Goal: Task Accomplishment & Management: Complete application form

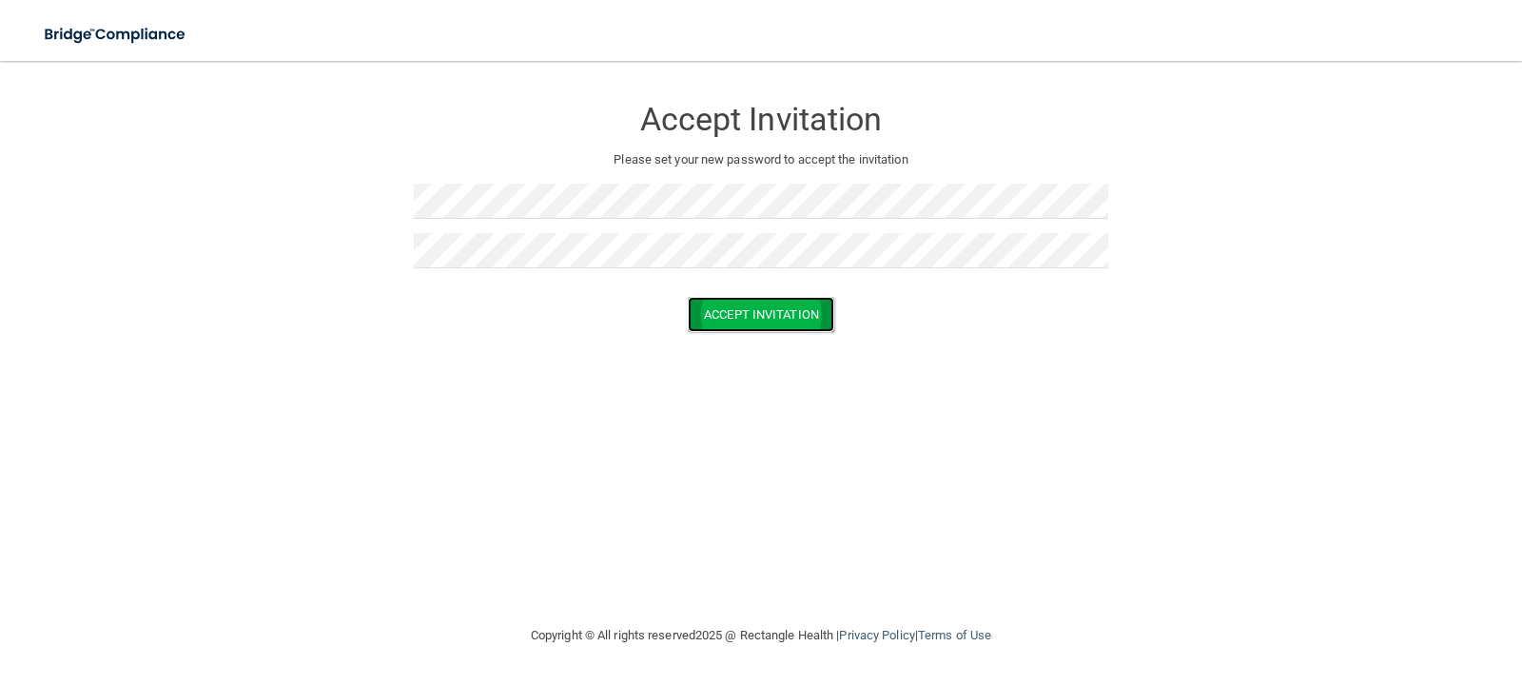
click at [716, 303] on button "Accept Invitation" at bounding box center [761, 314] width 147 height 35
click at [769, 343] on button "Accept Invitation" at bounding box center [761, 341] width 147 height 35
click at [735, 348] on button "Accept Invitation" at bounding box center [761, 341] width 147 height 35
click at [718, 307] on button "Accept Invitation" at bounding box center [761, 314] width 147 height 35
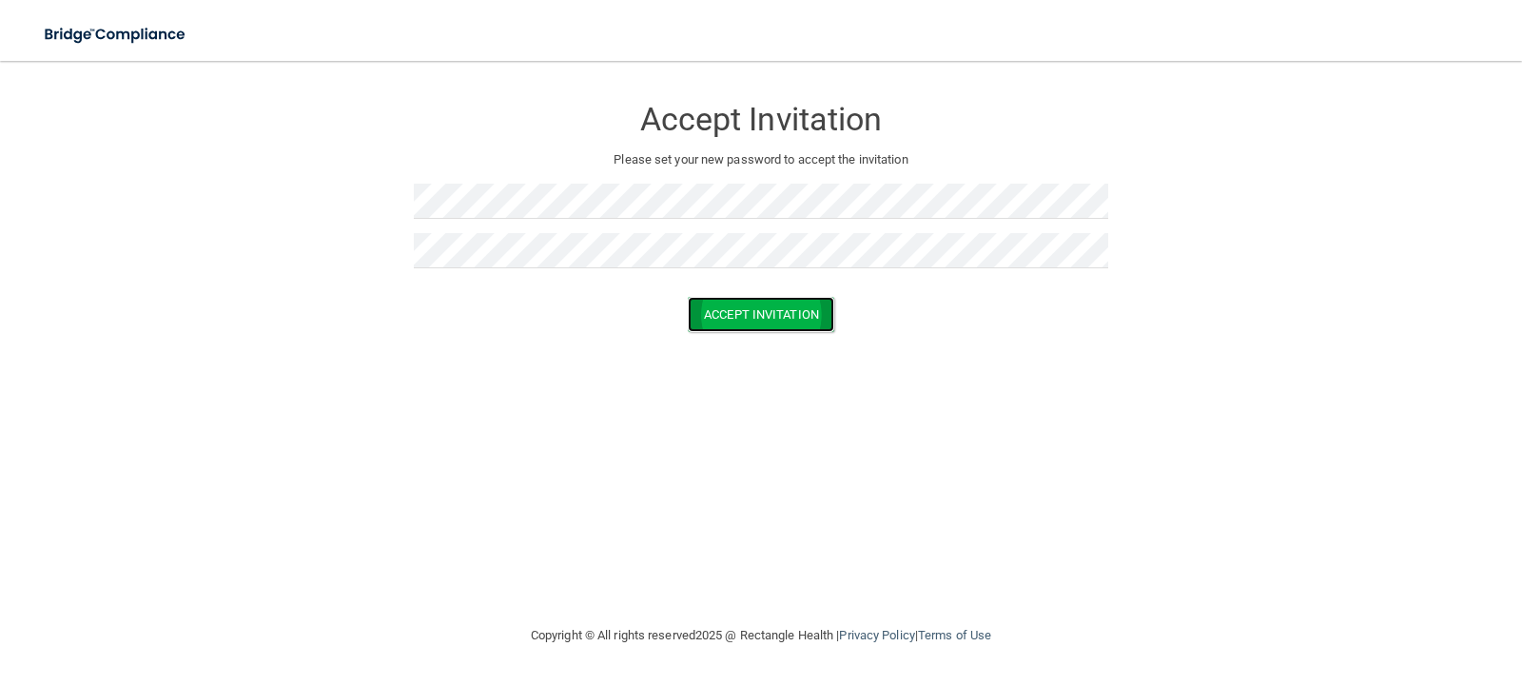
click at [771, 318] on button "Accept Invitation" at bounding box center [761, 314] width 147 height 35
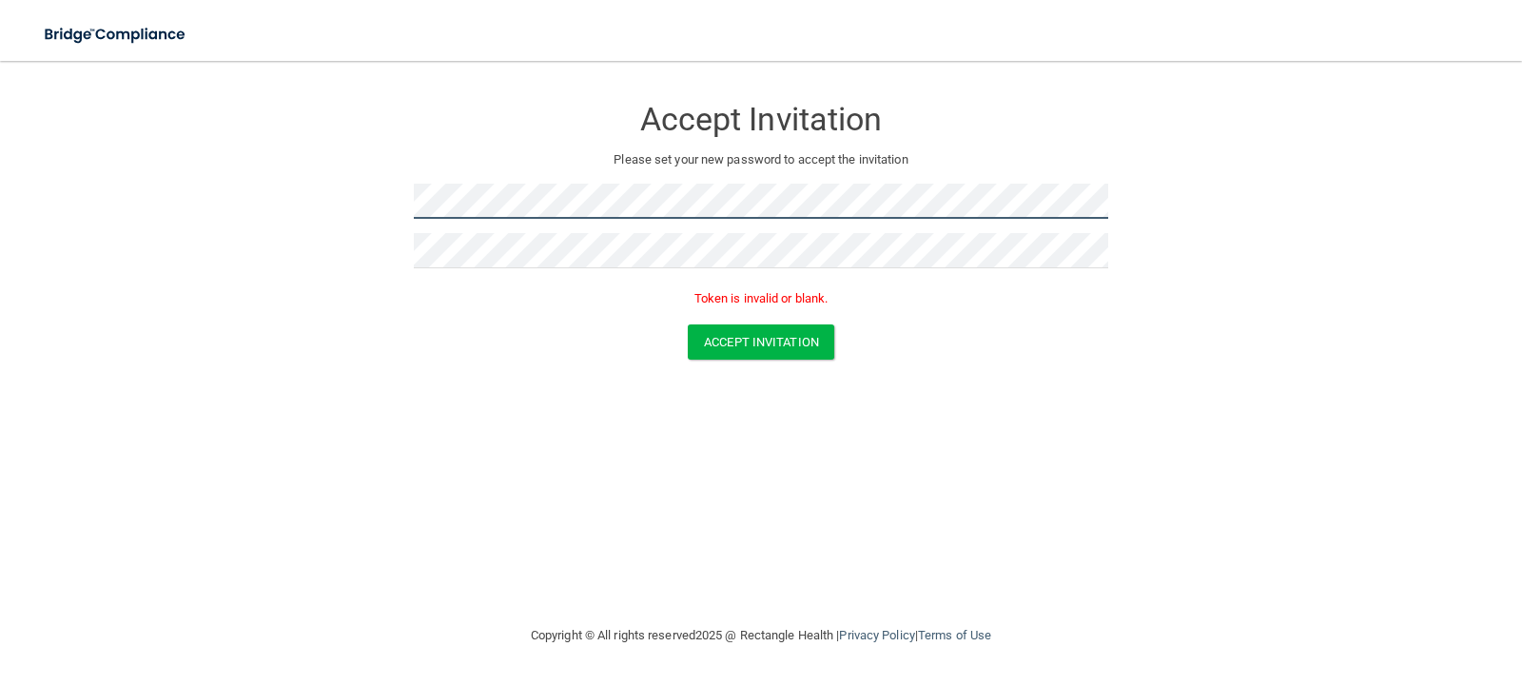
click at [331, 204] on form "Accept Invitation Please set your new password to accept the invitation Token i…" at bounding box center [761, 231] width 1446 height 303
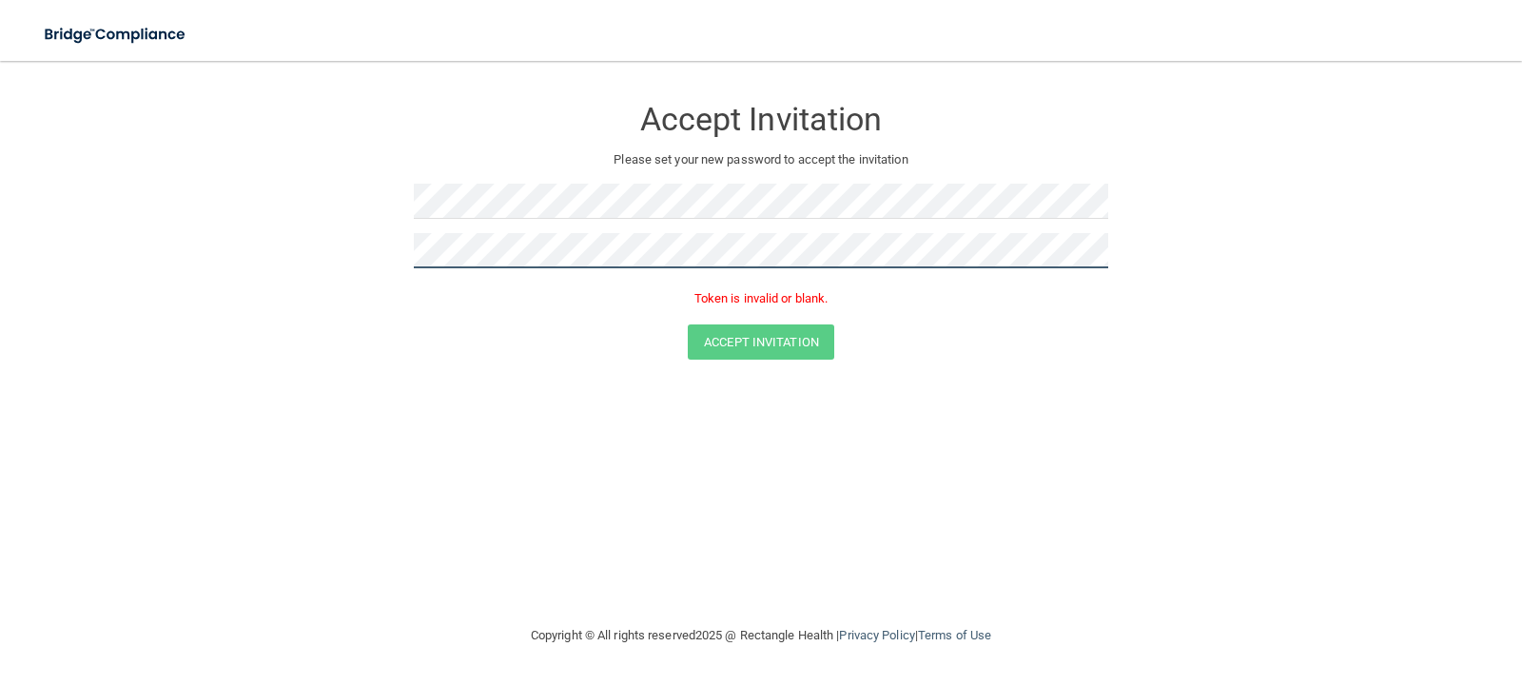
click at [323, 248] on form "Accept Invitation Please set your new password to accept the invitation Token i…" at bounding box center [761, 231] width 1446 height 303
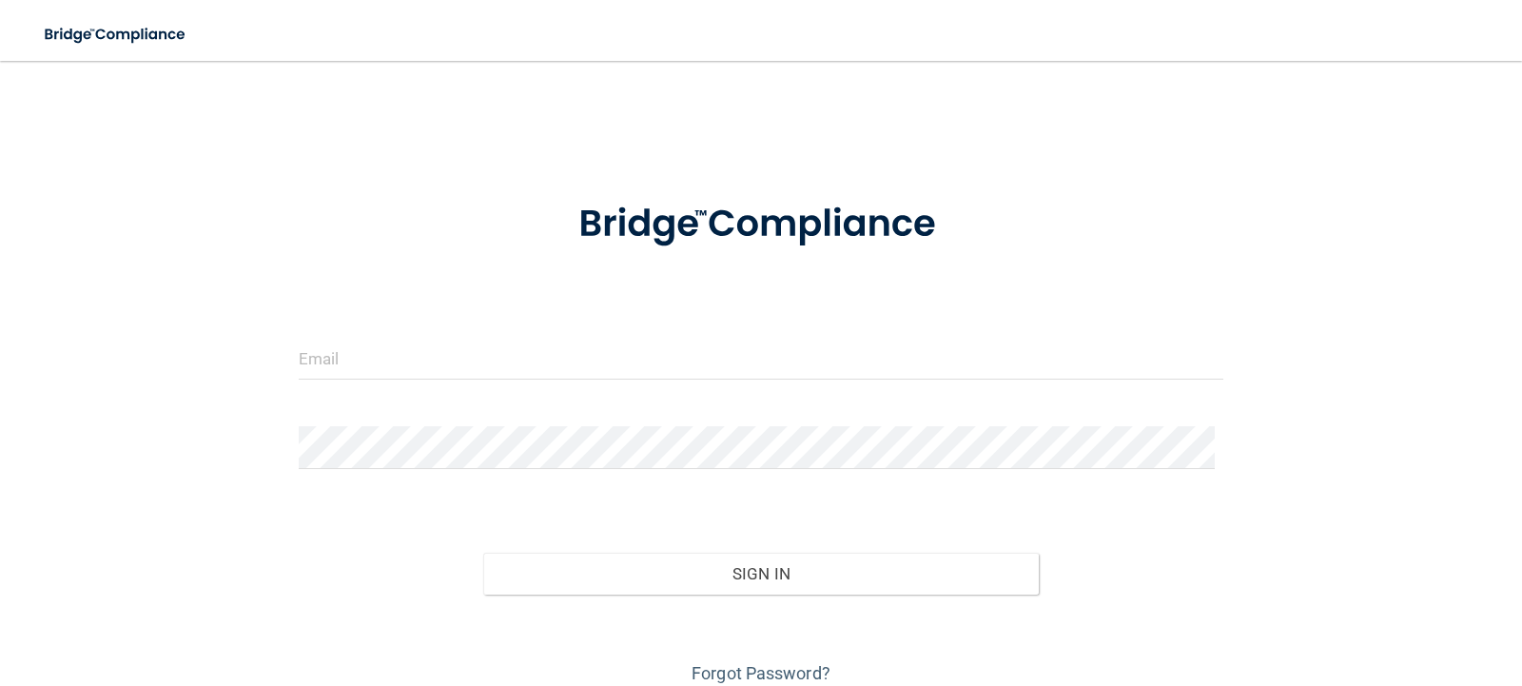
click at [462, 320] on form "Invalid email/password. You don't have permission to access that page. Sign In …" at bounding box center [762, 432] width 926 height 514
click at [462, 348] on input "email" at bounding box center [762, 358] width 926 height 43
type input "nadegejoseph2@yahoo.com"
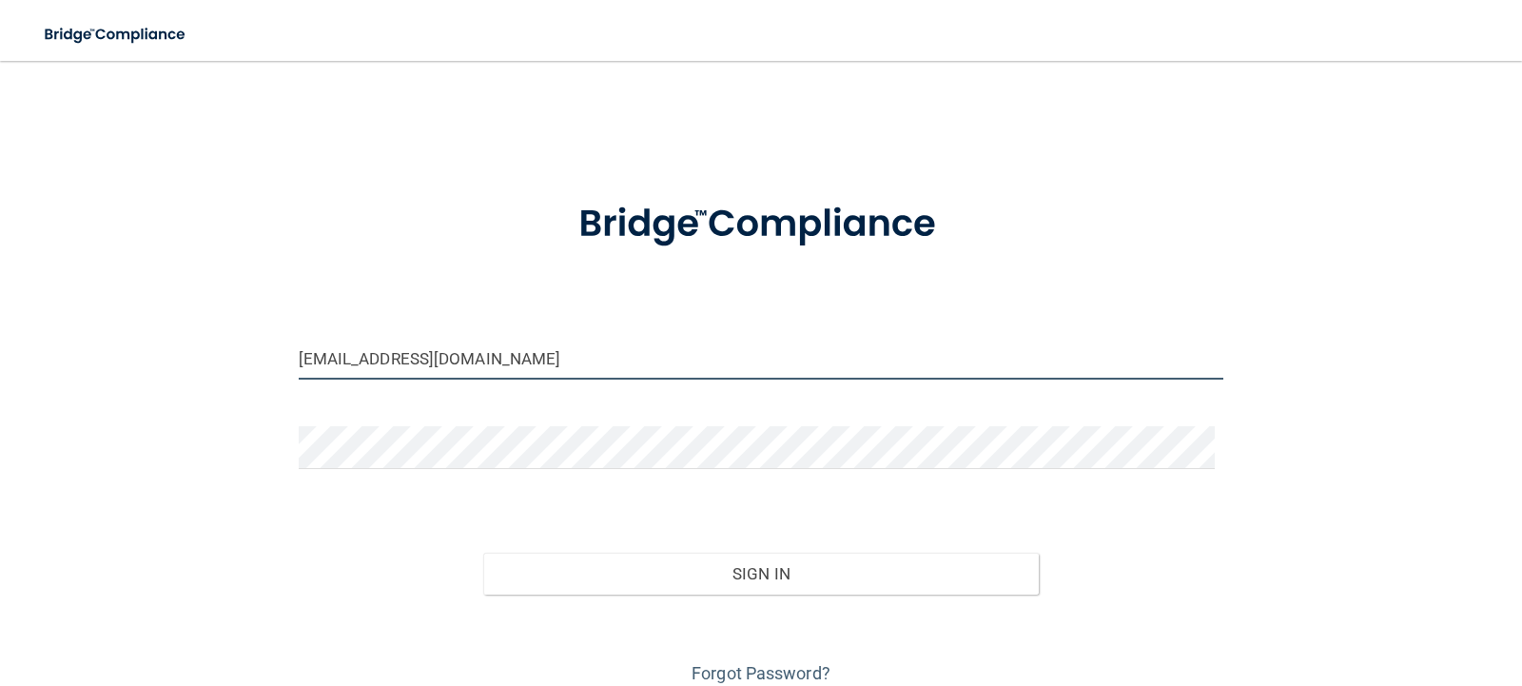
drag, startPoint x: 511, startPoint y: 358, endPoint x: 224, endPoint y: 310, distance: 291.3
click at [257, 346] on div "nadegejoseph2@yahoo.com Invalid email/password. You don't have permission to ac…" at bounding box center [761, 384] width 1446 height 609
type input "mjoseph@internationalclinics.org"
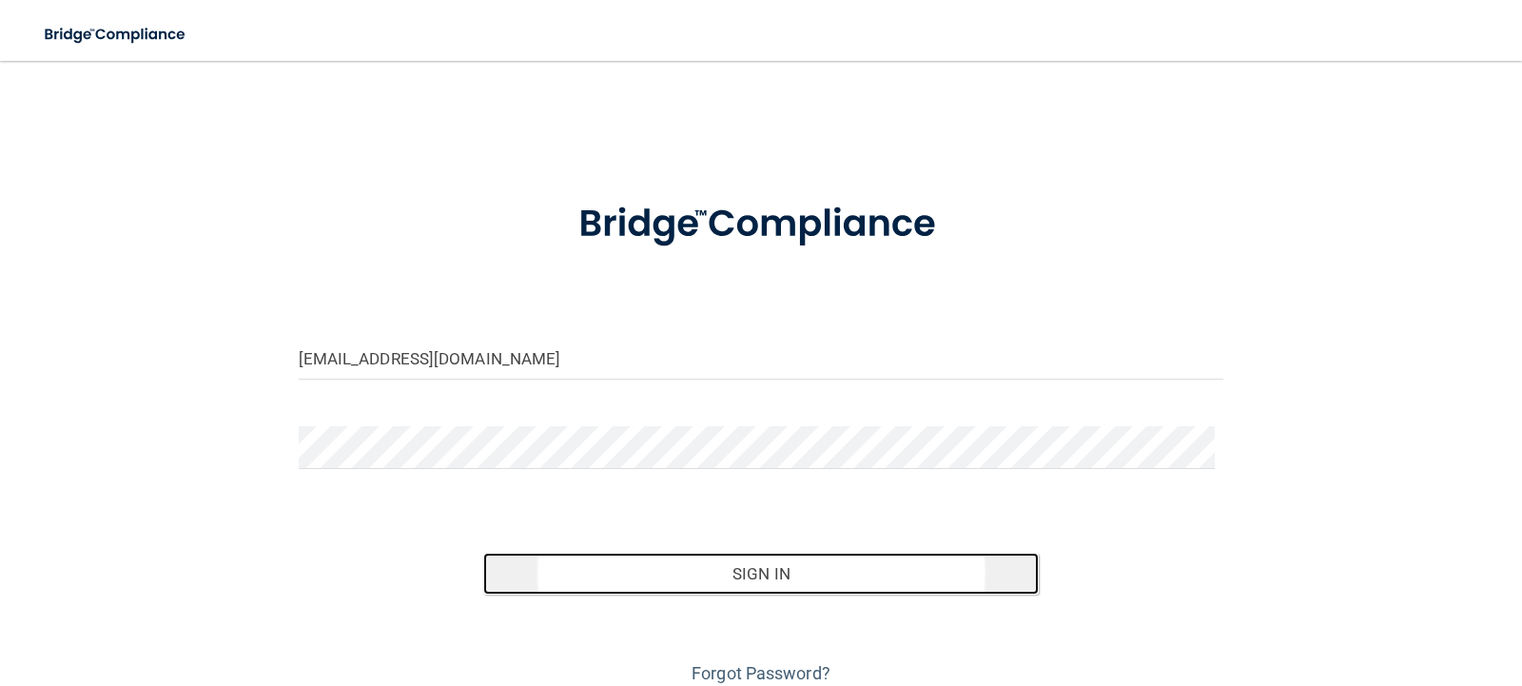
click at [648, 589] on button "Sign In" at bounding box center [761, 574] width 556 height 42
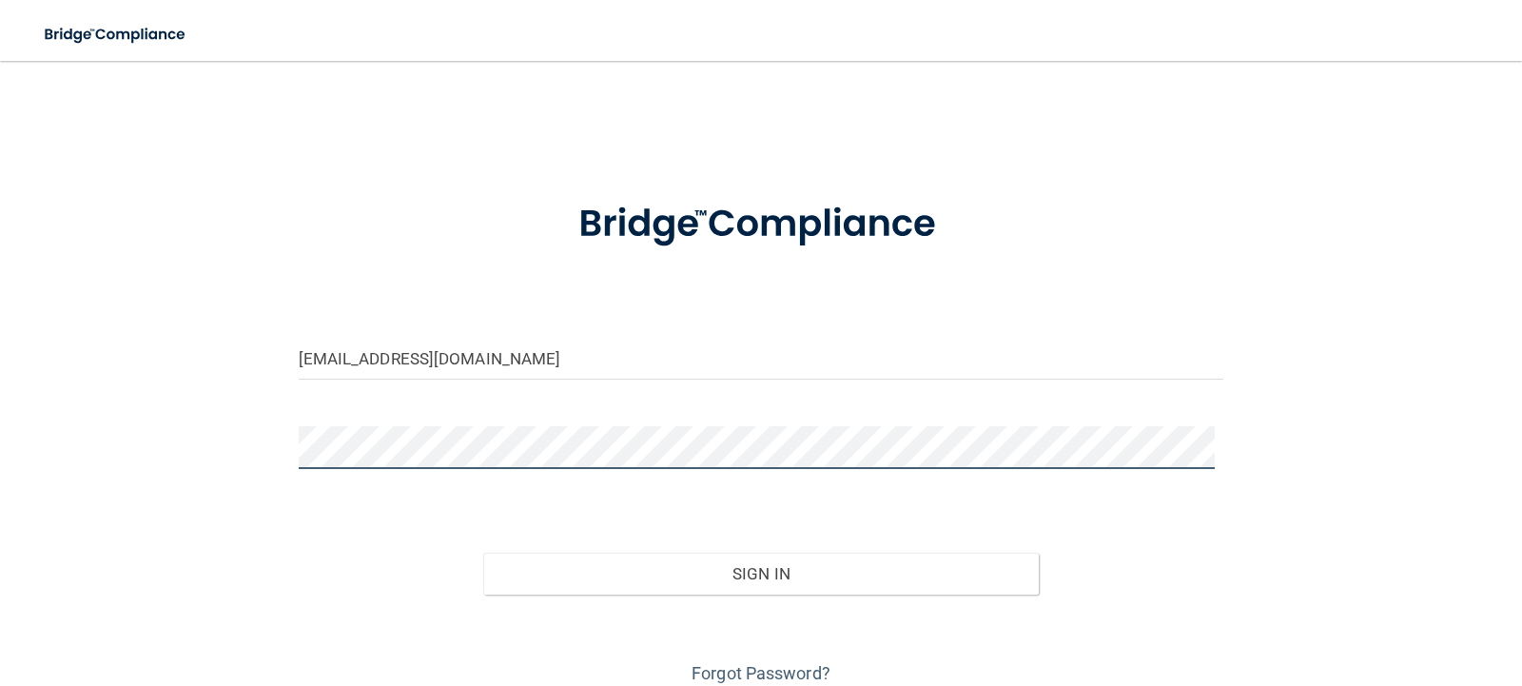
click at [483, 553] on button "Sign In" at bounding box center [761, 574] width 556 height 42
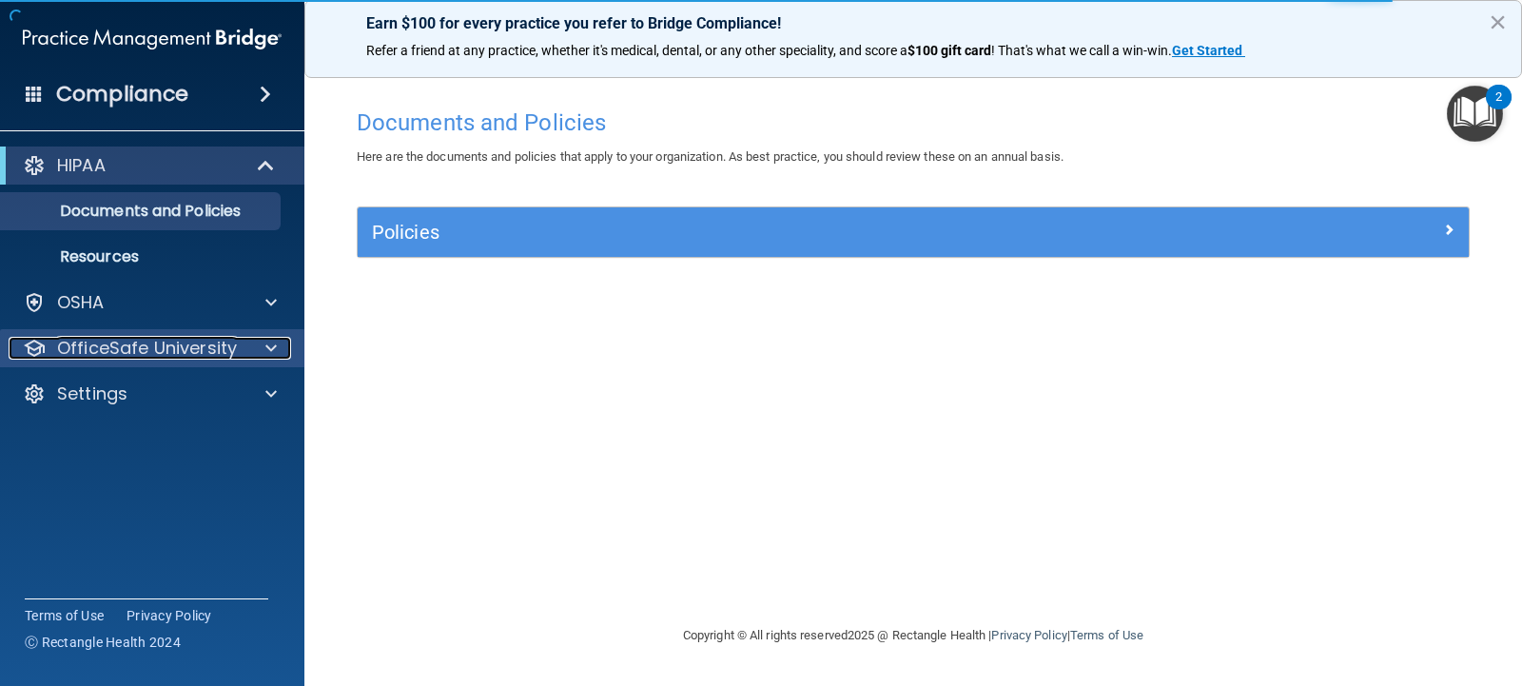
click at [254, 342] on div at bounding box center [269, 348] width 48 height 23
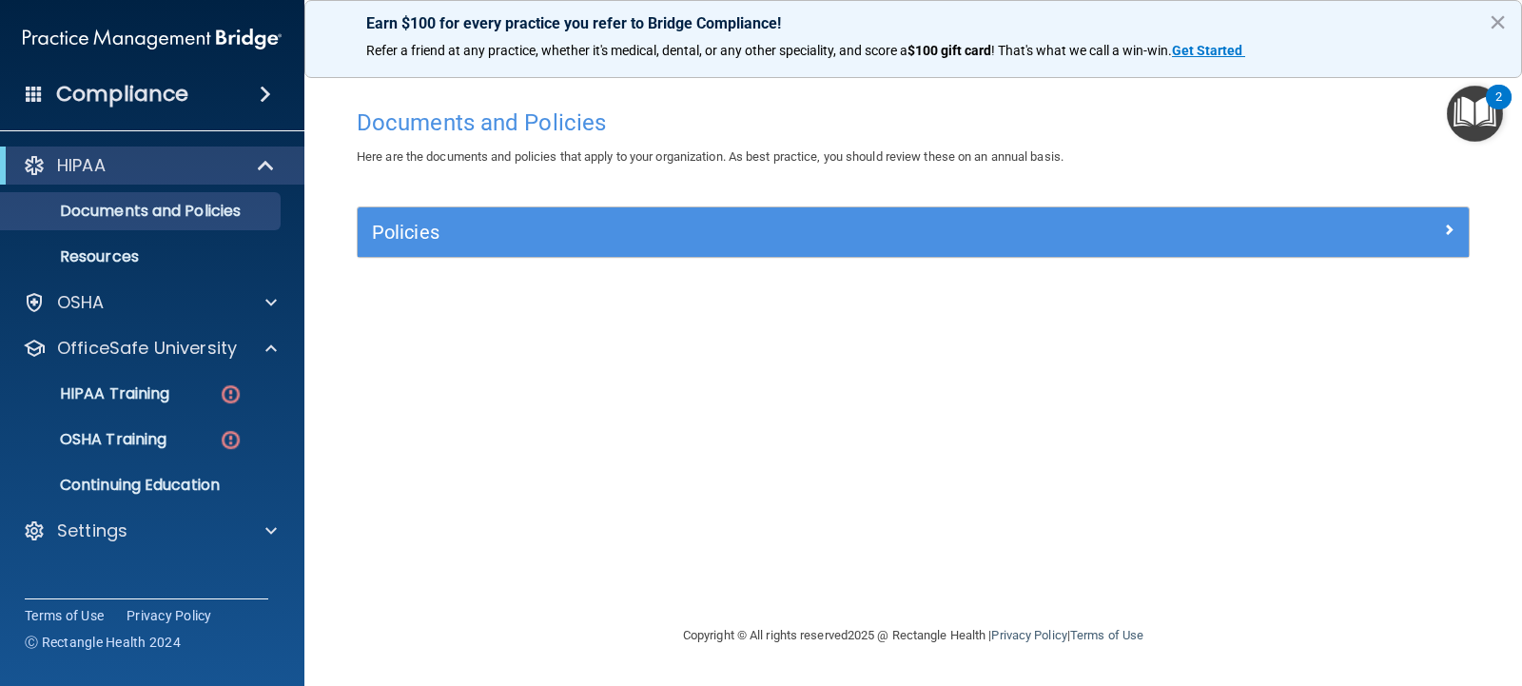
click at [172, 417] on ul "HIPAA Training OSHA Training Continuing Education" at bounding box center [153, 435] width 344 height 137
click at [170, 431] on div "OSHA Training" at bounding box center [142, 439] width 260 height 19
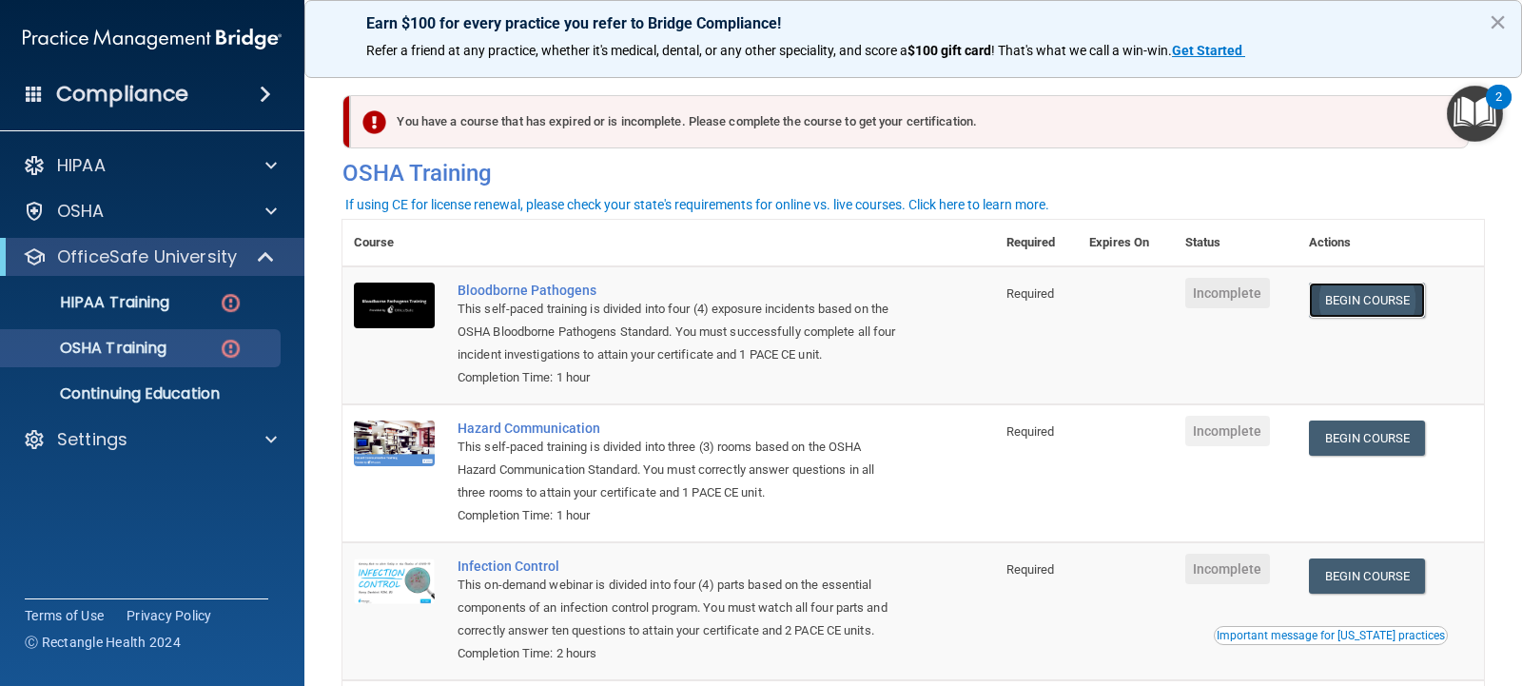
click at [1354, 296] on link "Begin Course" at bounding box center [1367, 300] width 116 height 35
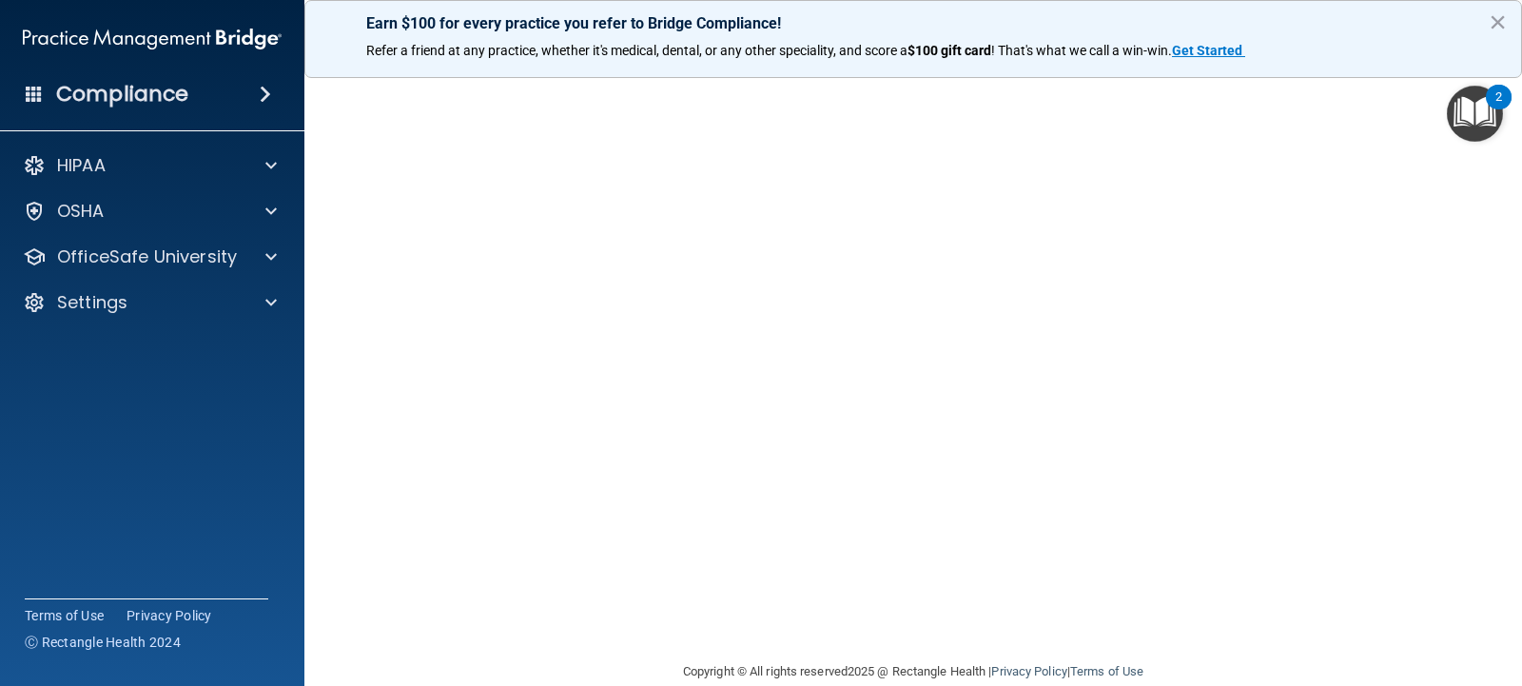
scroll to position [128, 0]
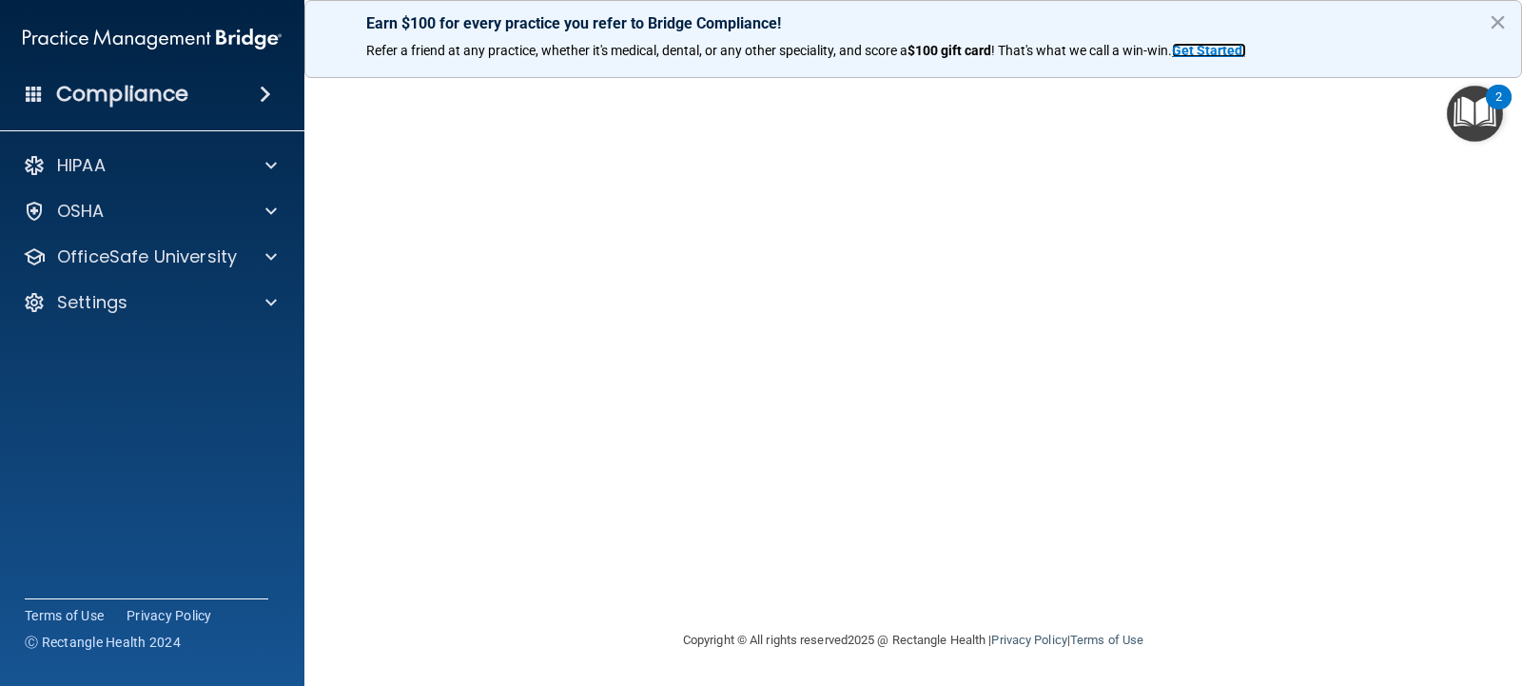
click at [1210, 48] on strong "Get Started" at bounding box center [1207, 50] width 70 height 15
click at [1479, 108] on img "Open Resource Center, 2 new notifications" at bounding box center [1475, 114] width 56 height 56
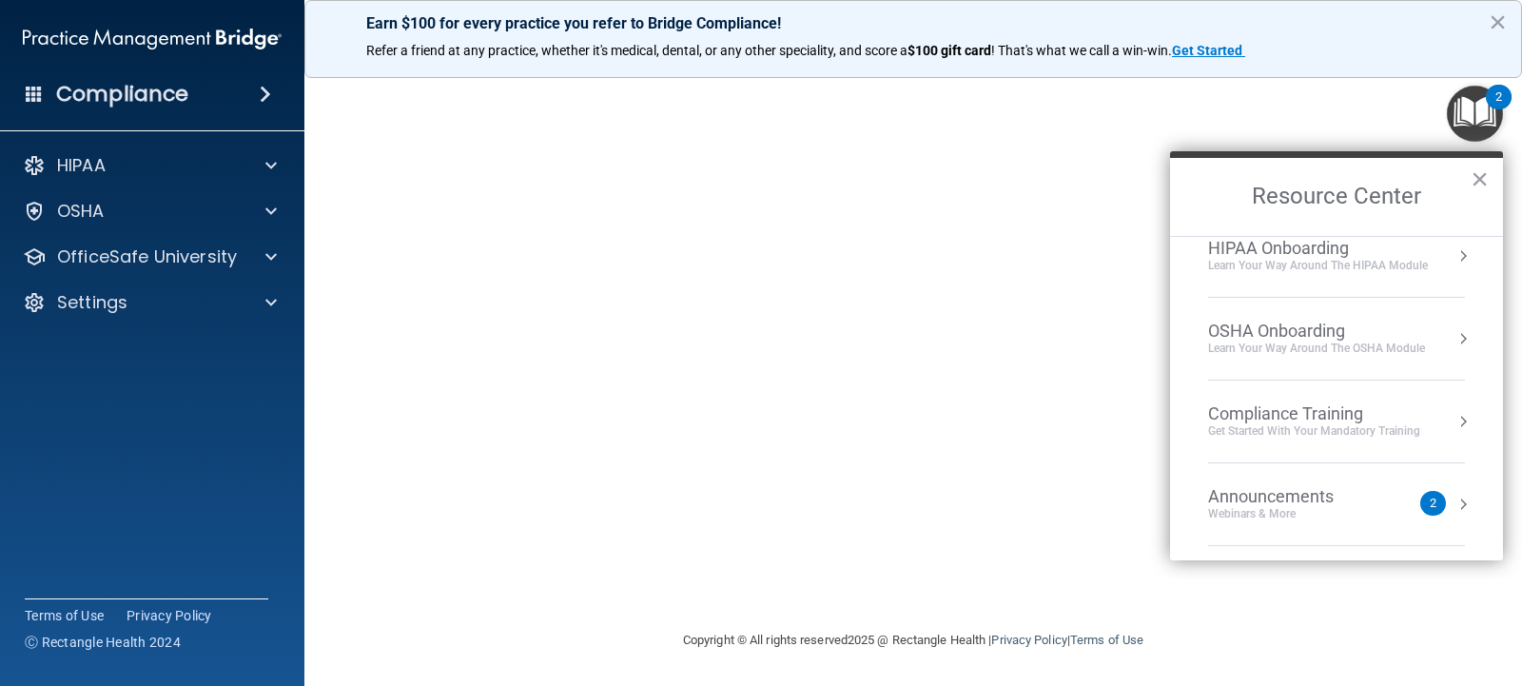
scroll to position [38, 0]
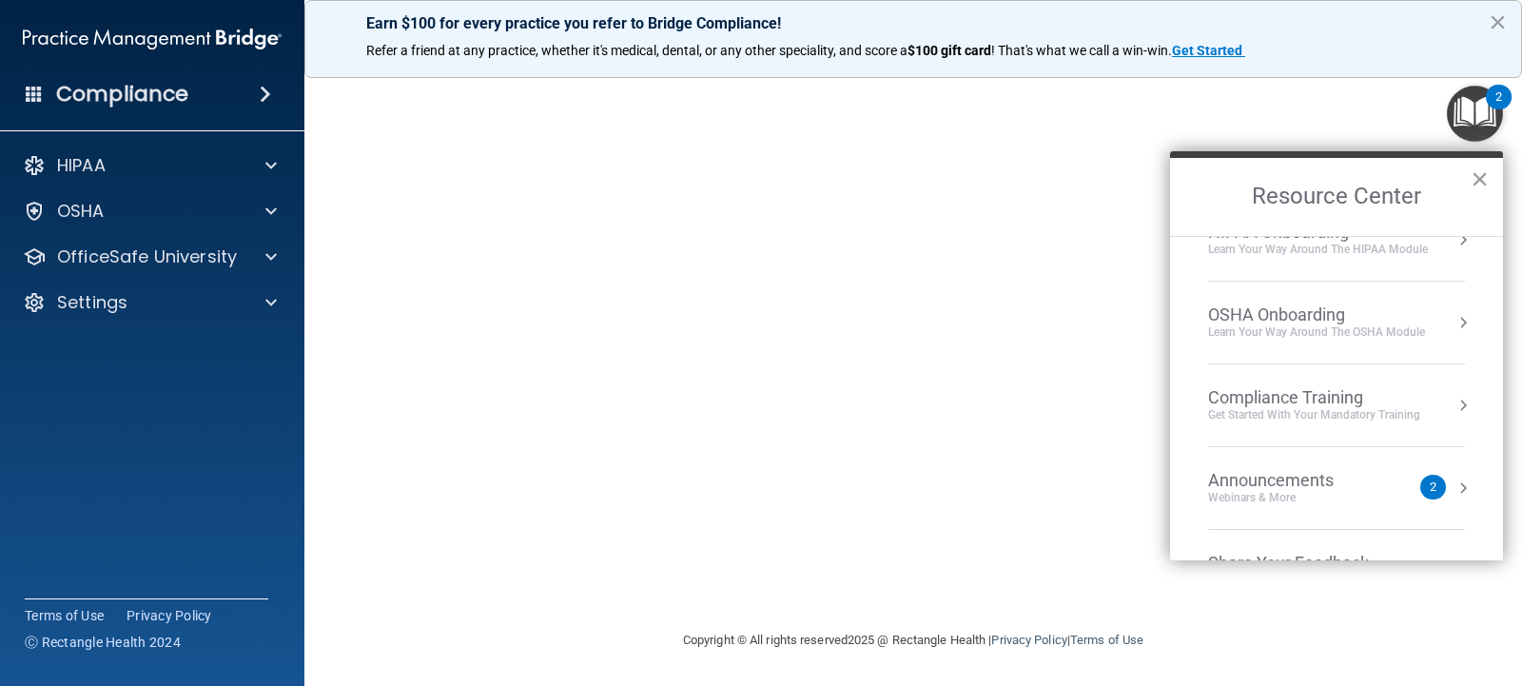
click at [1475, 178] on button "×" at bounding box center [1480, 179] width 18 height 30
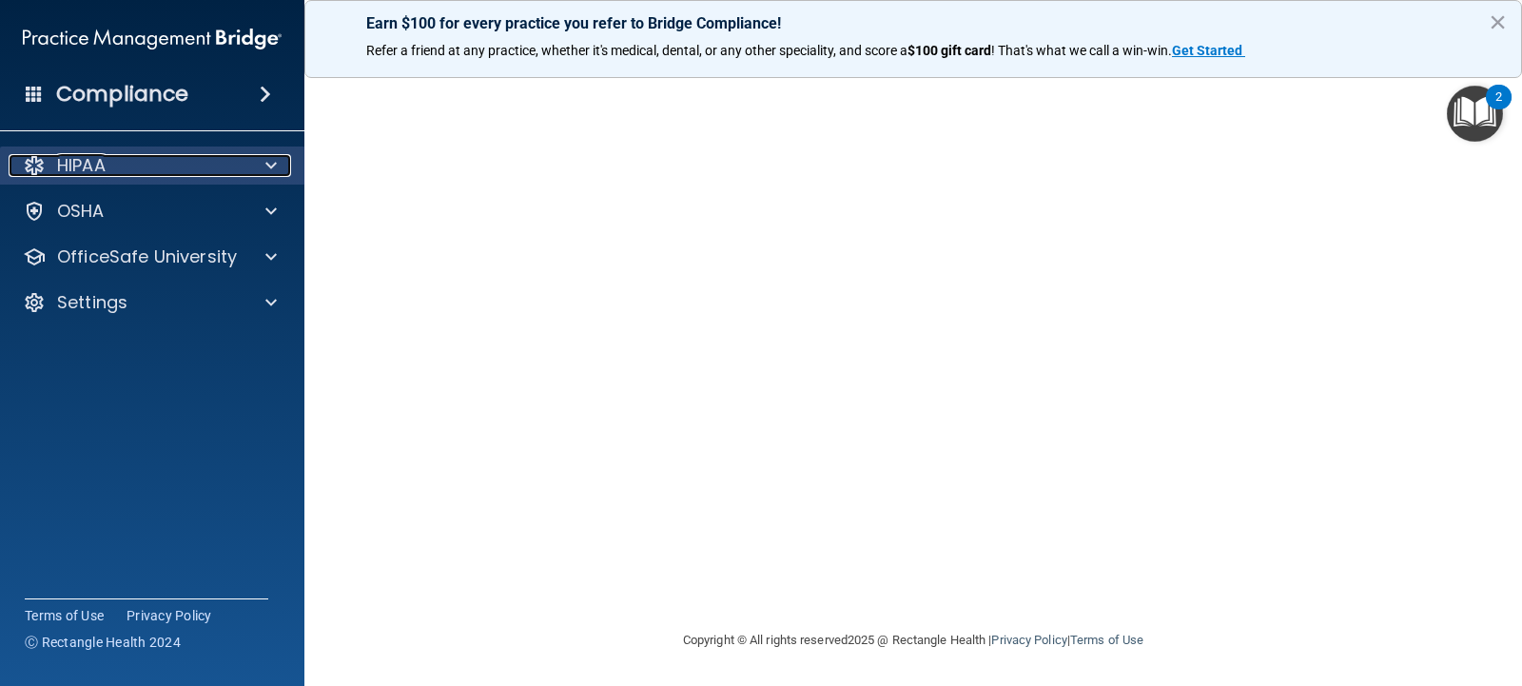
click at [78, 161] on p "HIPAA" at bounding box center [81, 165] width 49 height 23
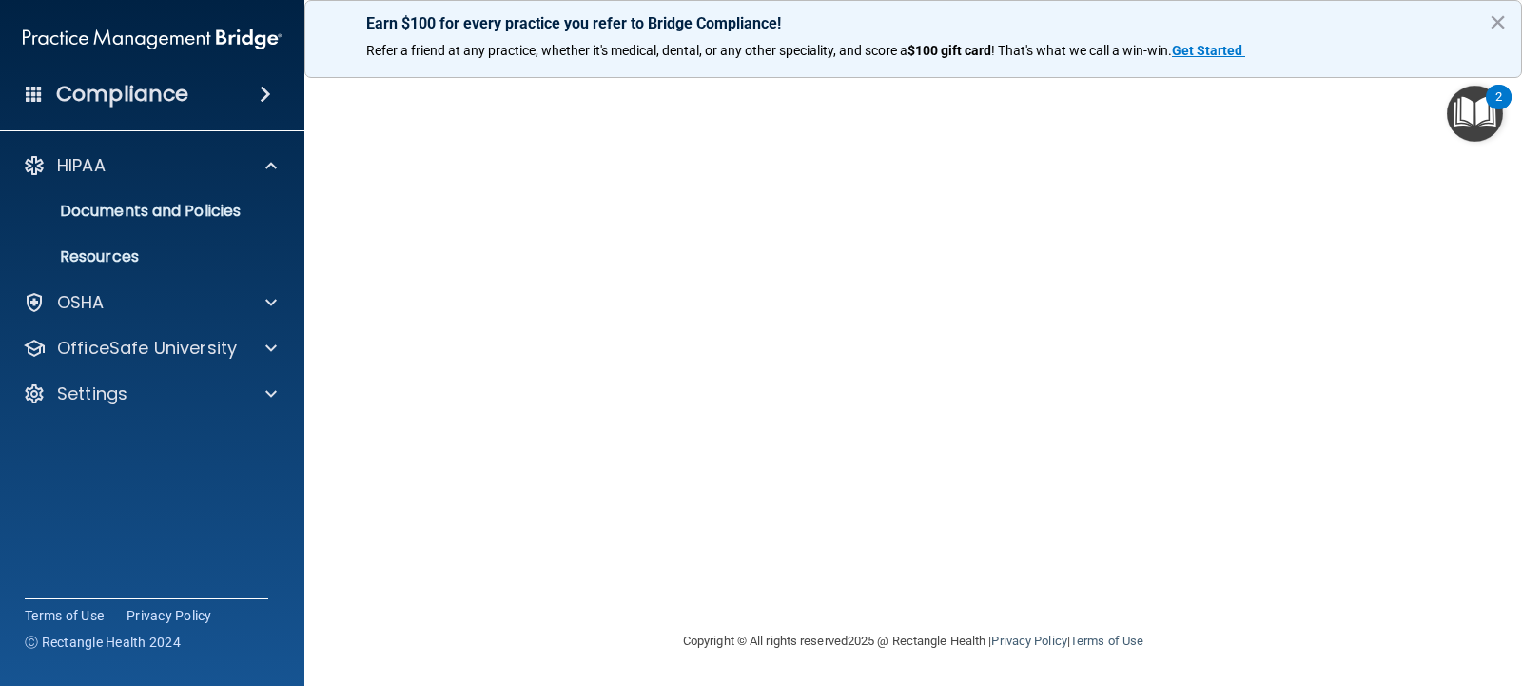
scroll to position [128, 0]
drag, startPoint x: 1481, startPoint y: 196, endPoint x: 1490, endPoint y: 181, distance: 18.0
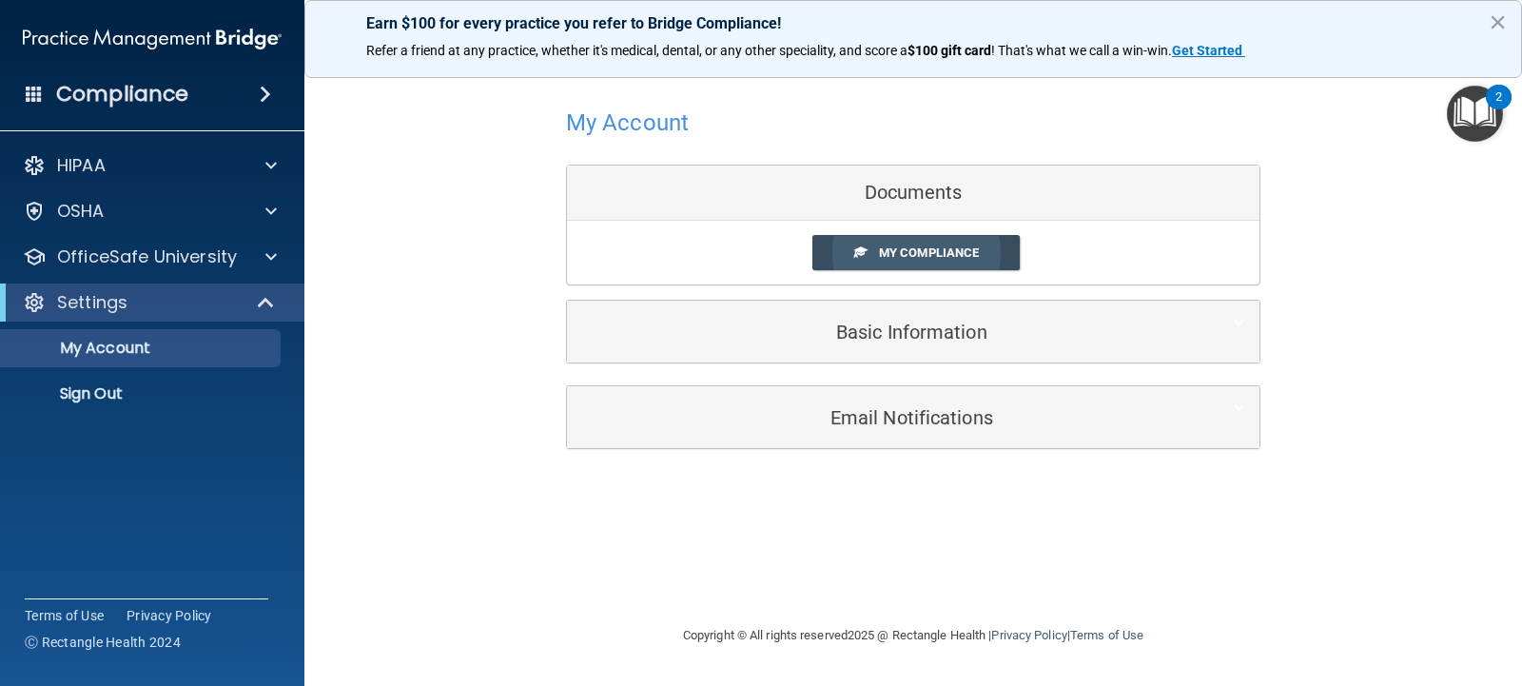
click at [899, 250] on span "My Compliance" at bounding box center [929, 252] width 100 height 14
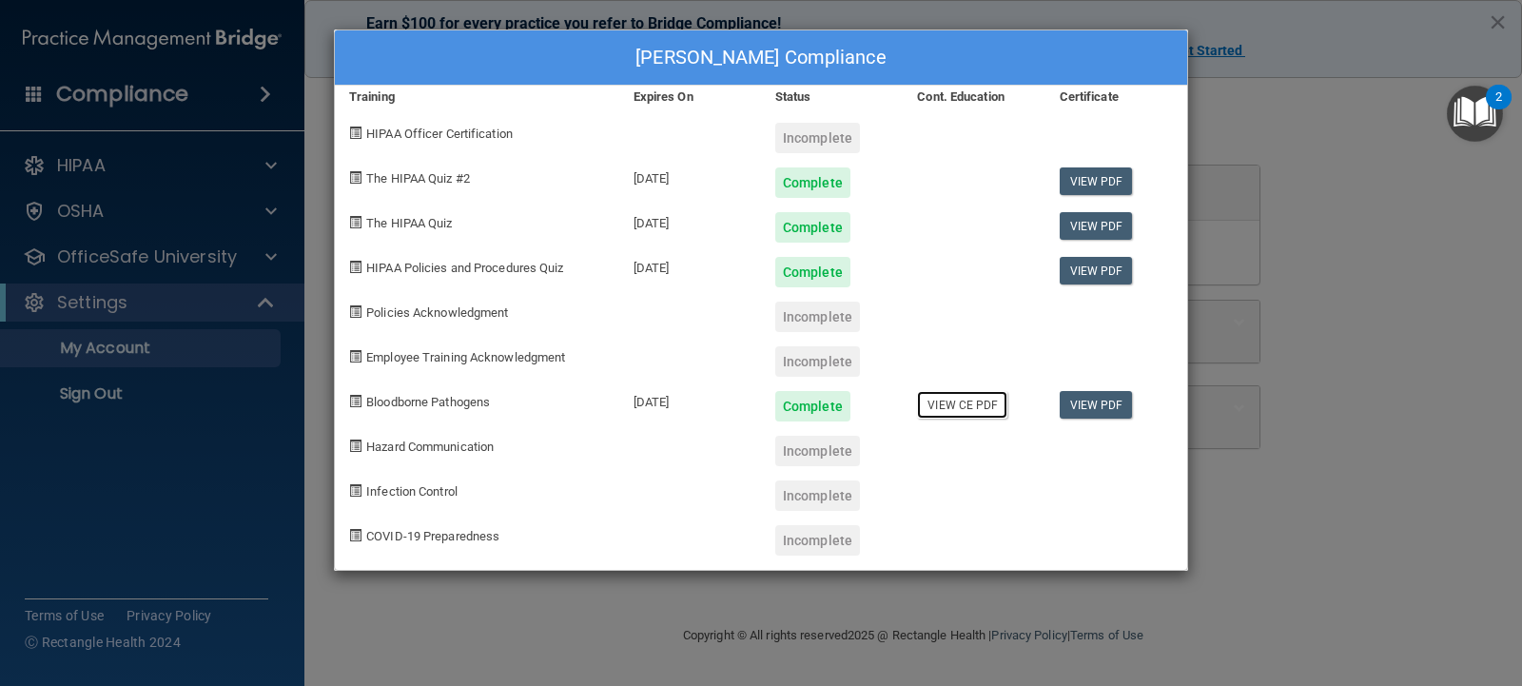
click at [972, 404] on link "View CE PDF" at bounding box center [962, 405] width 90 height 28
click at [1119, 397] on link "View PDF" at bounding box center [1096, 405] width 73 height 28
click at [1280, 36] on div "Marie Joseph's Compliance Training Expires On Status Cont. Education Certificat…" at bounding box center [761, 343] width 1522 height 686
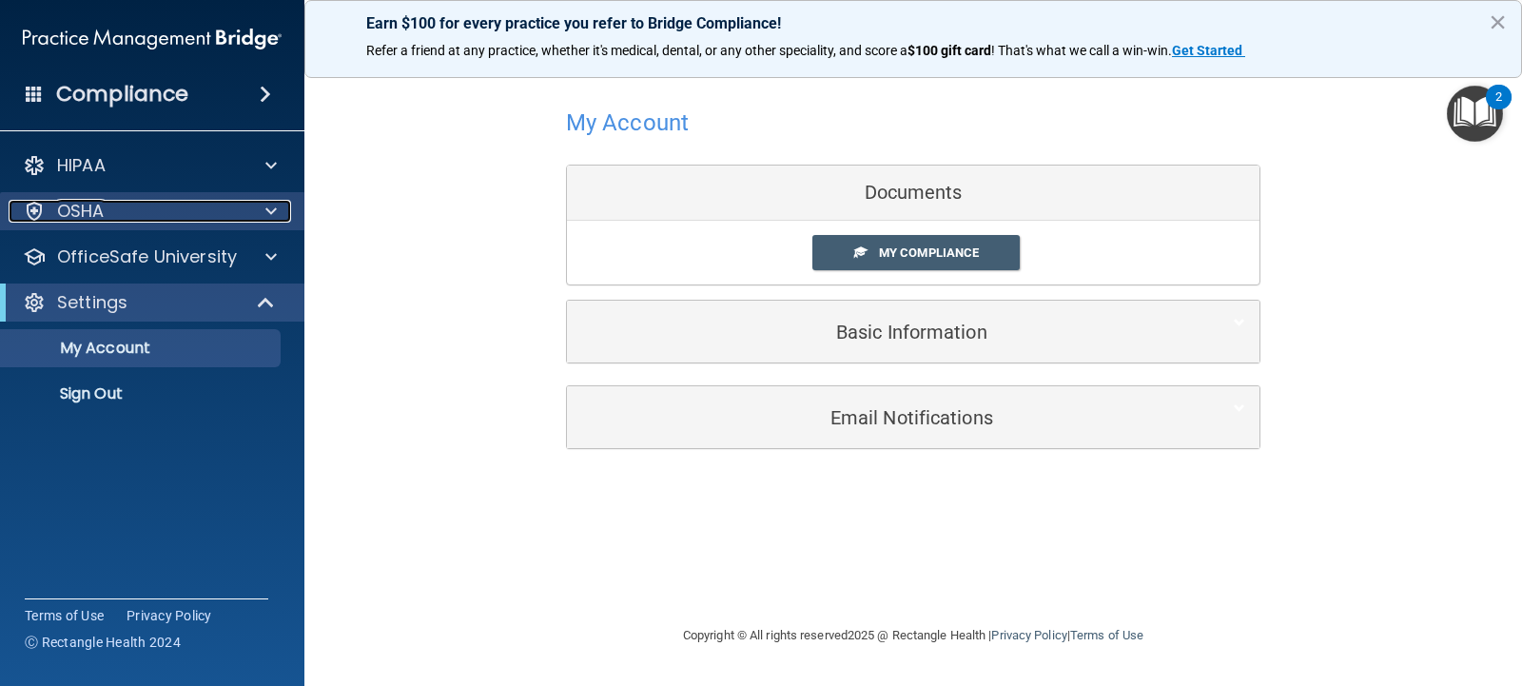
click at [145, 211] on div "OSHA" at bounding box center [127, 211] width 236 height 23
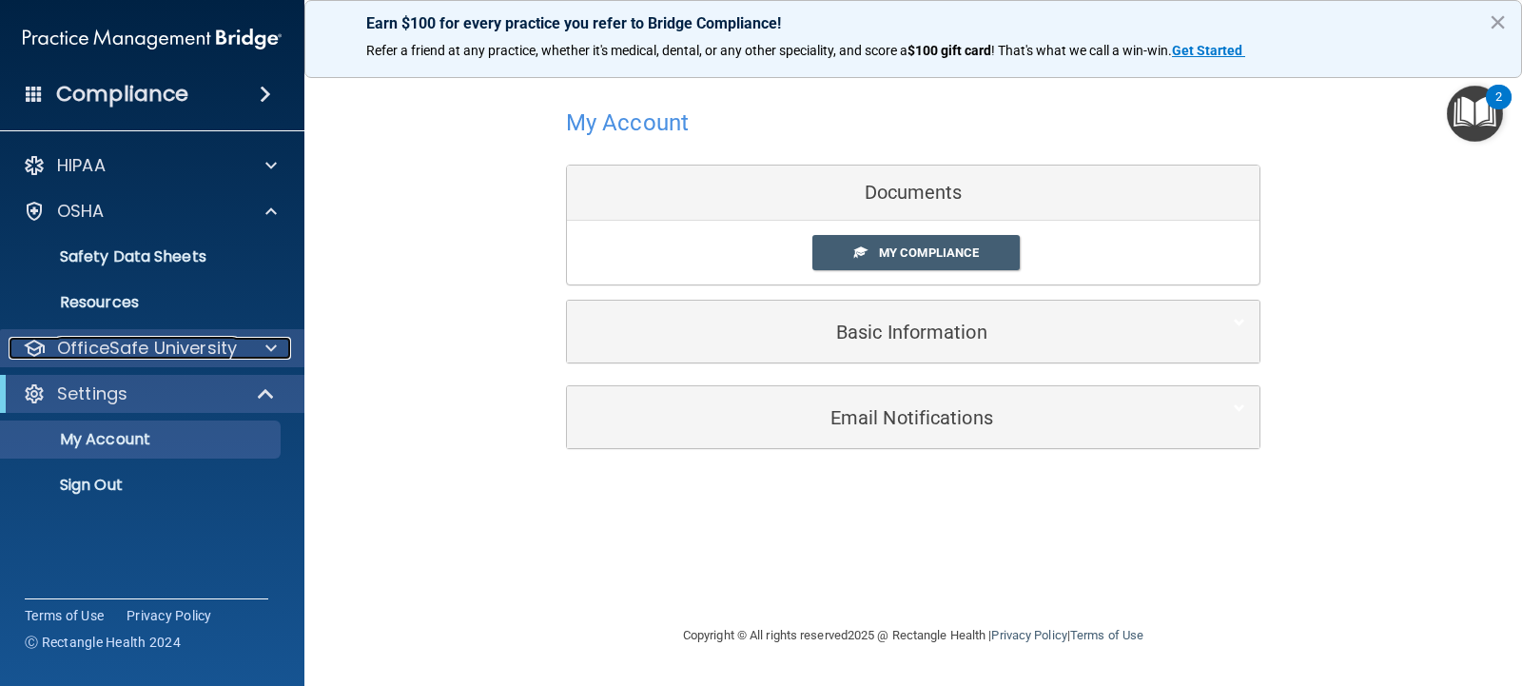
click at [122, 341] on p "OfficeSafe University" at bounding box center [147, 348] width 180 height 23
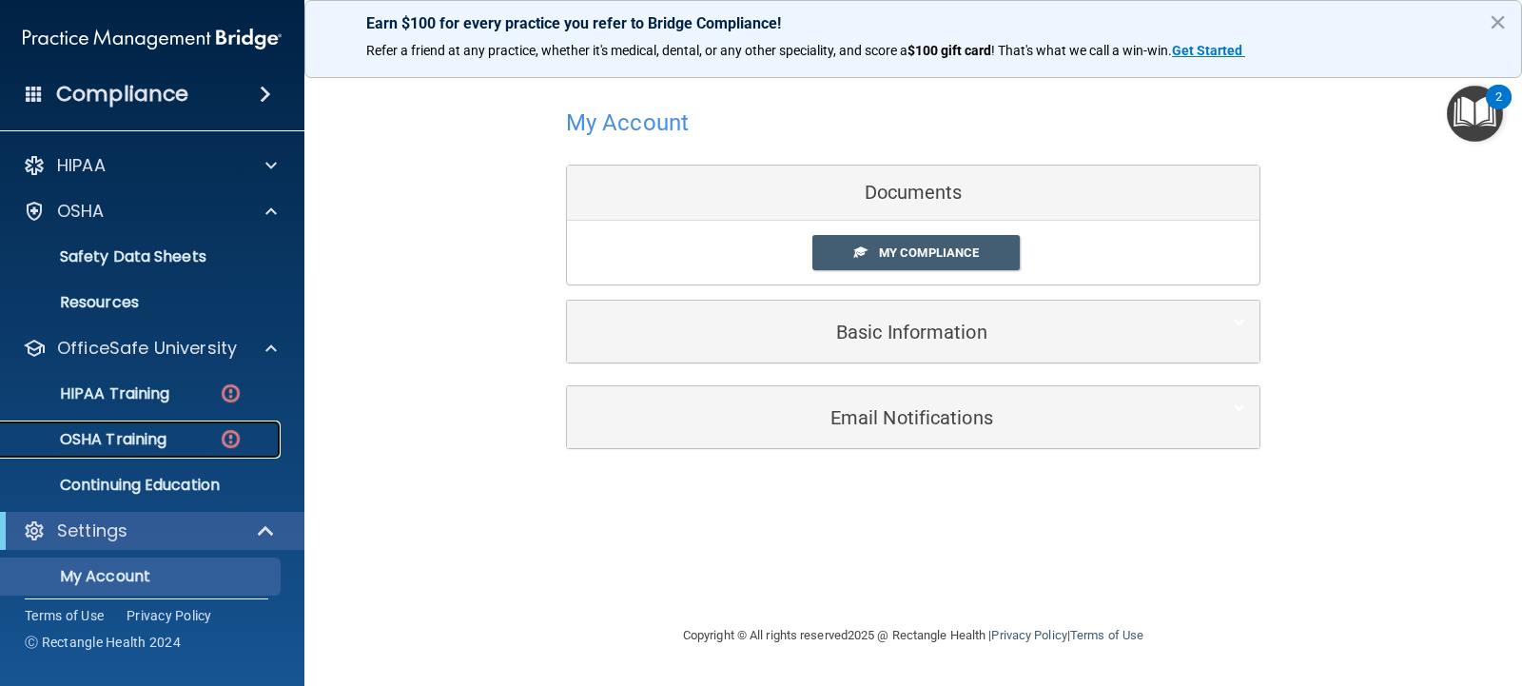
click at [139, 430] on p "OSHA Training" at bounding box center [89, 439] width 154 height 19
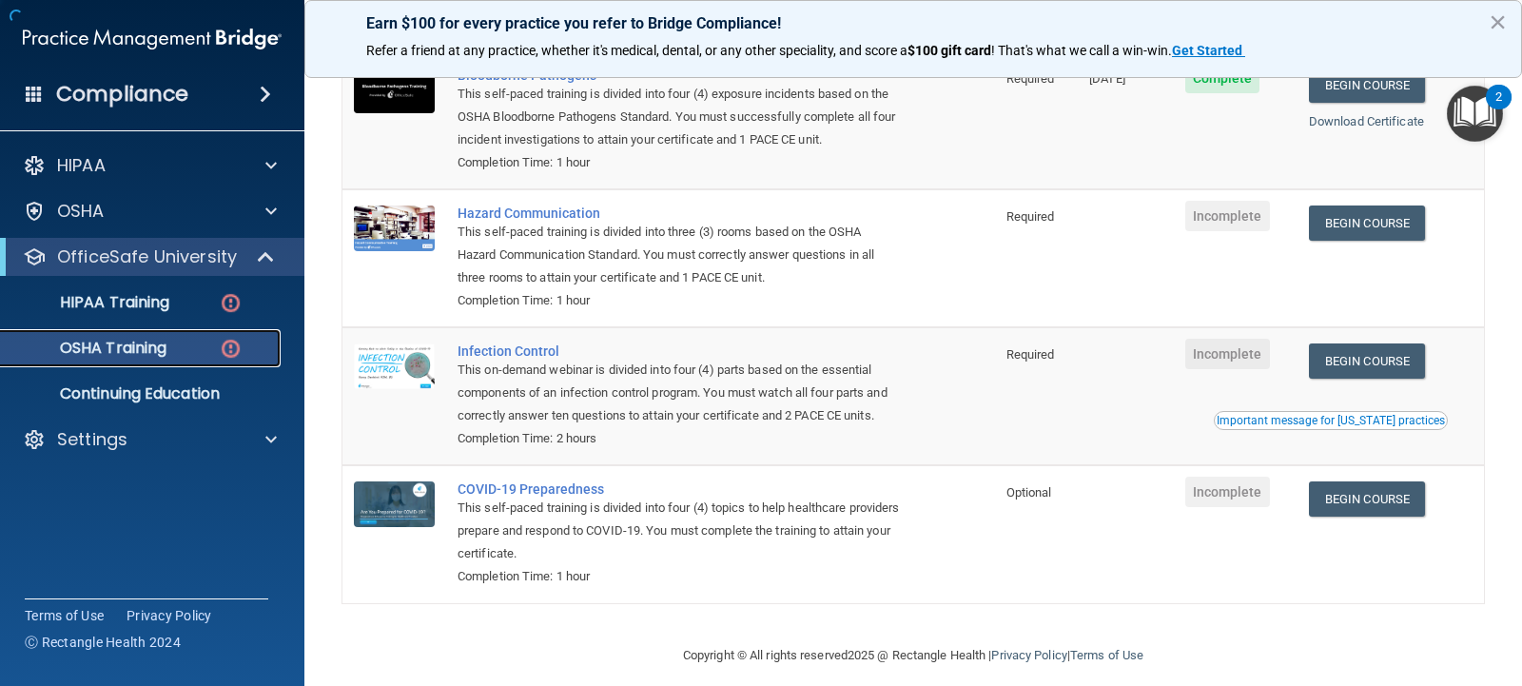
scroll to position [258, 0]
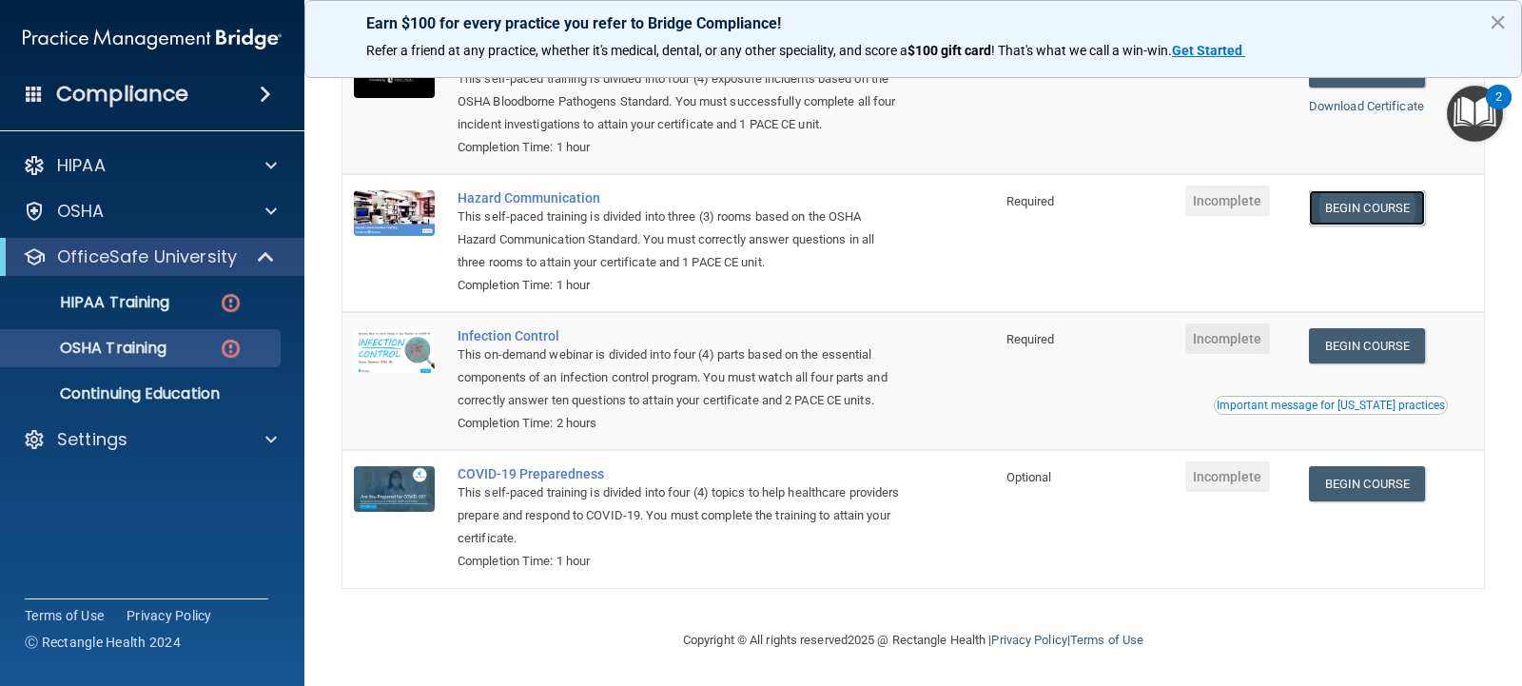
click at [1366, 190] on link "Begin Course" at bounding box center [1367, 207] width 116 height 35
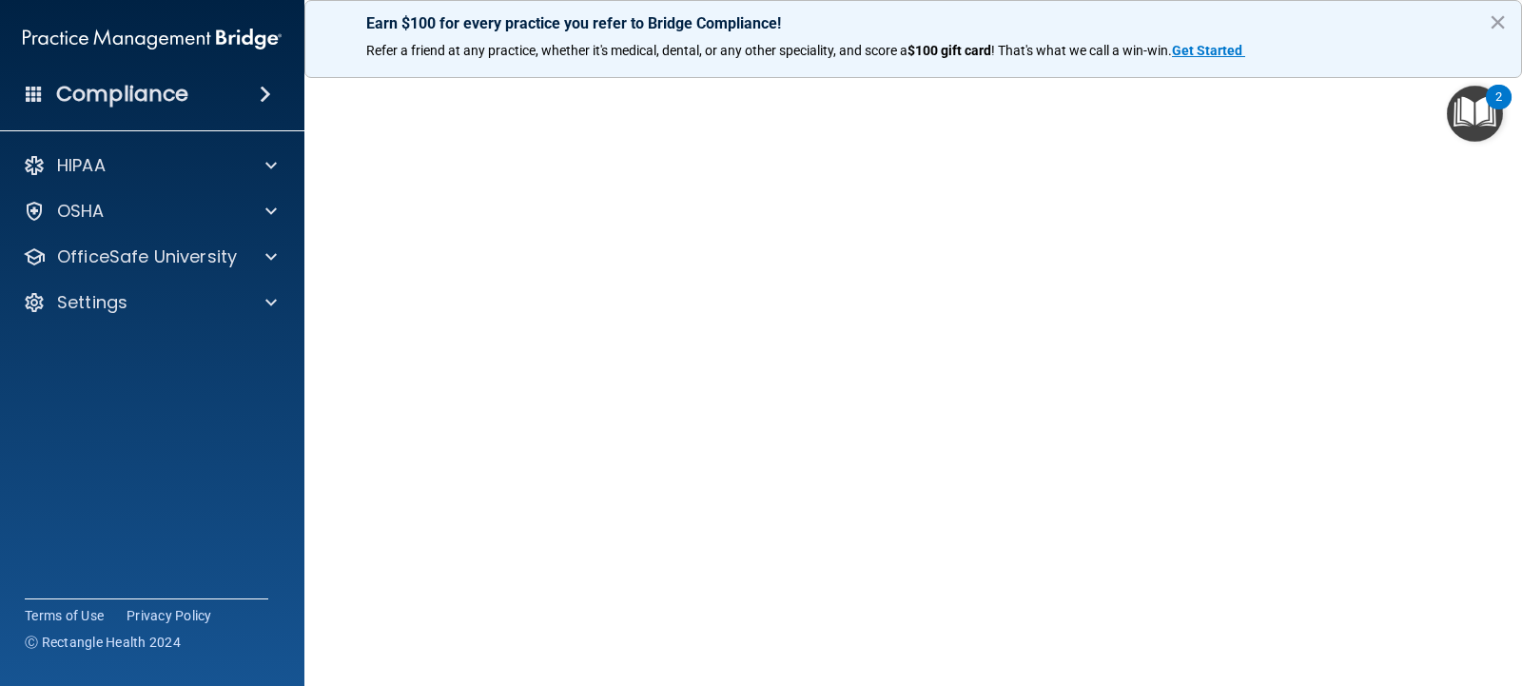
scroll to position [76, 0]
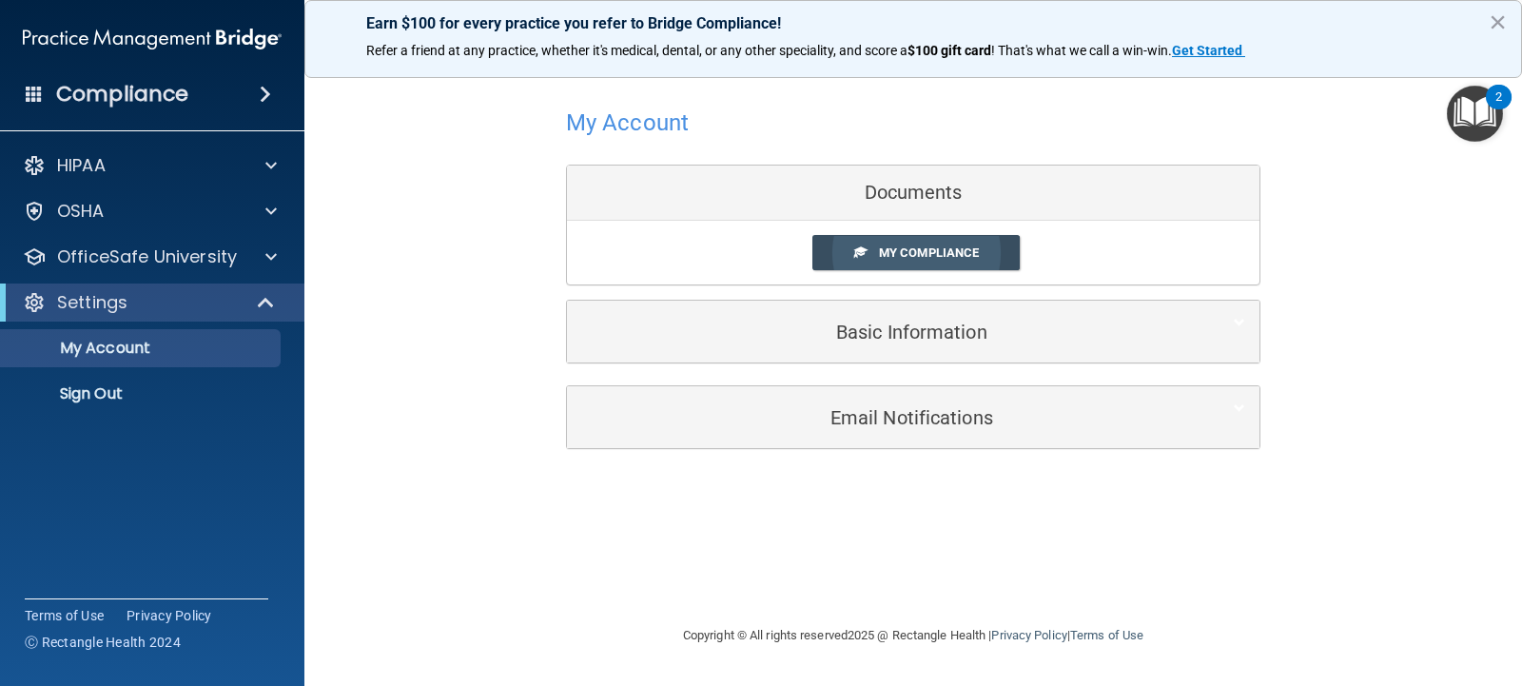
click at [949, 260] on span "My Compliance" at bounding box center [929, 252] width 100 height 14
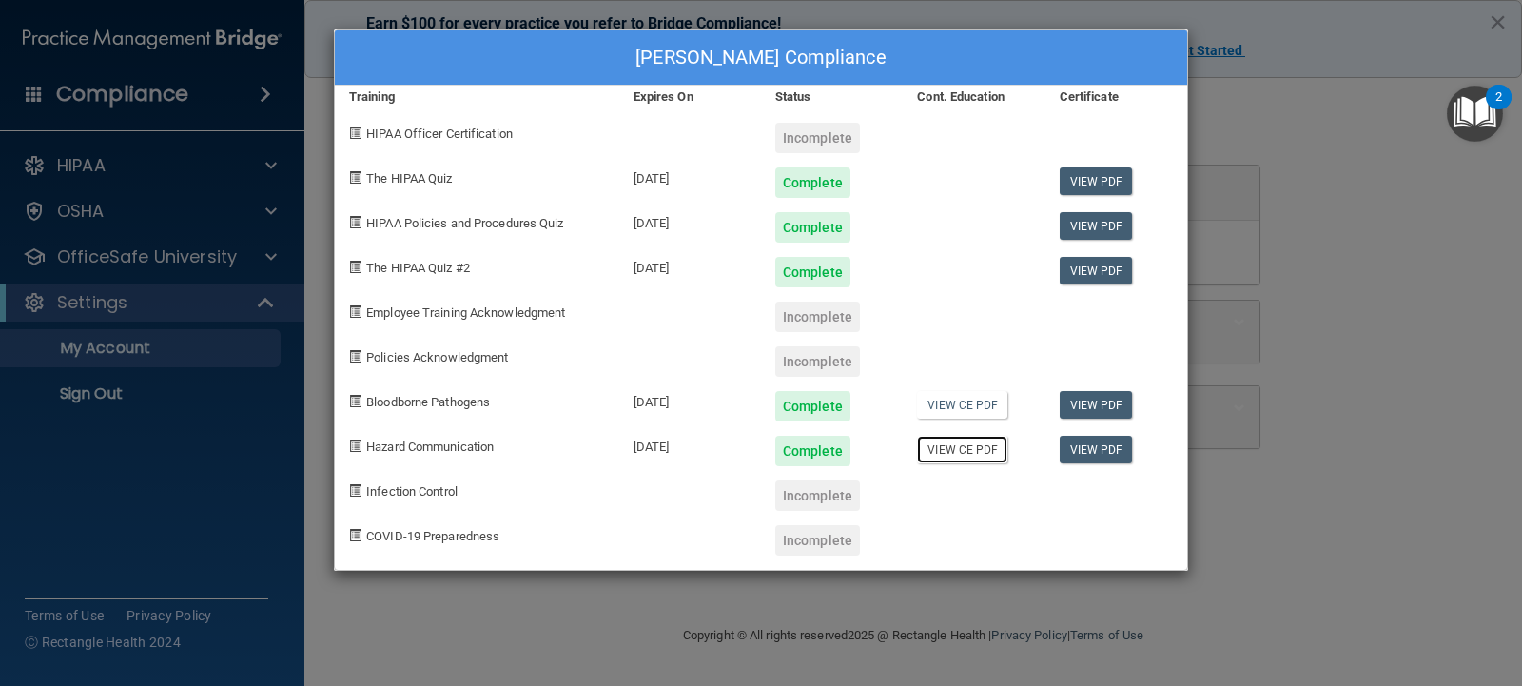
click at [975, 452] on link "View CE PDF" at bounding box center [962, 450] width 90 height 28
click at [1102, 445] on link "View PDF" at bounding box center [1096, 450] width 73 height 28
drag, startPoint x: 1227, startPoint y: 57, endPoint x: 1226, endPoint y: 14, distance: 42.9
click at [1227, 48] on div "Marie Joseph's Compliance Training Expires On Status Cont. Education Certificat…" at bounding box center [761, 343] width 1522 height 686
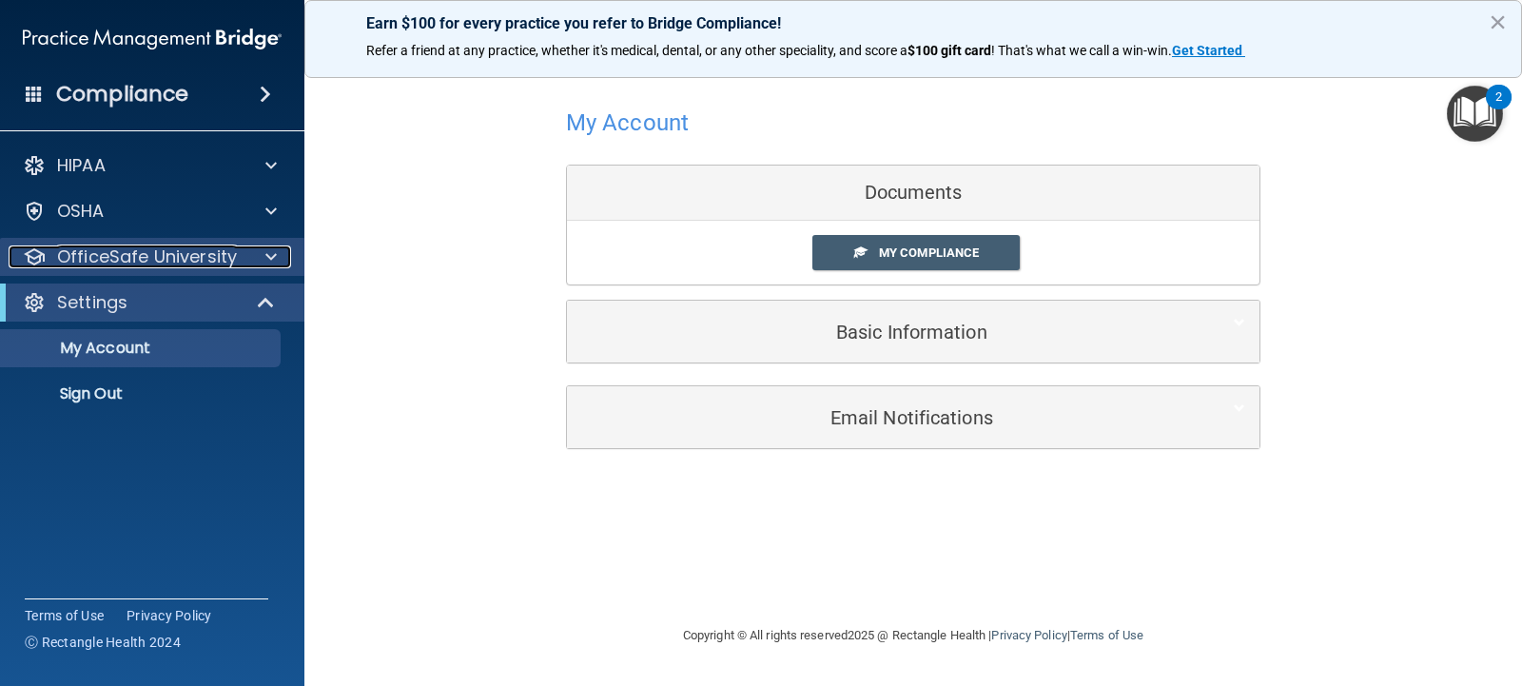
click at [122, 263] on p "OfficeSafe University" at bounding box center [147, 256] width 180 height 23
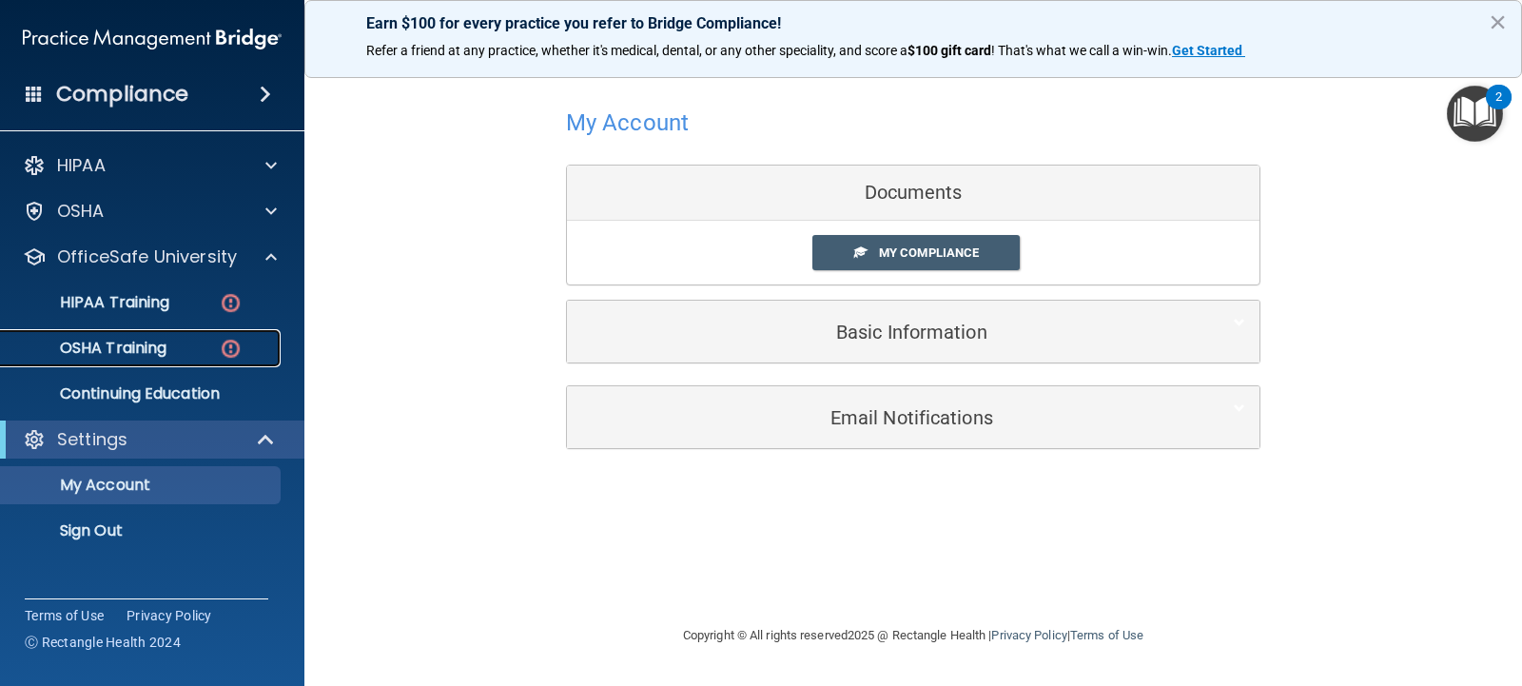
click at [139, 339] on p "OSHA Training" at bounding box center [89, 348] width 154 height 19
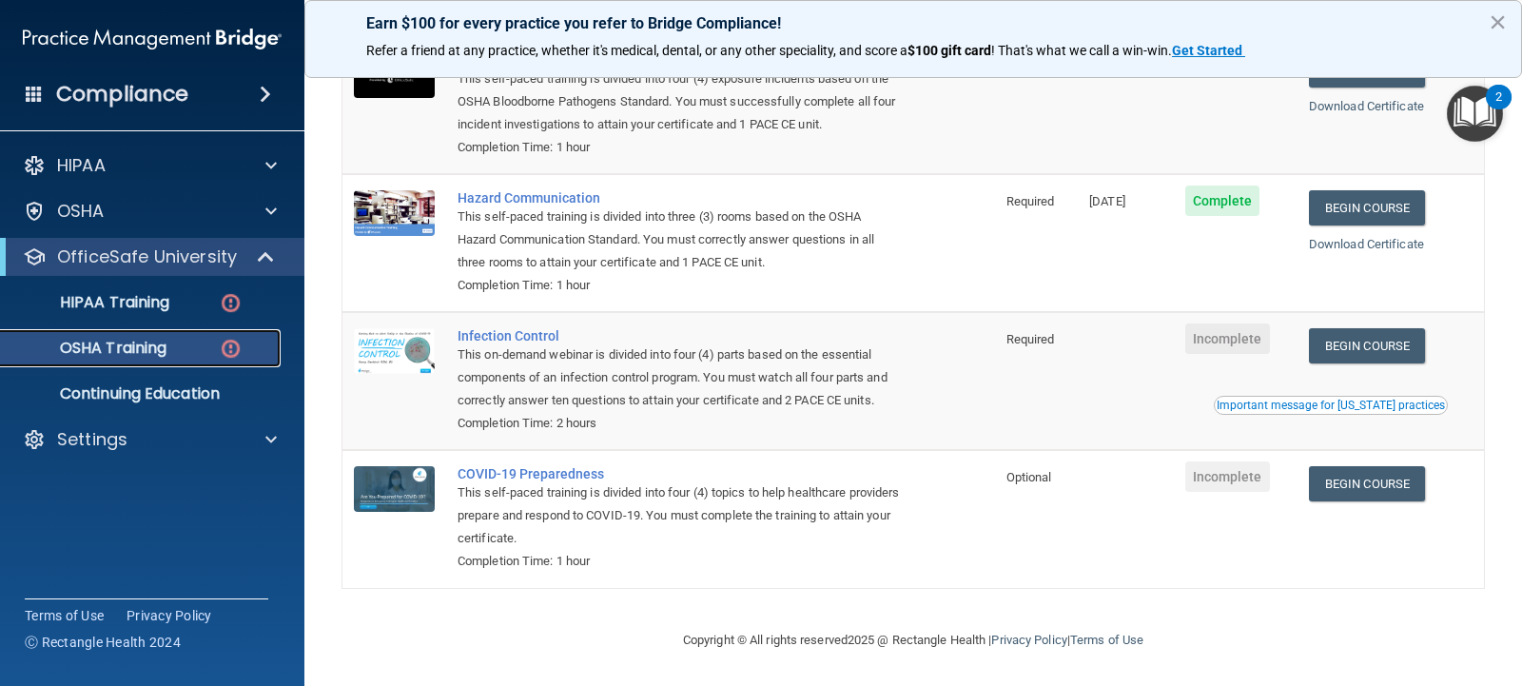
scroll to position [258, 0]
click at [1349, 328] on link "Begin Course" at bounding box center [1367, 345] width 116 height 35
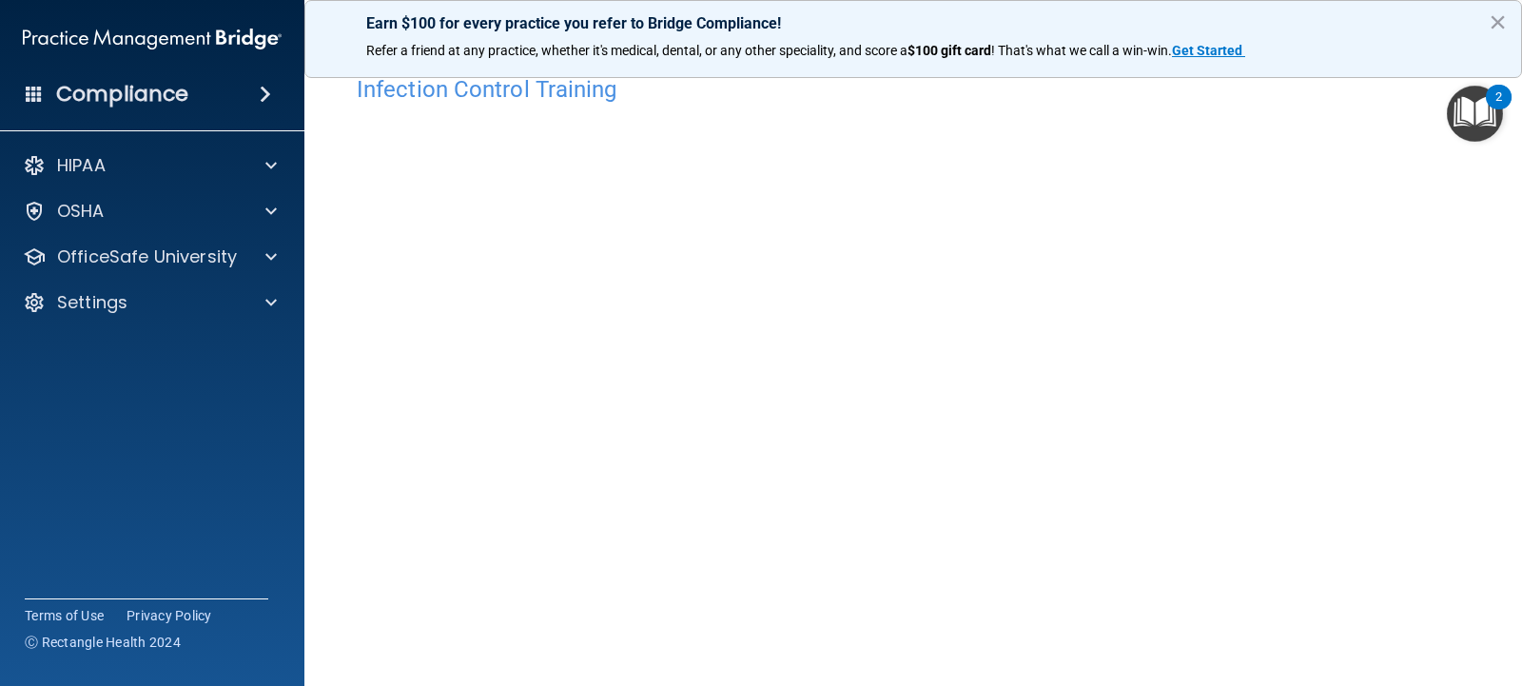
scroll to position [128, 0]
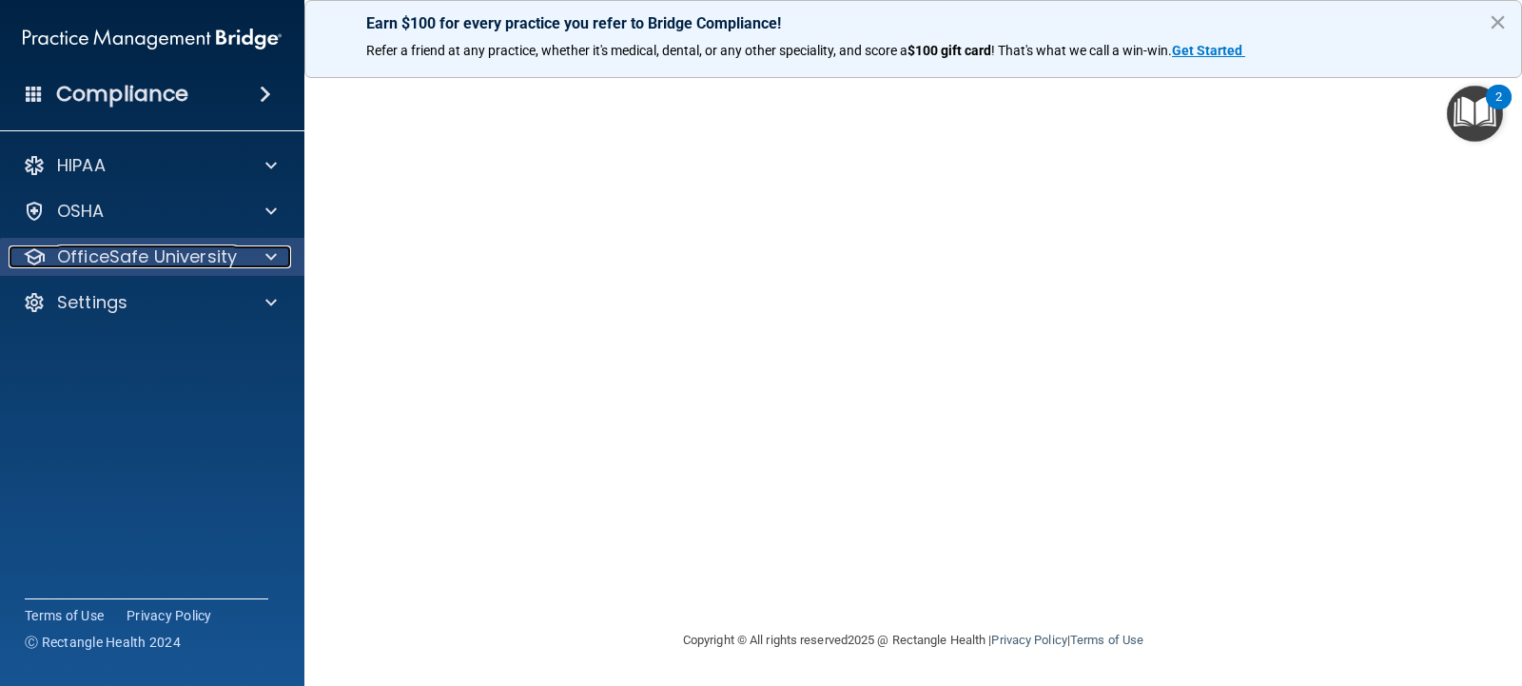
click at [148, 265] on p "OfficeSafe University" at bounding box center [147, 256] width 180 height 23
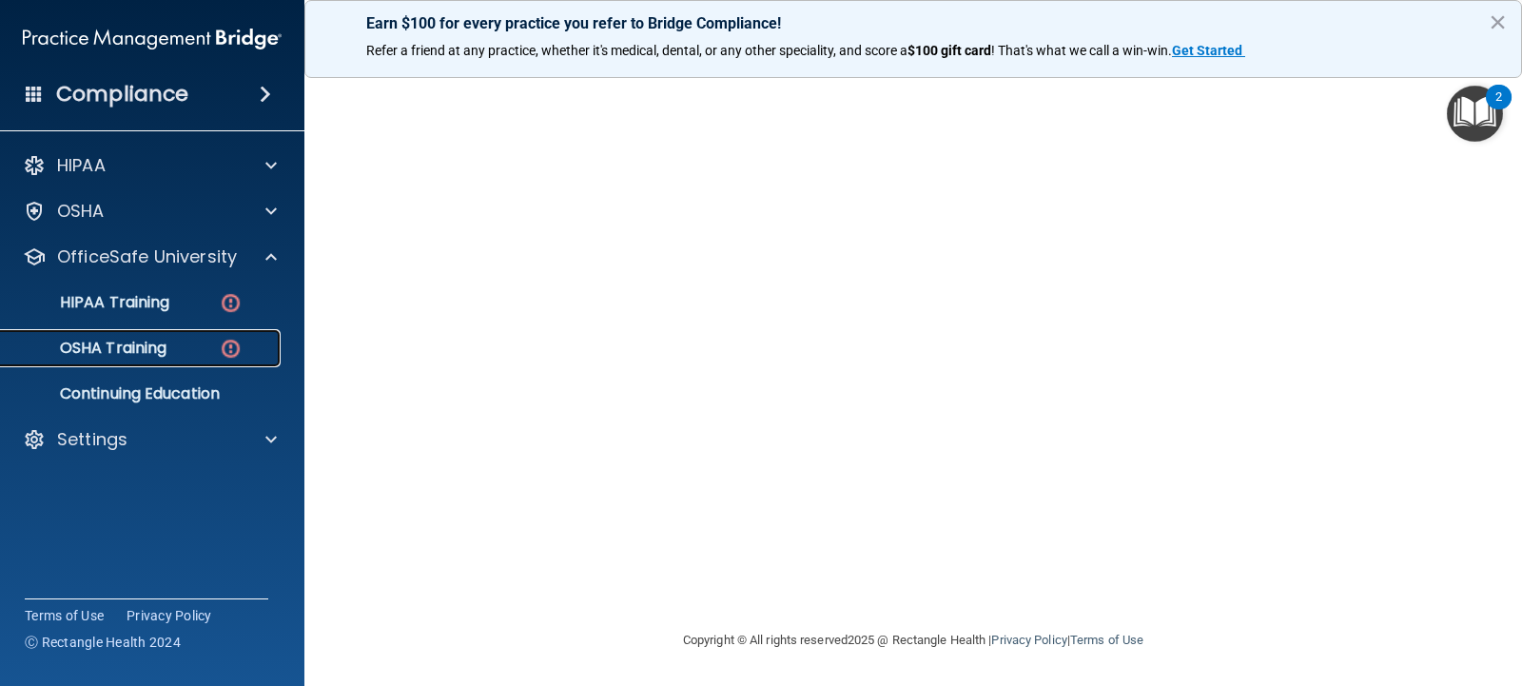
click at [133, 334] on link "OSHA Training" at bounding box center [131, 348] width 300 height 38
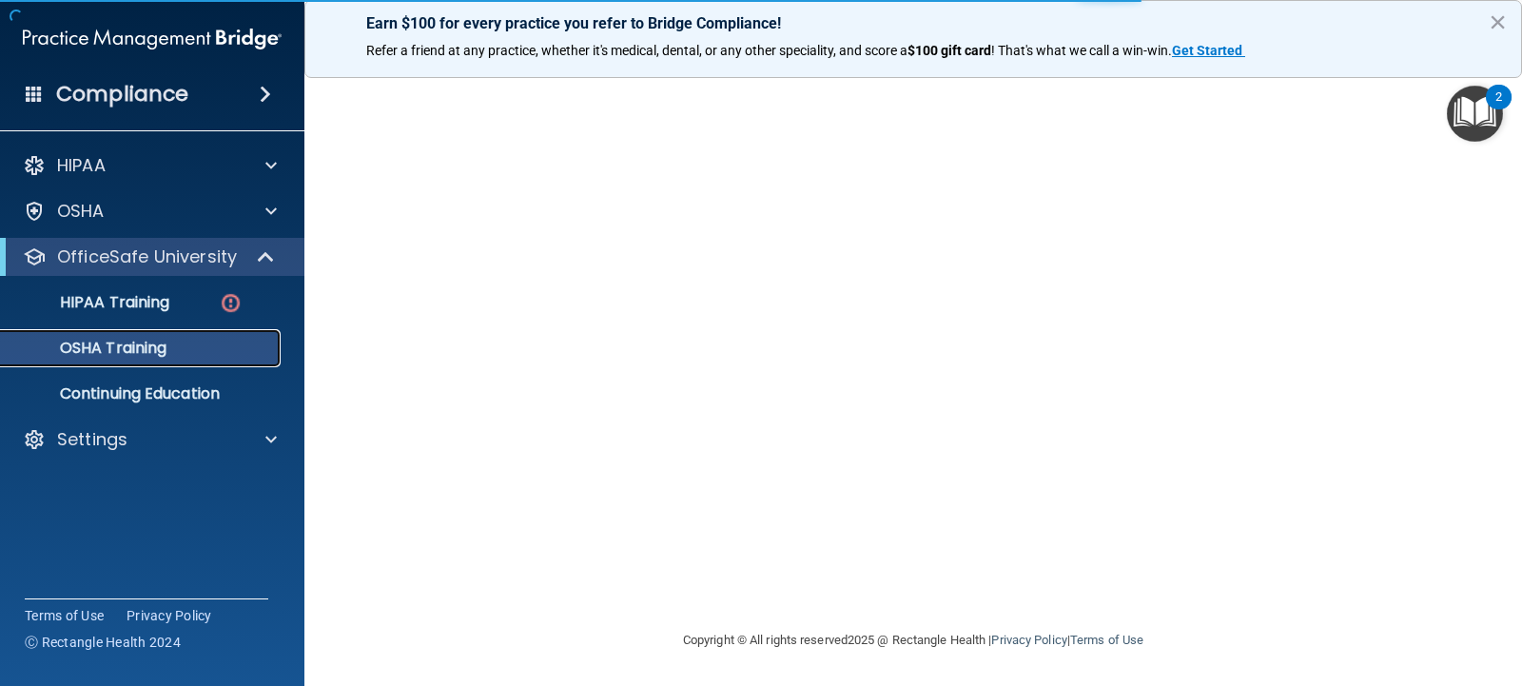
click at [188, 345] on div "OSHA Training" at bounding box center [142, 348] width 260 height 19
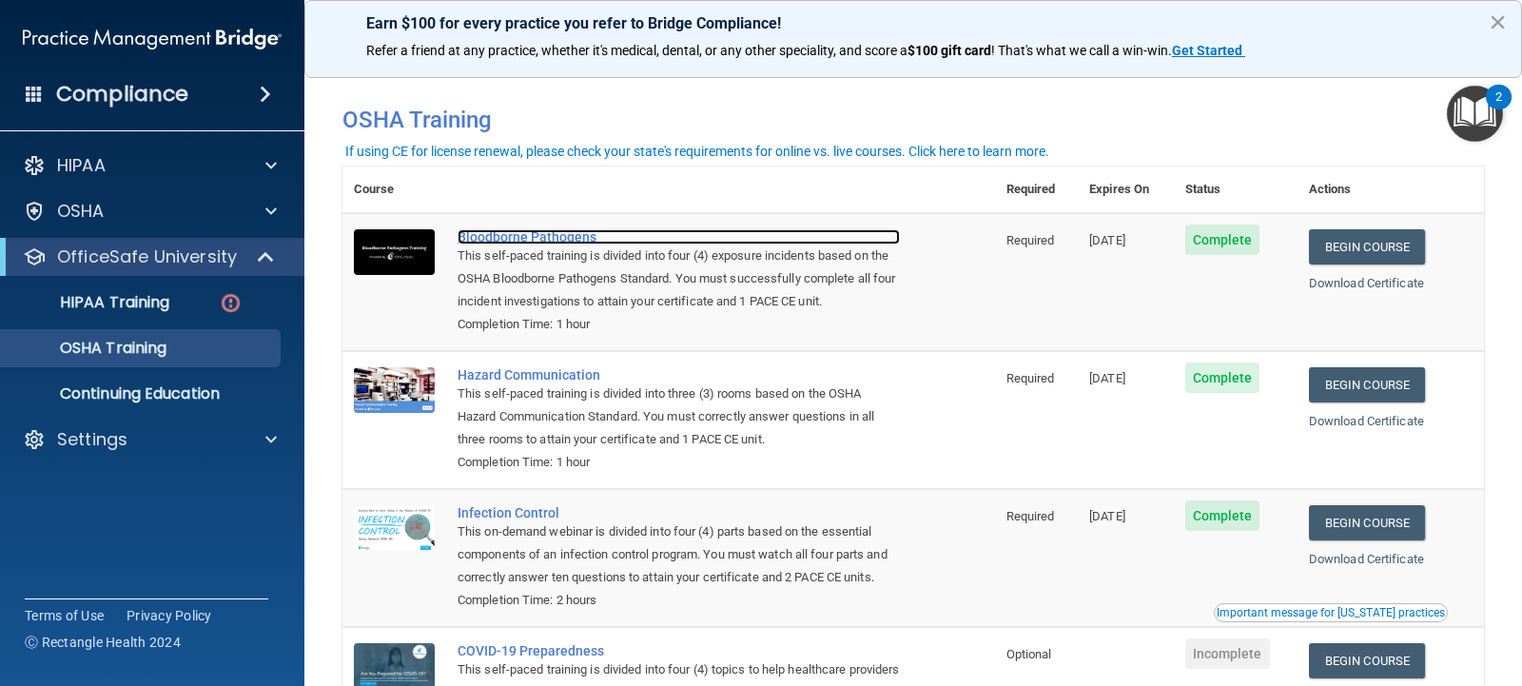
click at [565, 237] on div "Bloodborne Pathogens" at bounding box center [679, 236] width 442 height 15
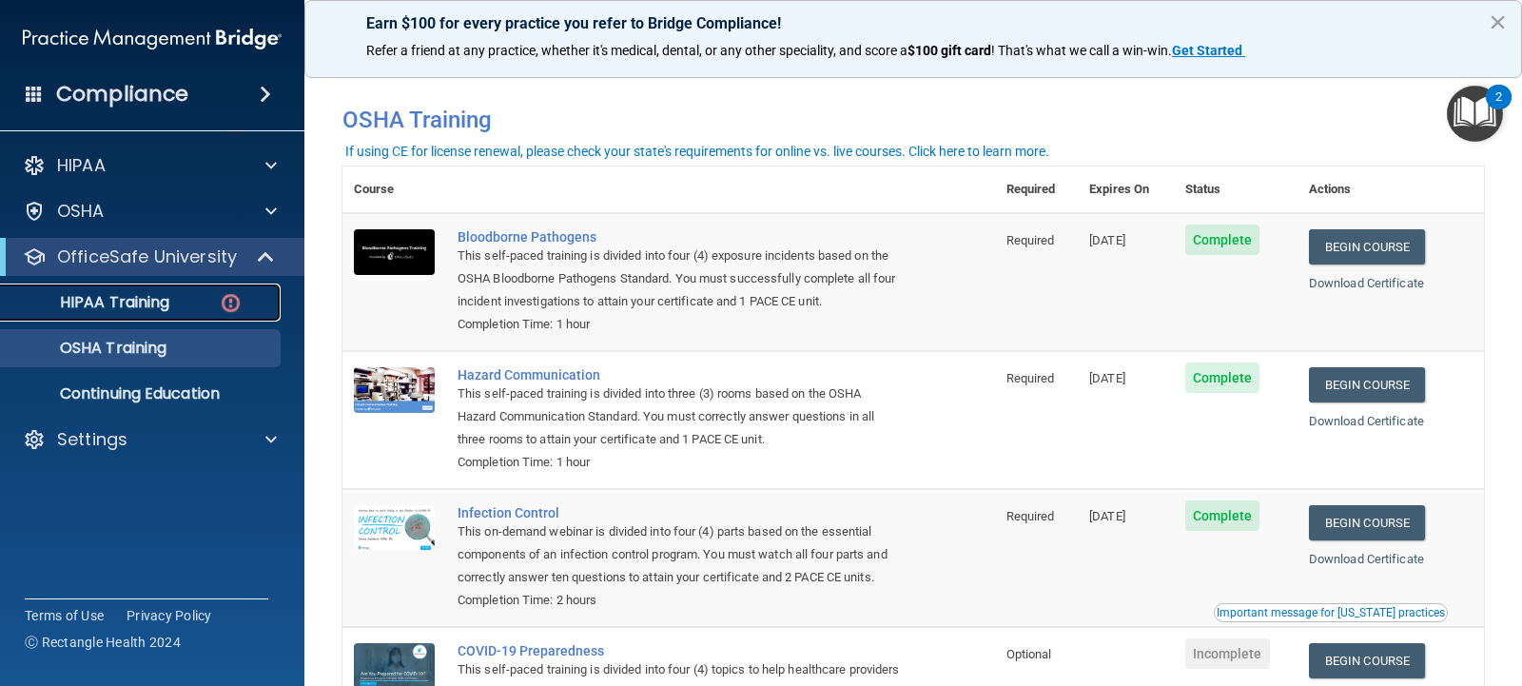
click at [167, 298] on p "HIPAA Training" at bounding box center [90, 302] width 157 height 19
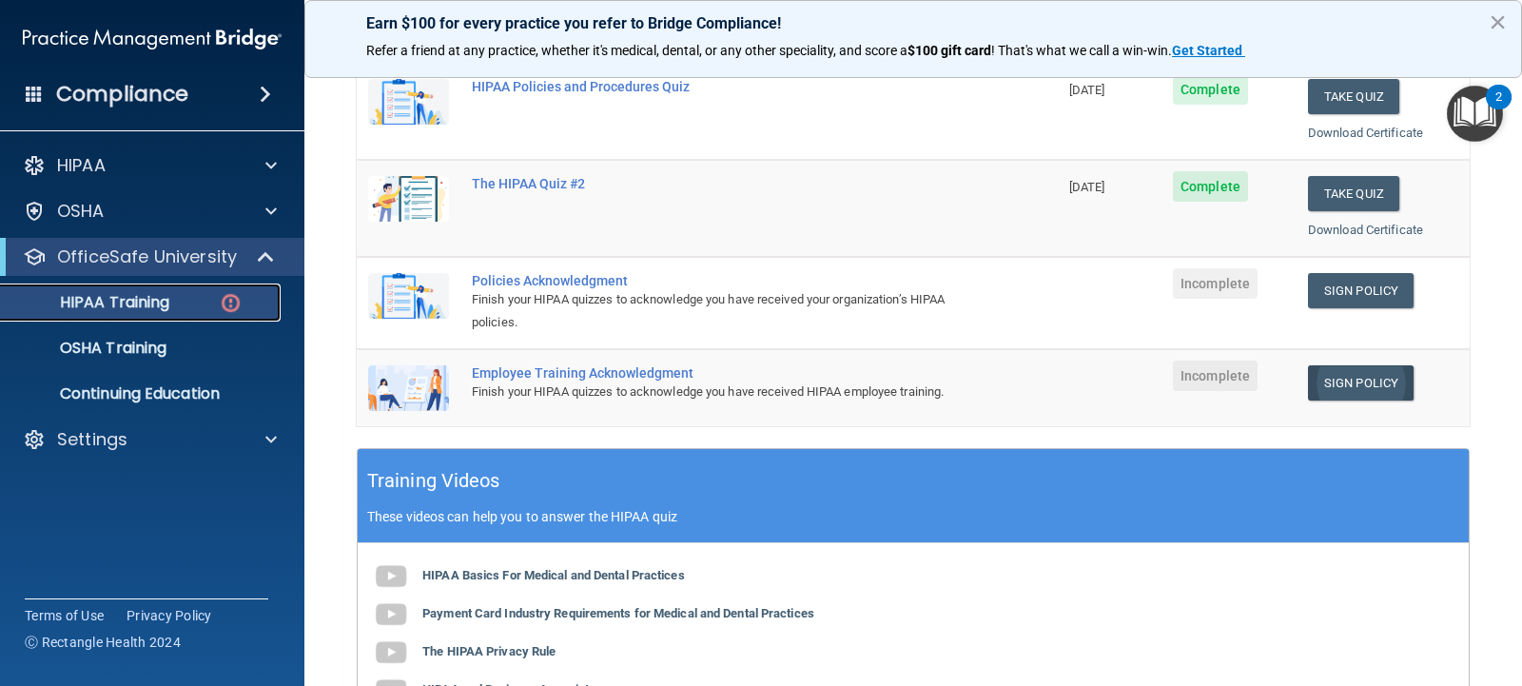
scroll to position [381, 0]
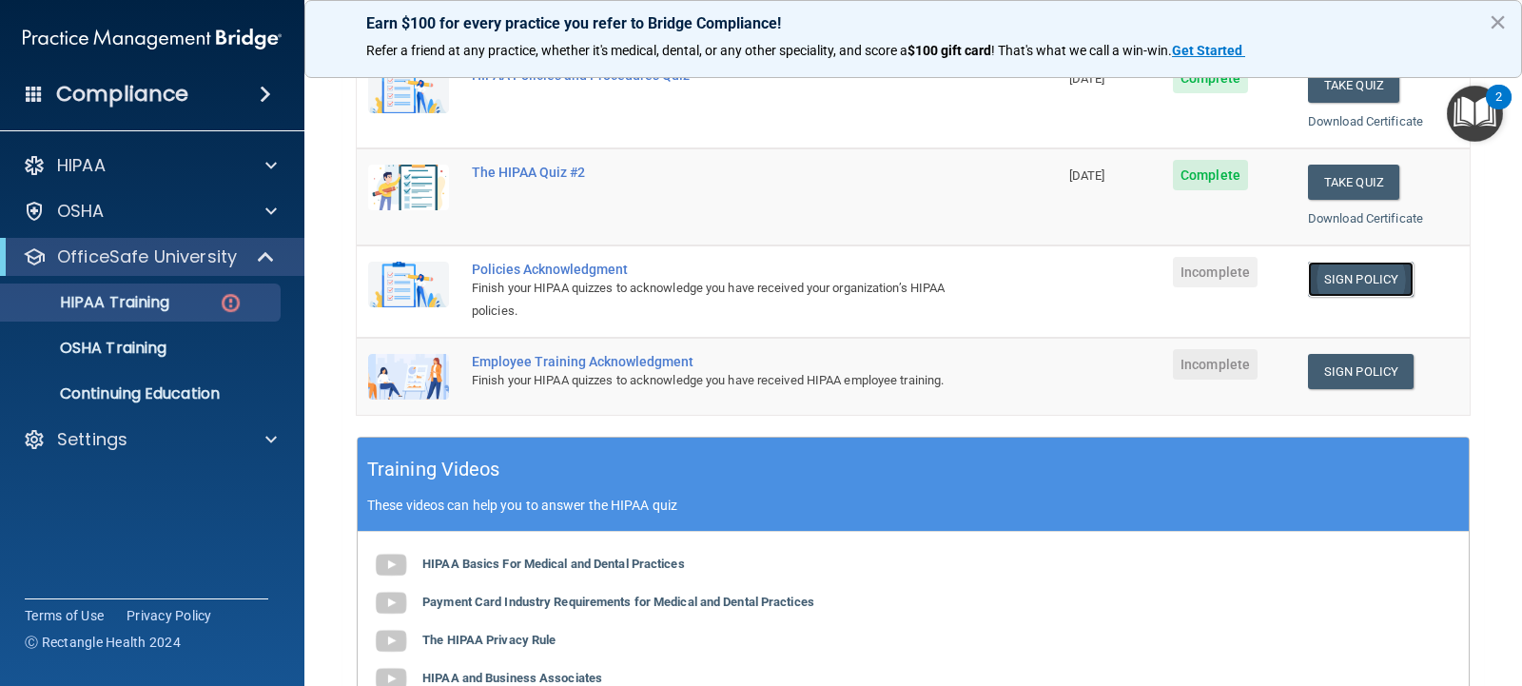
click at [1334, 274] on link "Sign Policy" at bounding box center [1361, 279] width 106 height 35
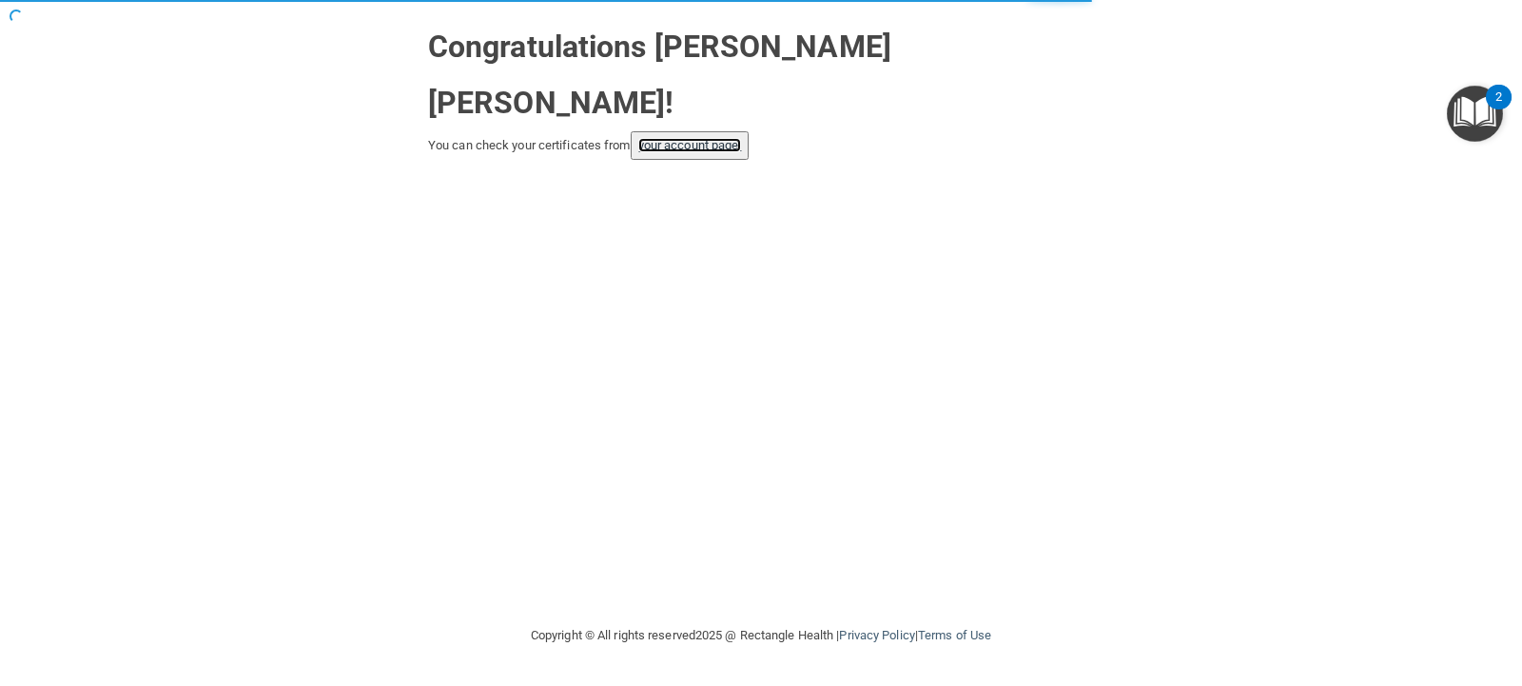
click at [662, 138] on link "your account page!" at bounding box center [690, 145] width 104 height 14
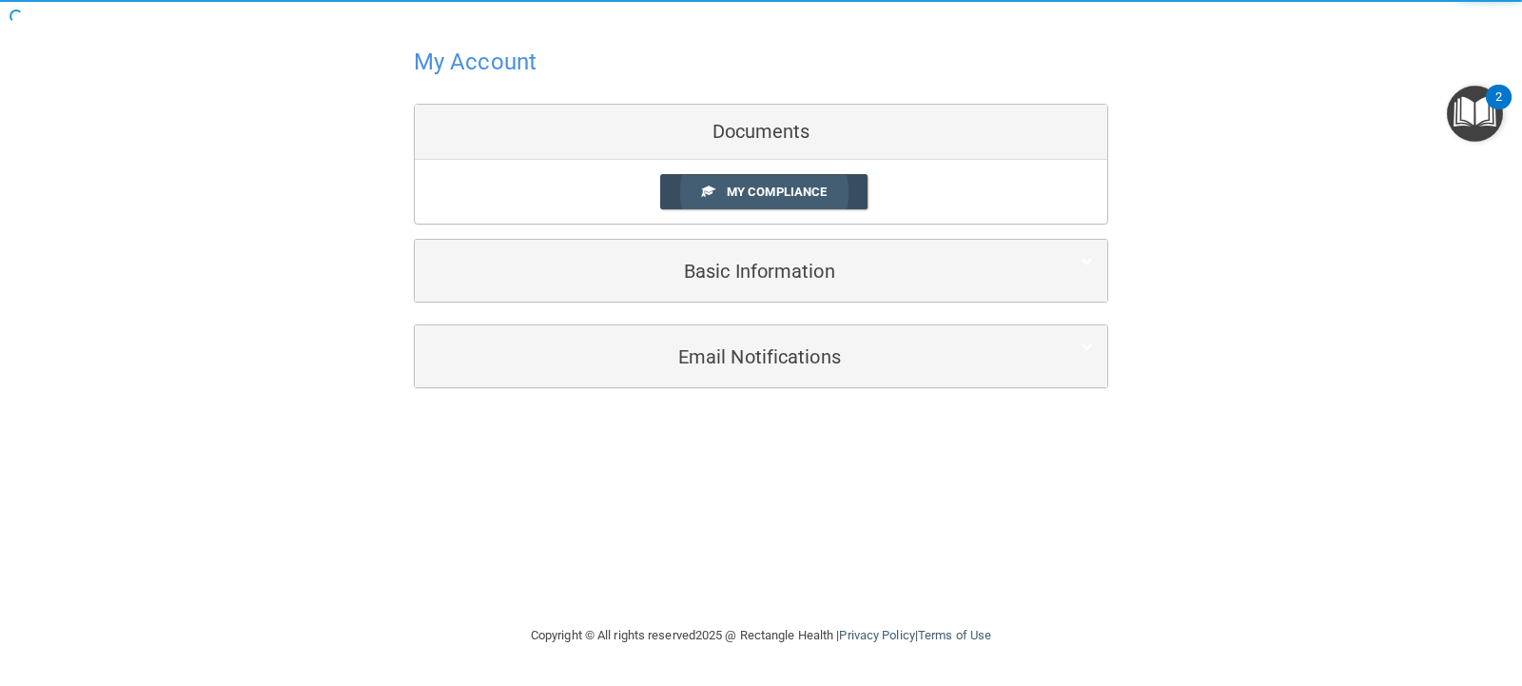
click at [716, 188] on link "My Compliance" at bounding box center [764, 191] width 208 height 35
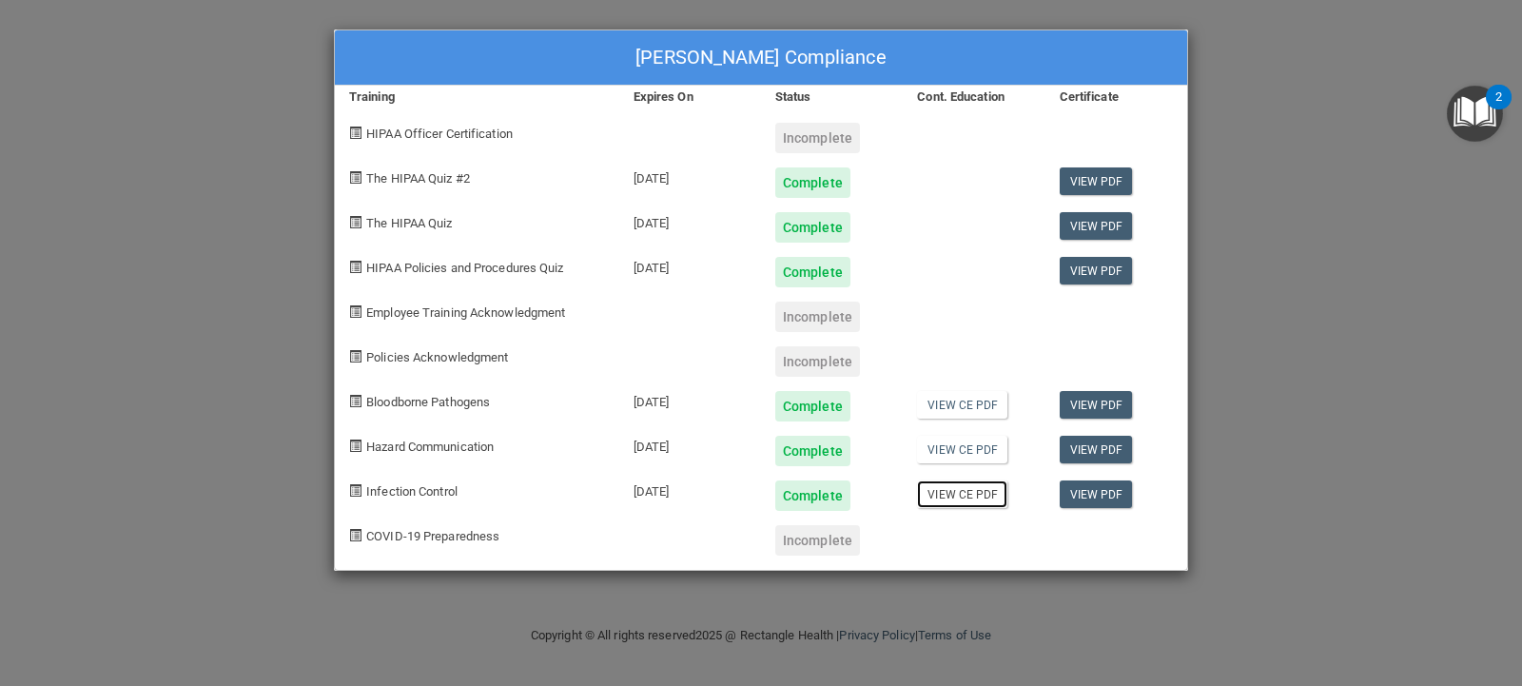
click at [989, 496] on link "View CE PDF" at bounding box center [962, 495] width 90 height 28
click at [1083, 489] on link "View PDF" at bounding box center [1096, 495] width 73 height 28
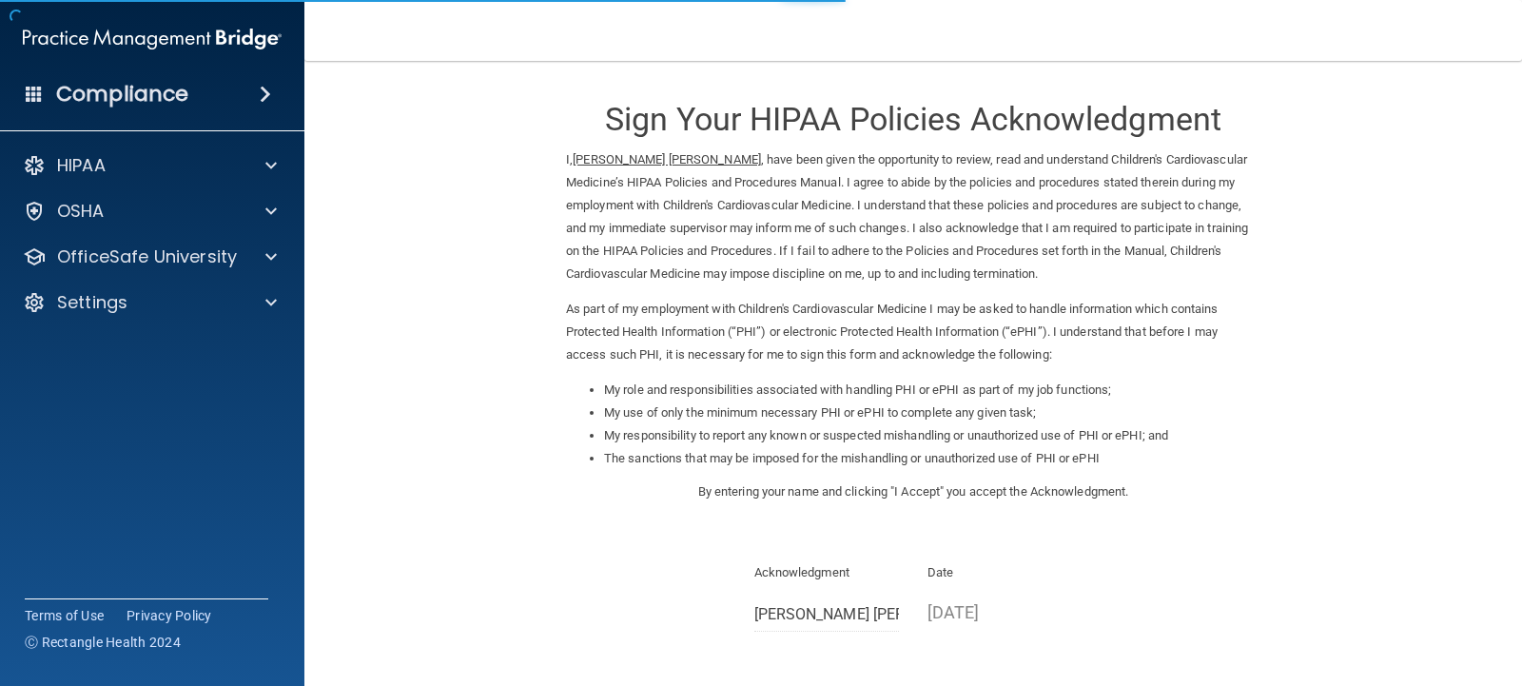
scroll to position [186, 0]
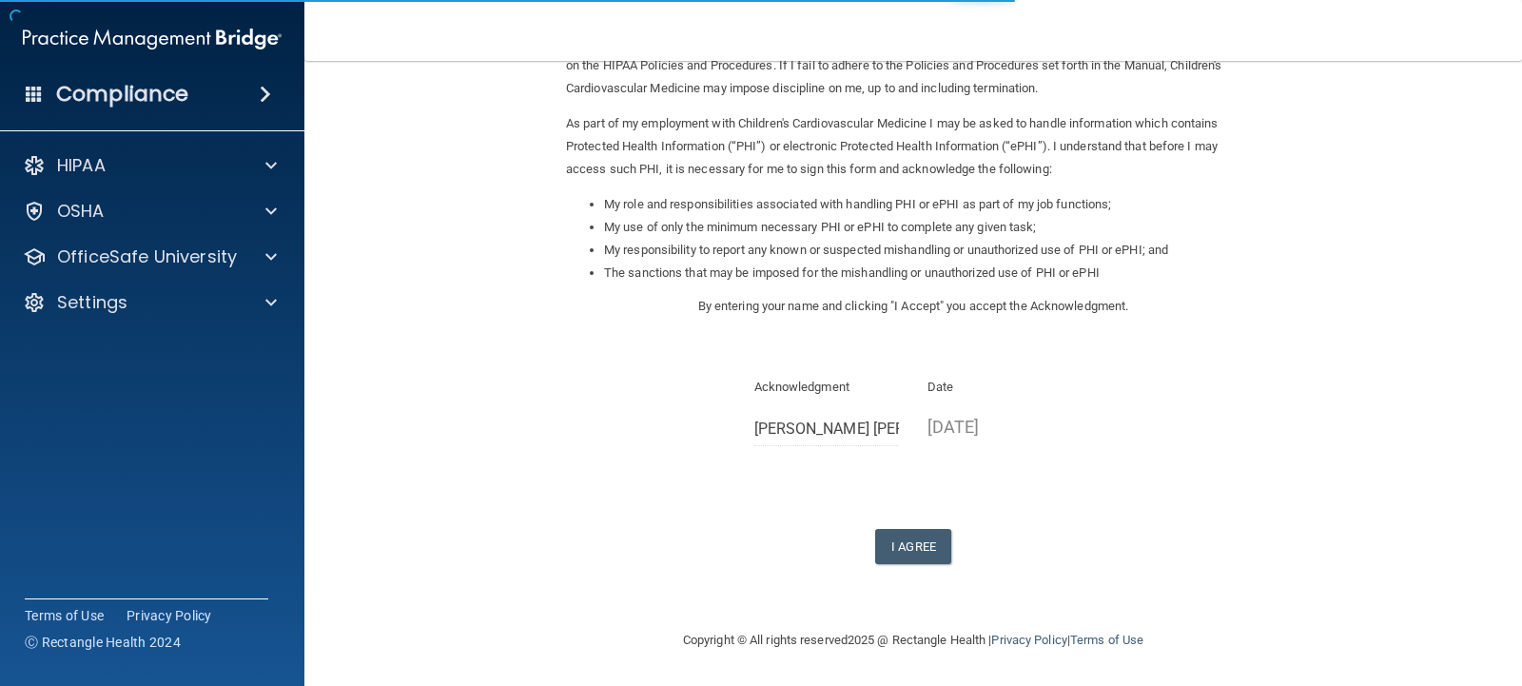
click at [905, 570] on form "Sign Your HIPAA Policies Acknowledgment I, [PERSON_NAME] [PERSON_NAME] , have b…" at bounding box center [914, 252] width 1142 height 716
click at [906, 553] on button "I Agree" at bounding box center [913, 546] width 76 height 35
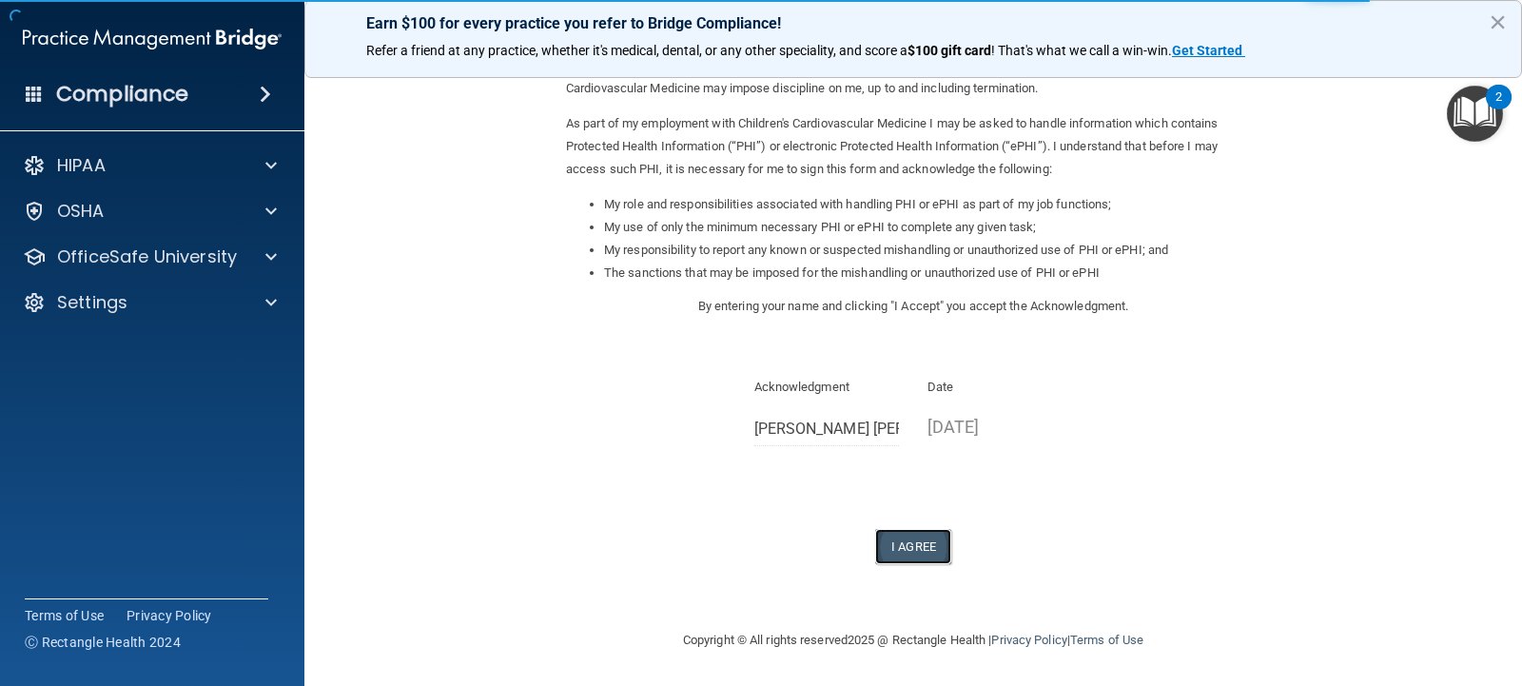
click at [910, 557] on button "I Agree" at bounding box center [913, 546] width 76 height 35
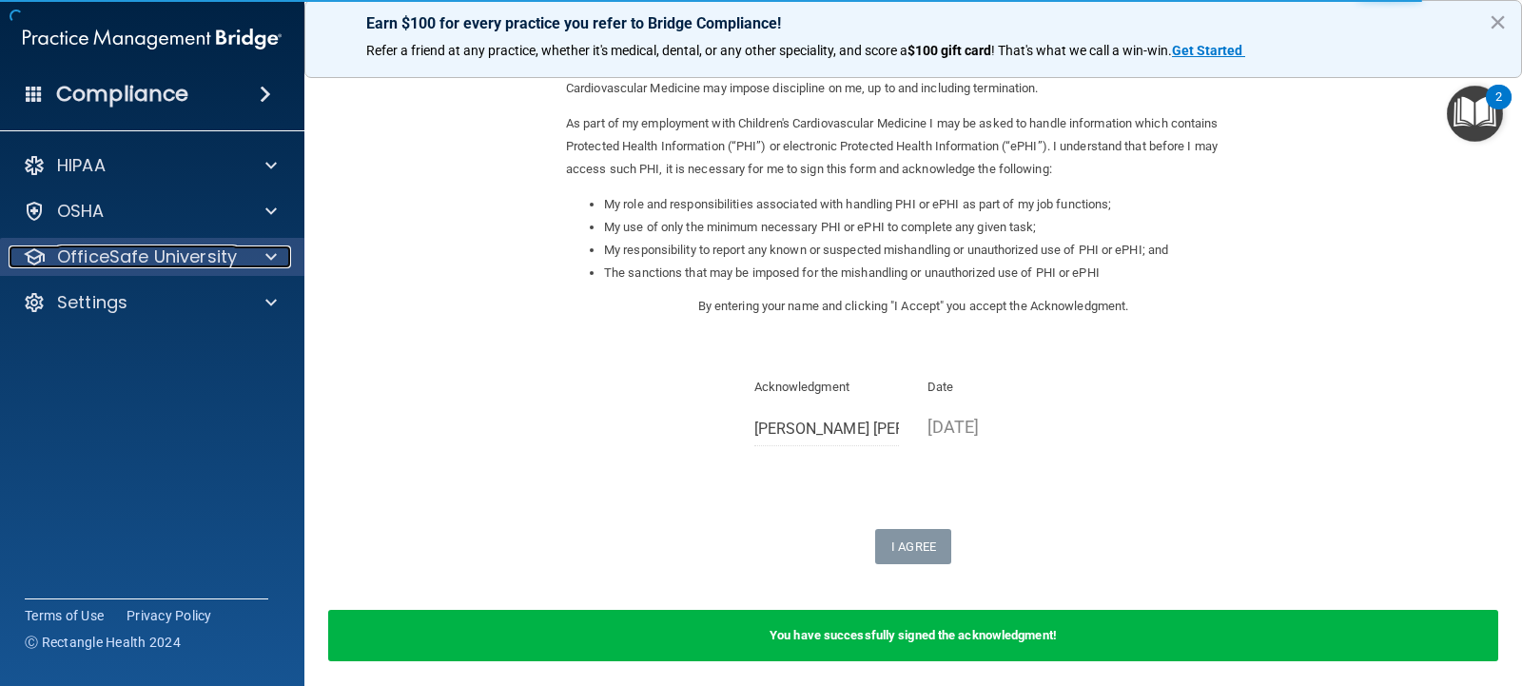
click at [228, 256] on p "OfficeSafe University" at bounding box center [147, 256] width 180 height 23
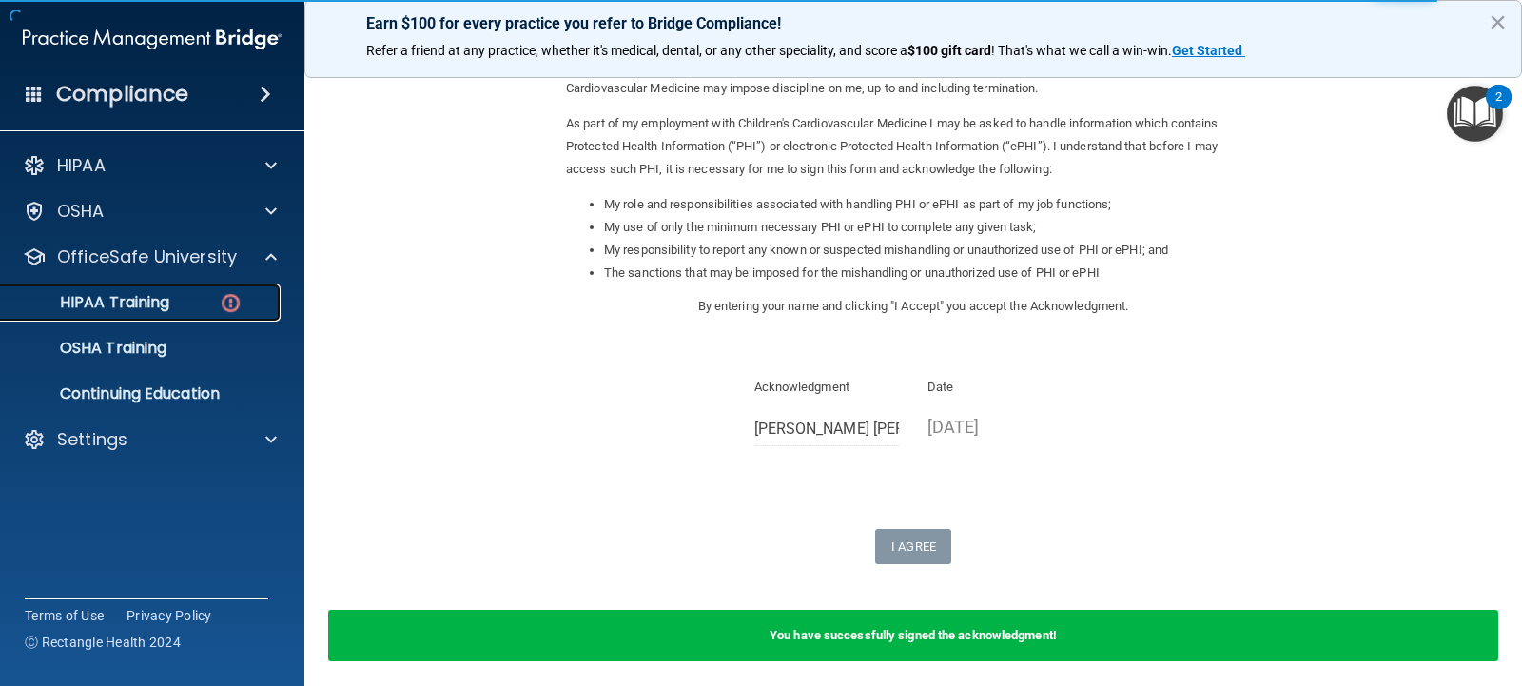
click at [176, 304] on div "HIPAA Training" at bounding box center [142, 302] width 260 height 19
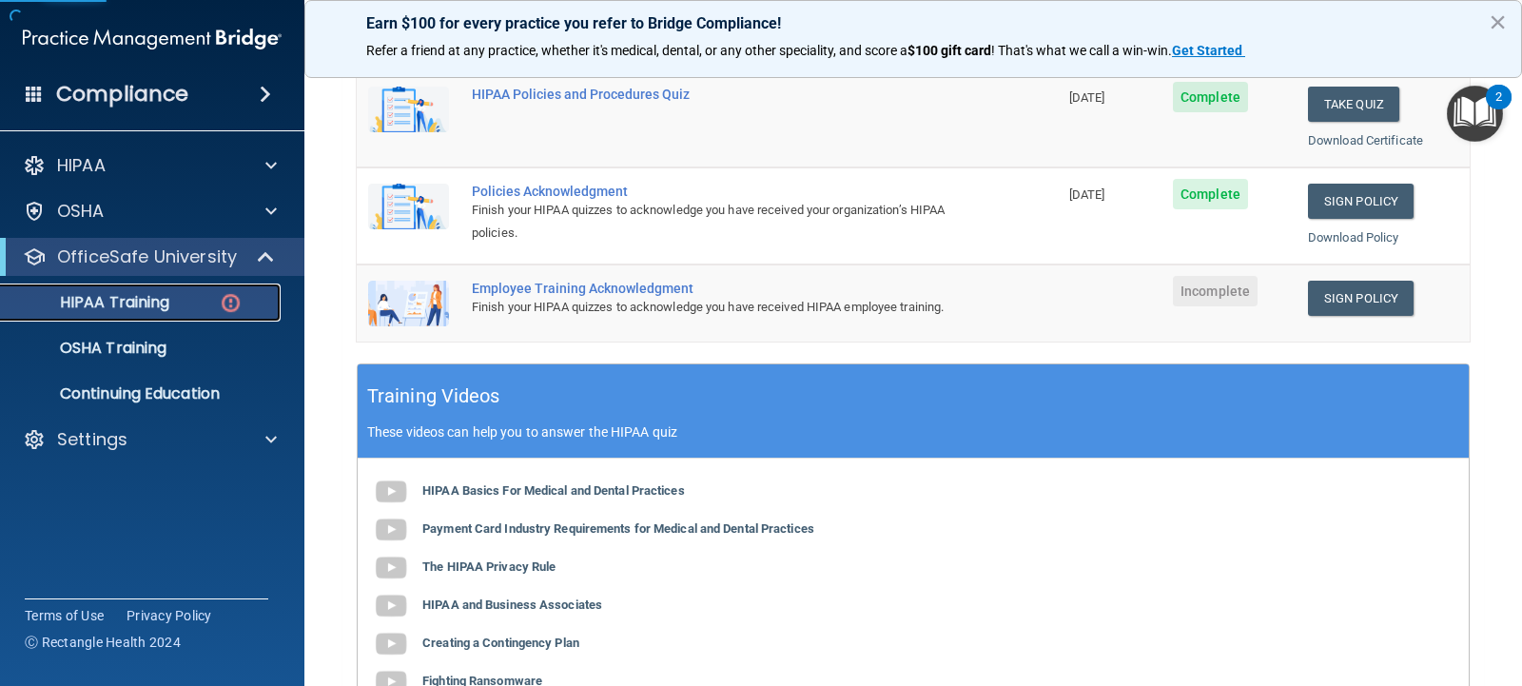
scroll to position [458, 0]
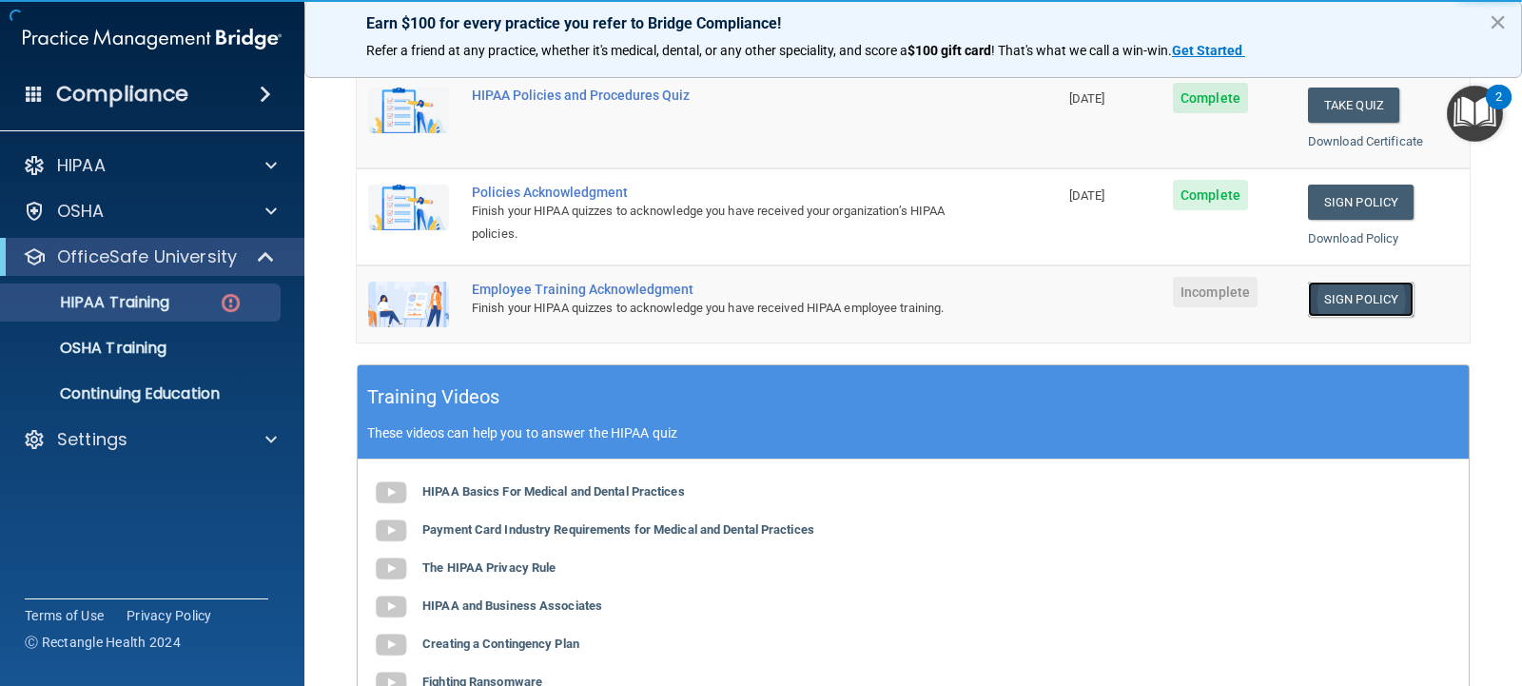
click at [1354, 304] on link "Sign Policy" at bounding box center [1361, 299] width 106 height 35
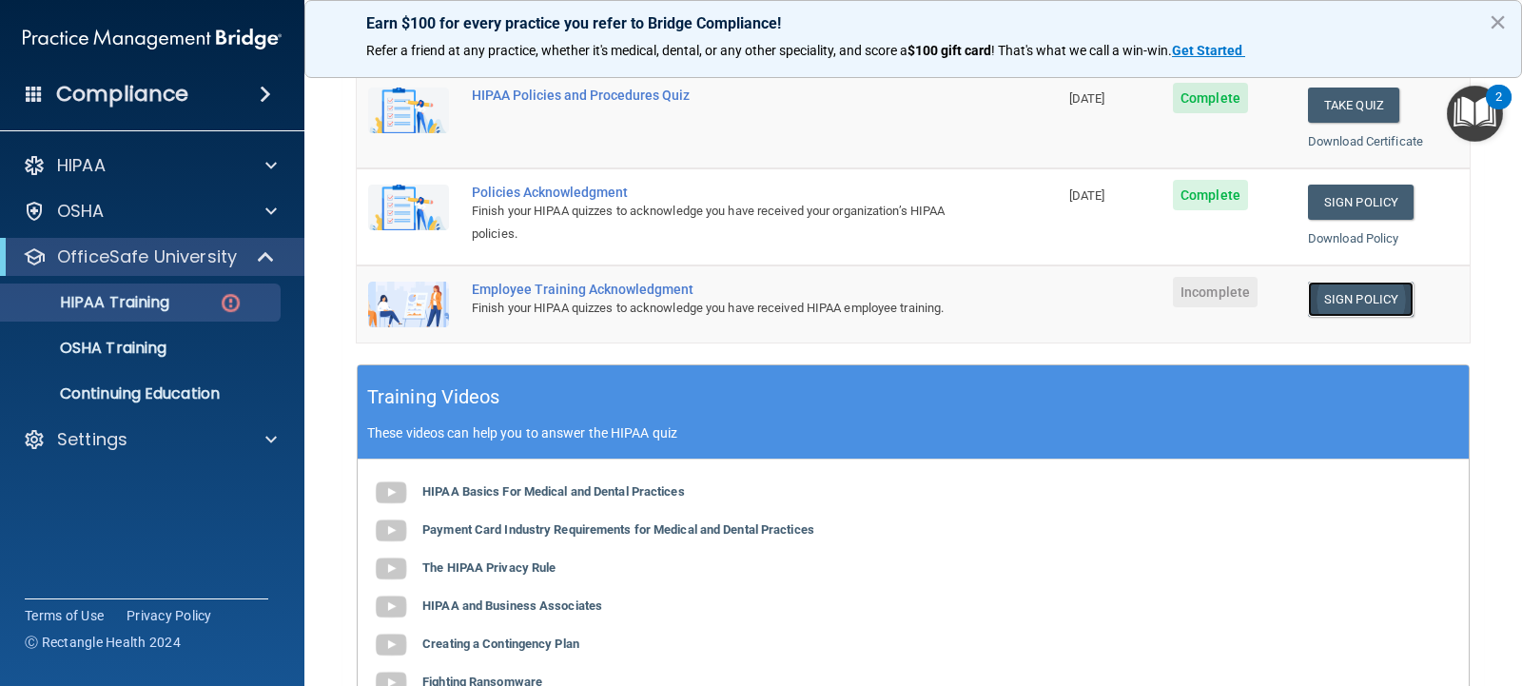
click at [1361, 295] on link "Sign Policy" at bounding box center [1361, 299] width 106 height 35
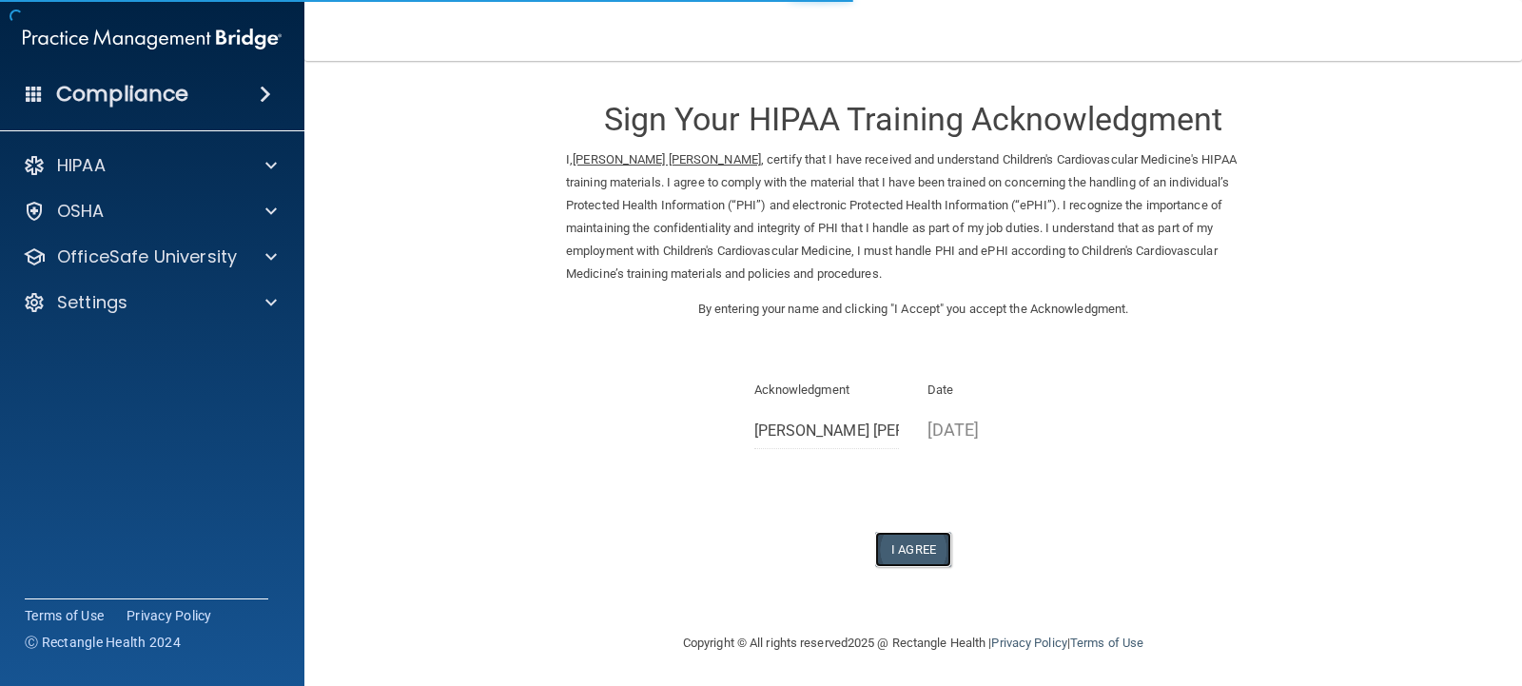
click at [899, 558] on button "I Agree" at bounding box center [913, 549] width 76 height 35
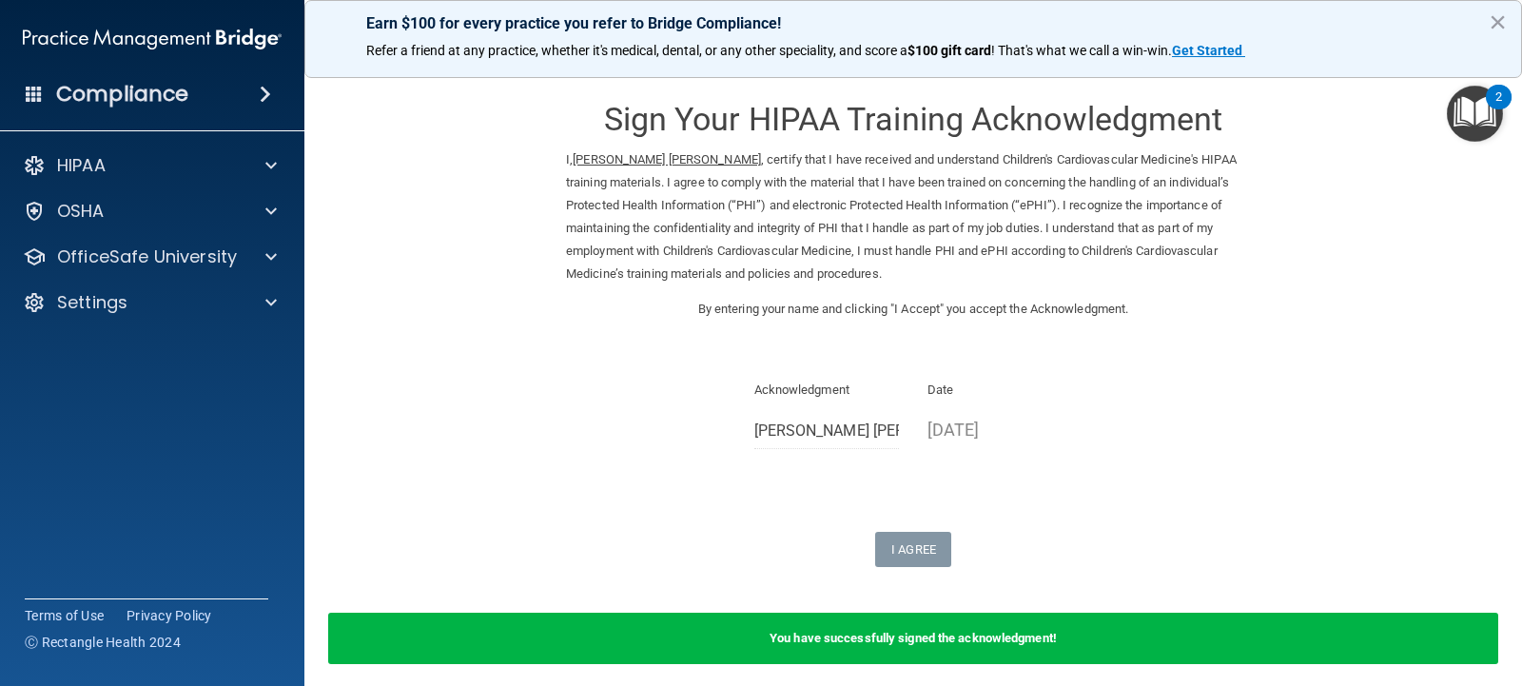
click at [123, 276] on div "HIPAA Documents and Policies Report an Incident Business Associates Emergency P…" at bounding box center [152, 238] width 305 height 198
click at [131, 269] on div "OfficeSafe University" at bounding box center [152, 257] width 305 height 38
click at [147, 271] on div "OfficeSafe University" at bounding box center [152, 257] width 305 height 38
click at [177, 261] on p "OfficeSafe University" at bounding box center [147, 256] width 180 height 23
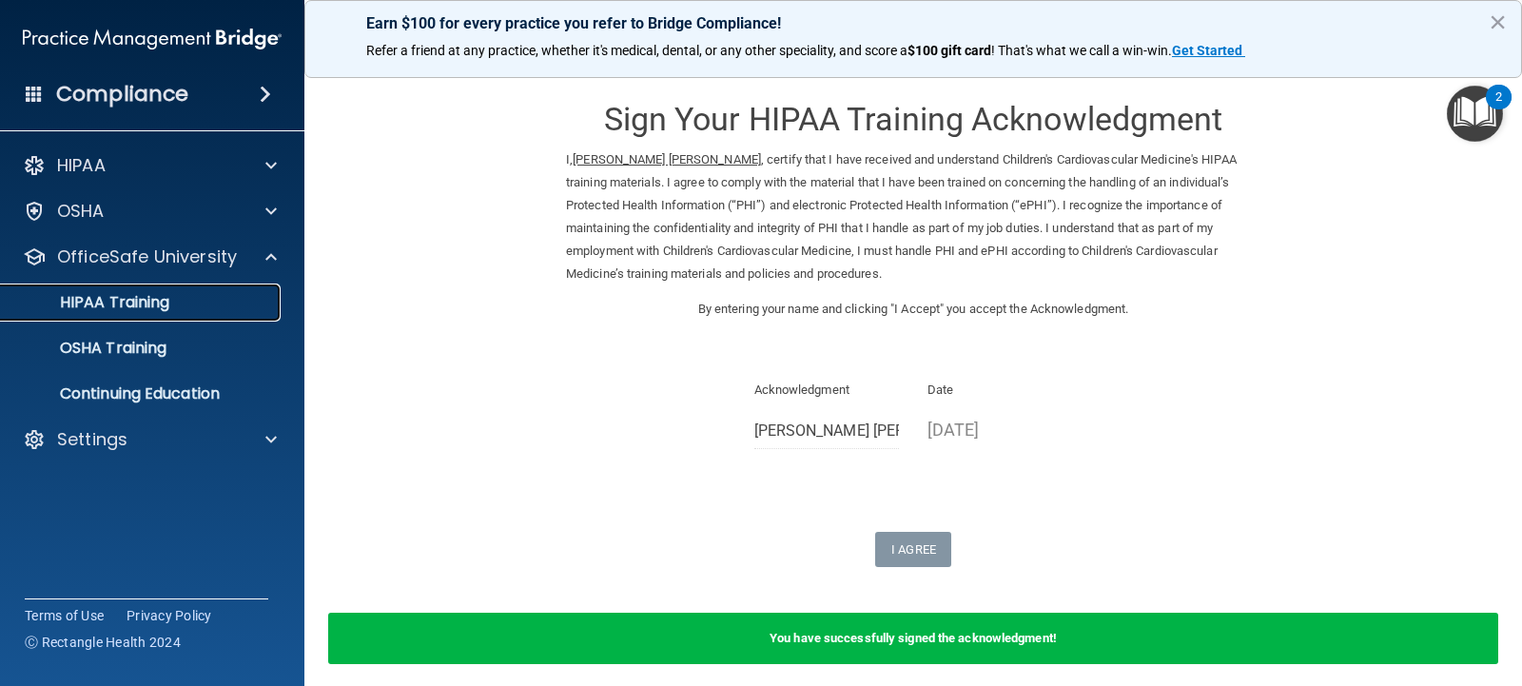
click at [167, 308] on p "HIPAA Training" at bounding box center [90, 302] width 157 height 19
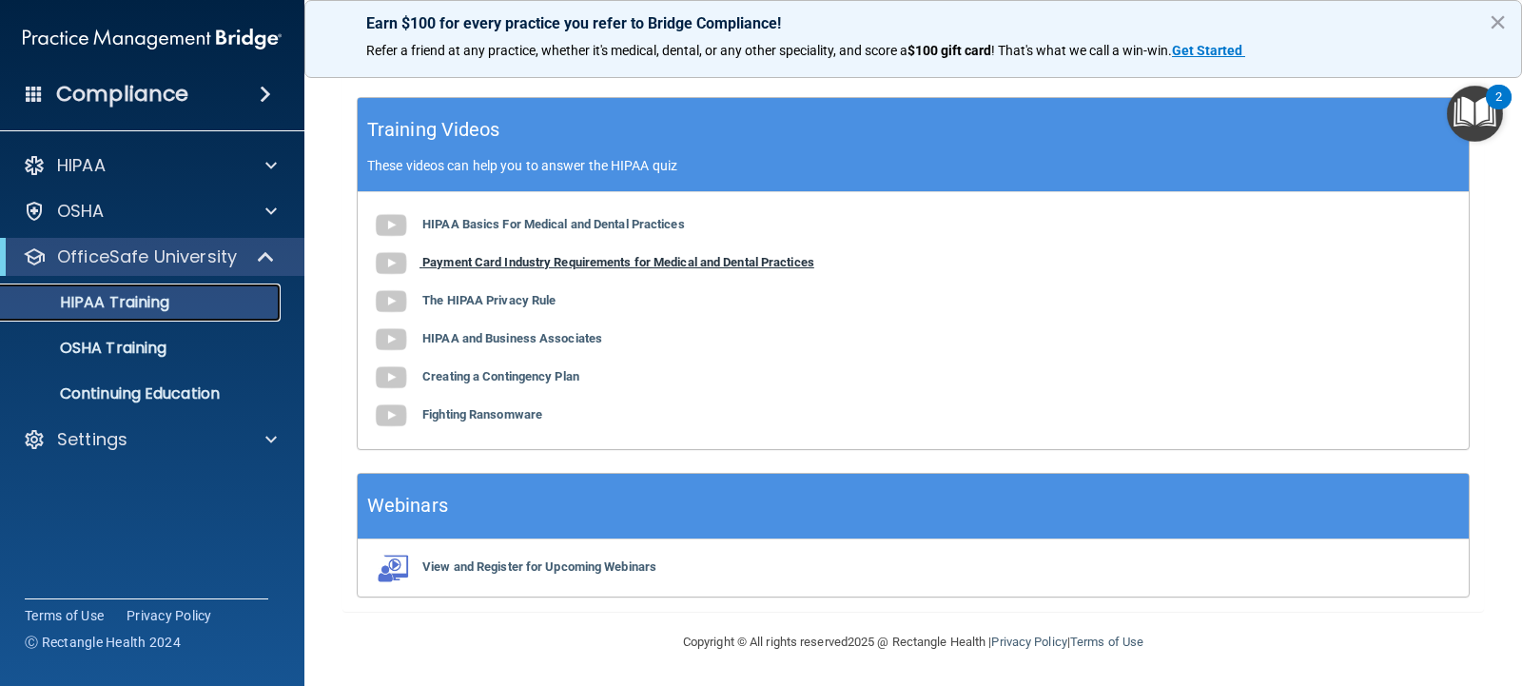
scroll to position [747, 0]
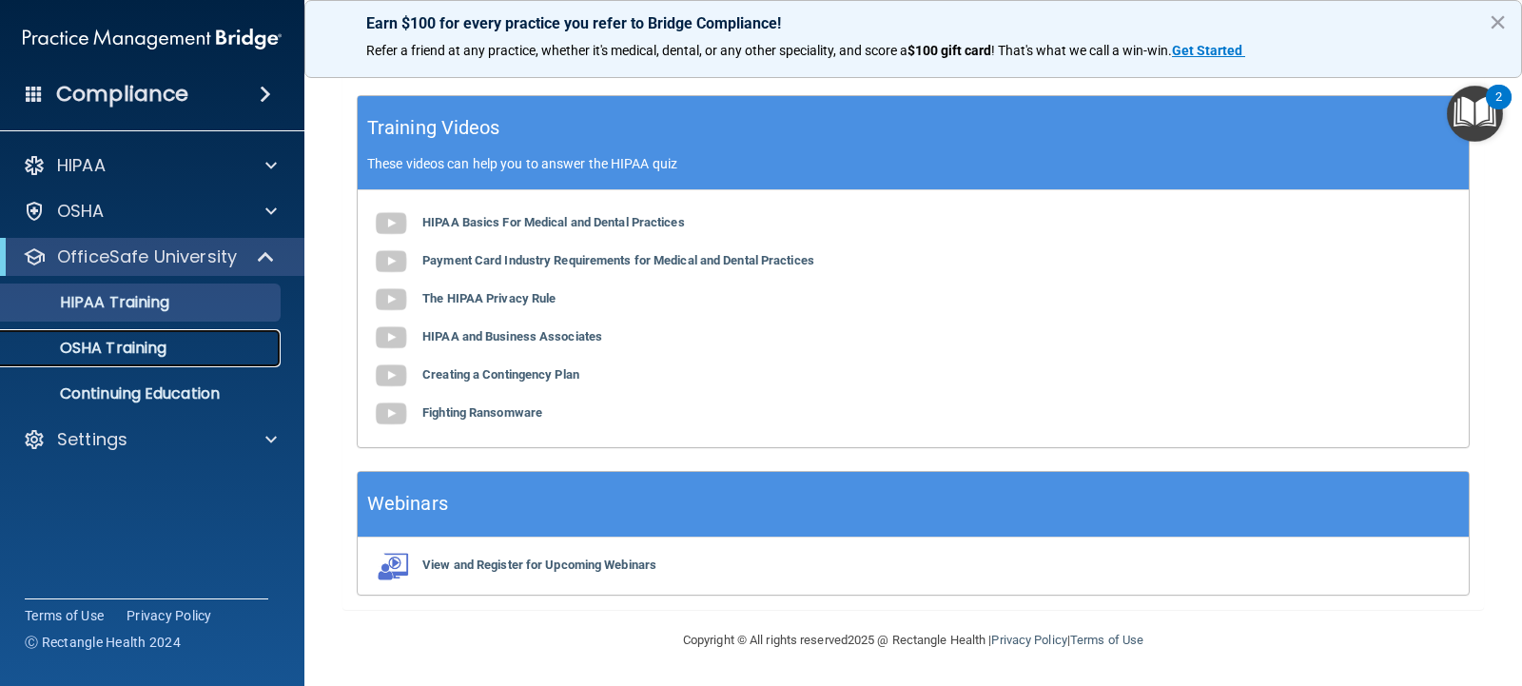
click at [159, 344] on p "OSHA Training" at bounding box center [89, 348] width 154 height 19
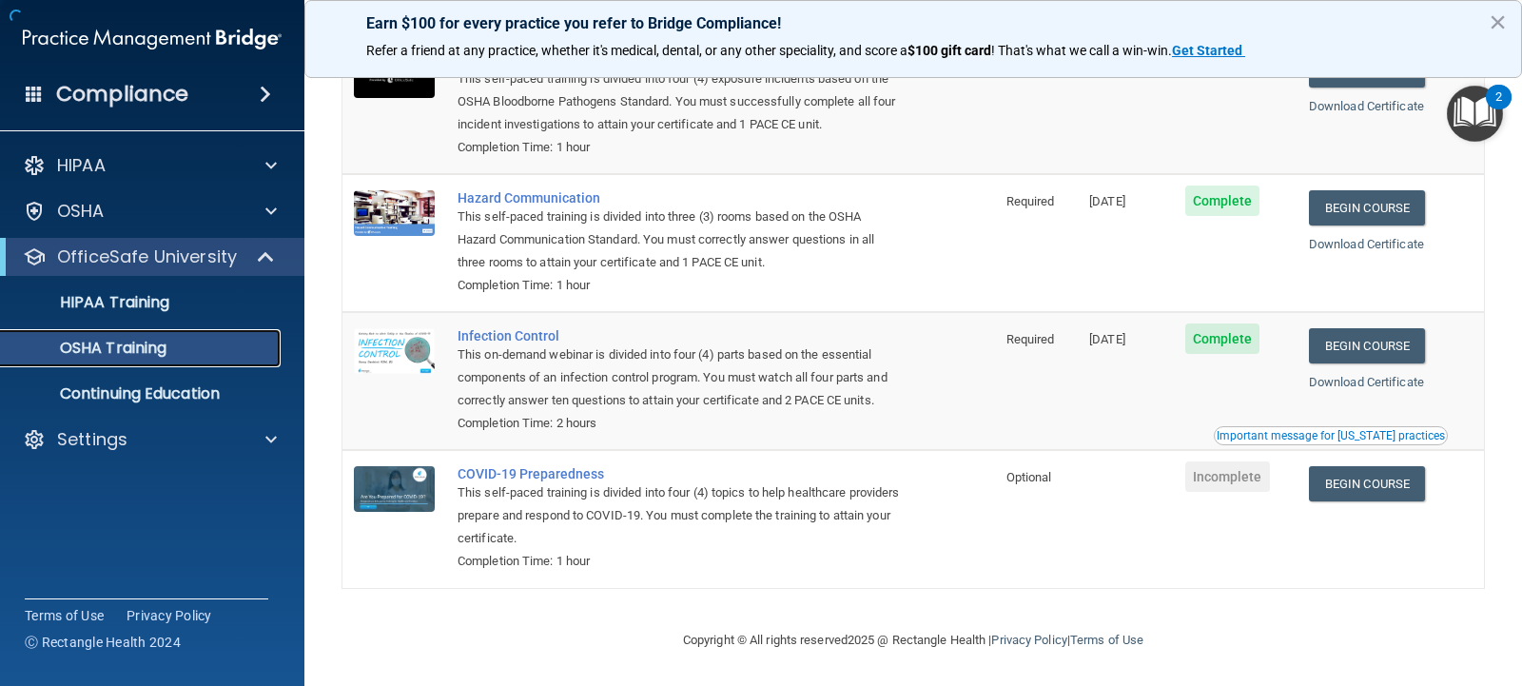
scroll to position [205, 0]
click at [1342, 489] on link "Begin Course" at bounding box center [1367, 483] width 116 height 35
click at [195, 318] on link "HIPAA Training" at bounding box center [131, 303] width 300 height 38
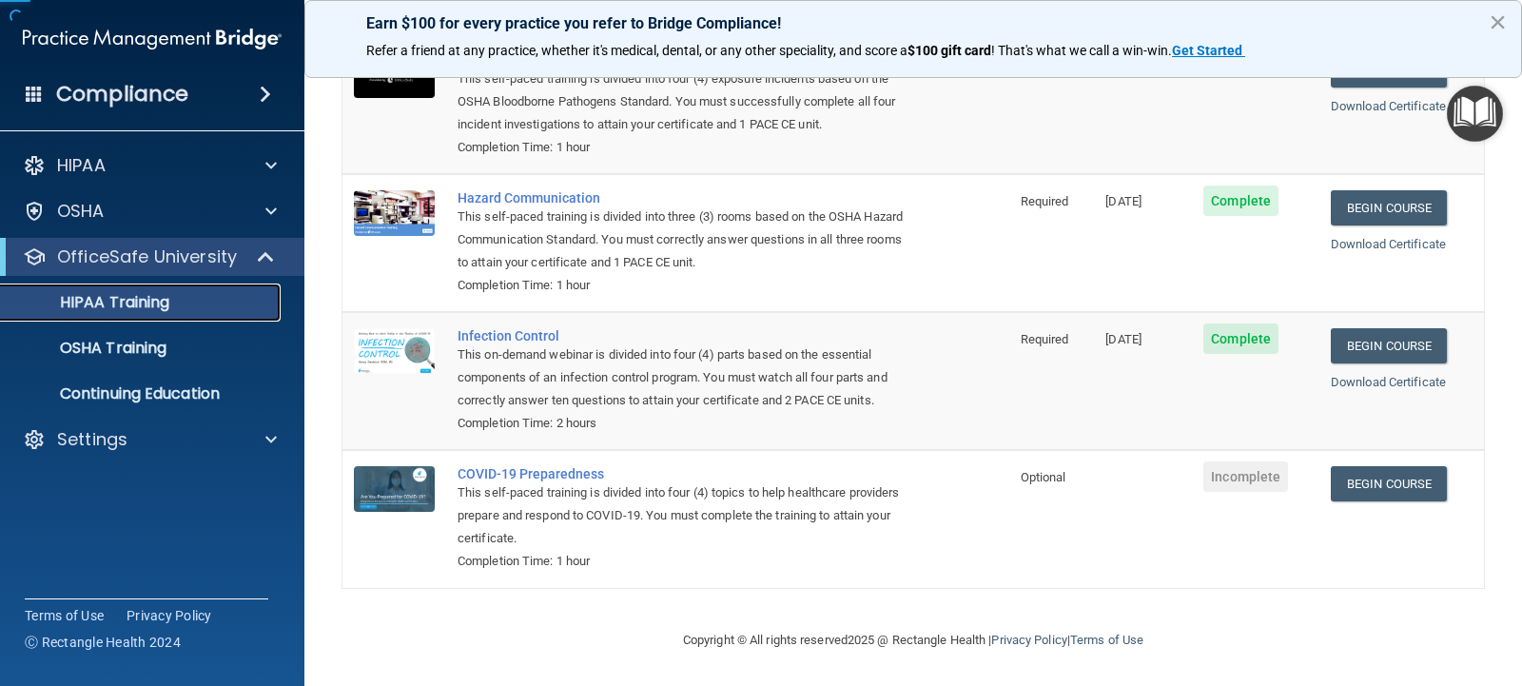
scroll to position [182, 0]
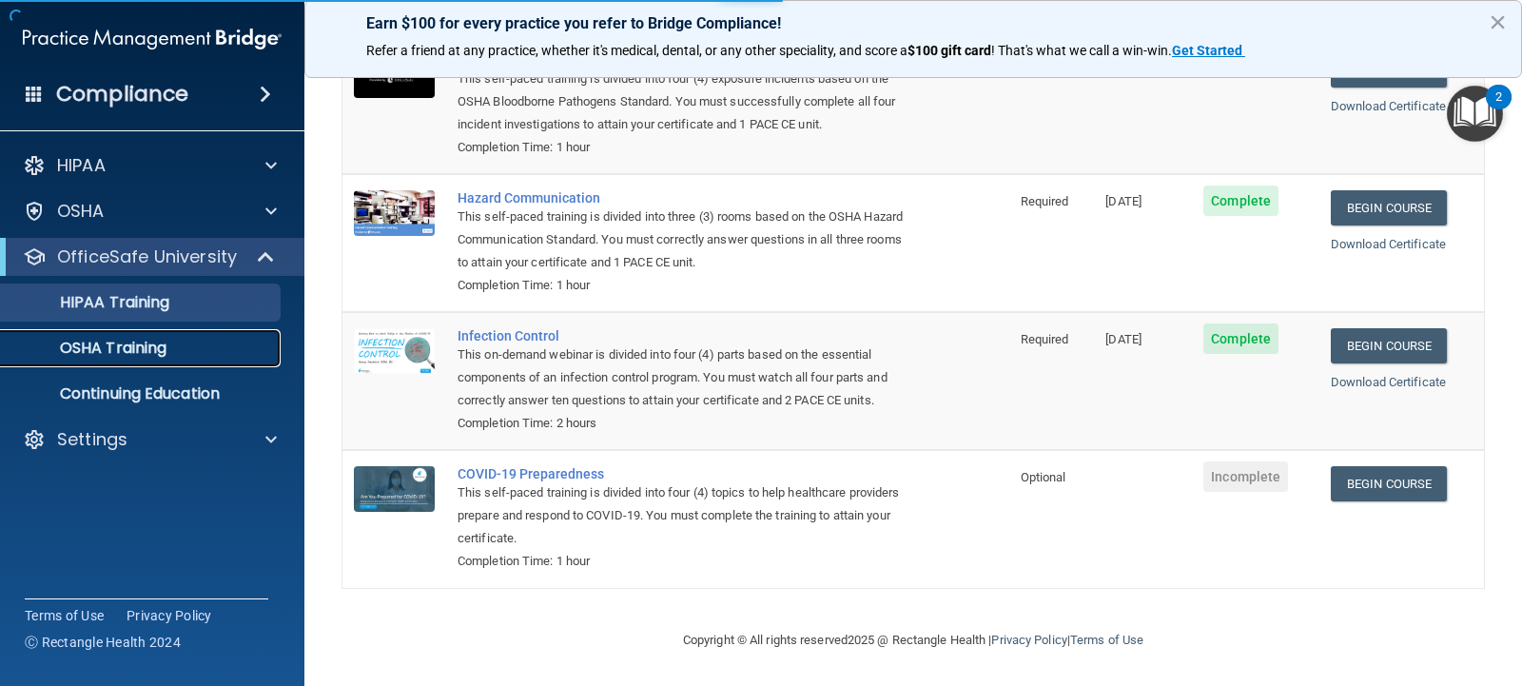
click at [157, 343] on p "OSHA Training" at bounding box center [89, 348] width 154 height 19
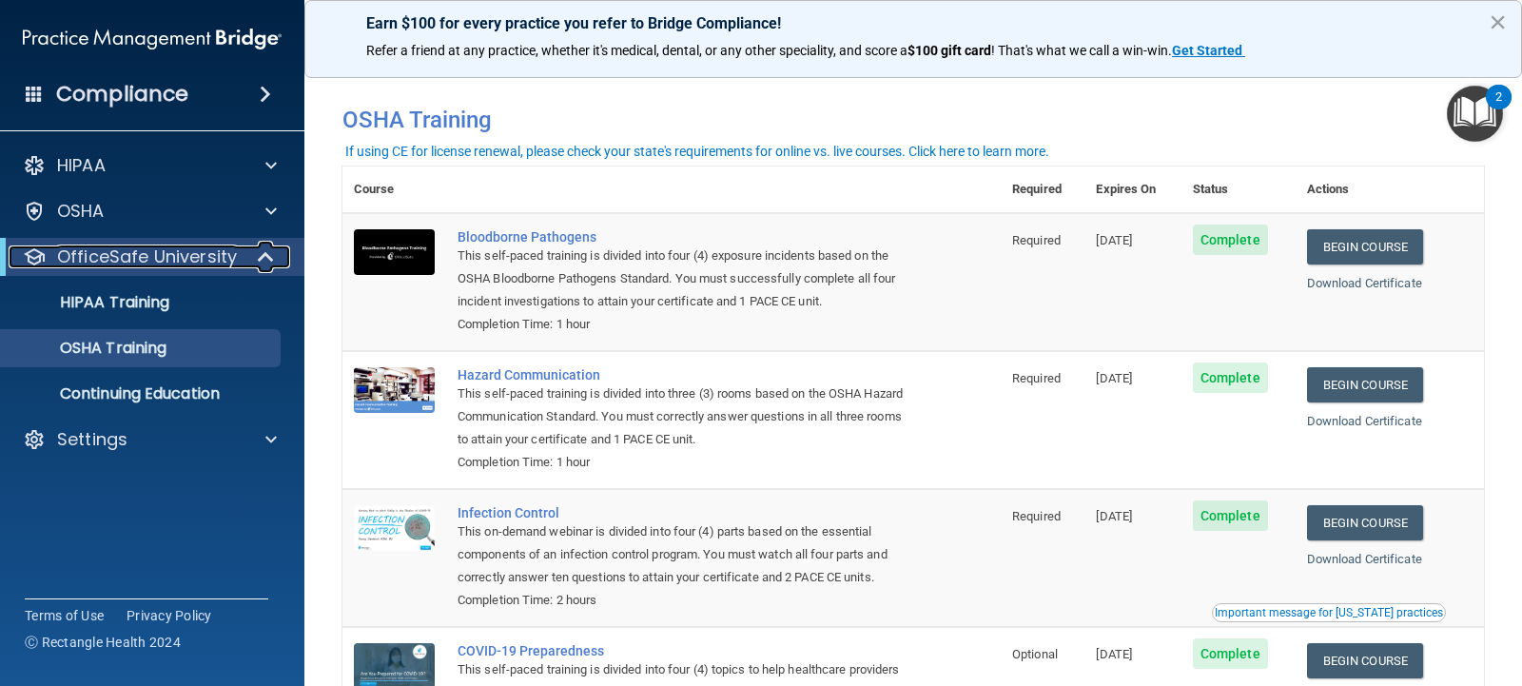
click at [168, 248] on p "OfficeSafe University" at bounding box center [147, 256] width 180 height 23
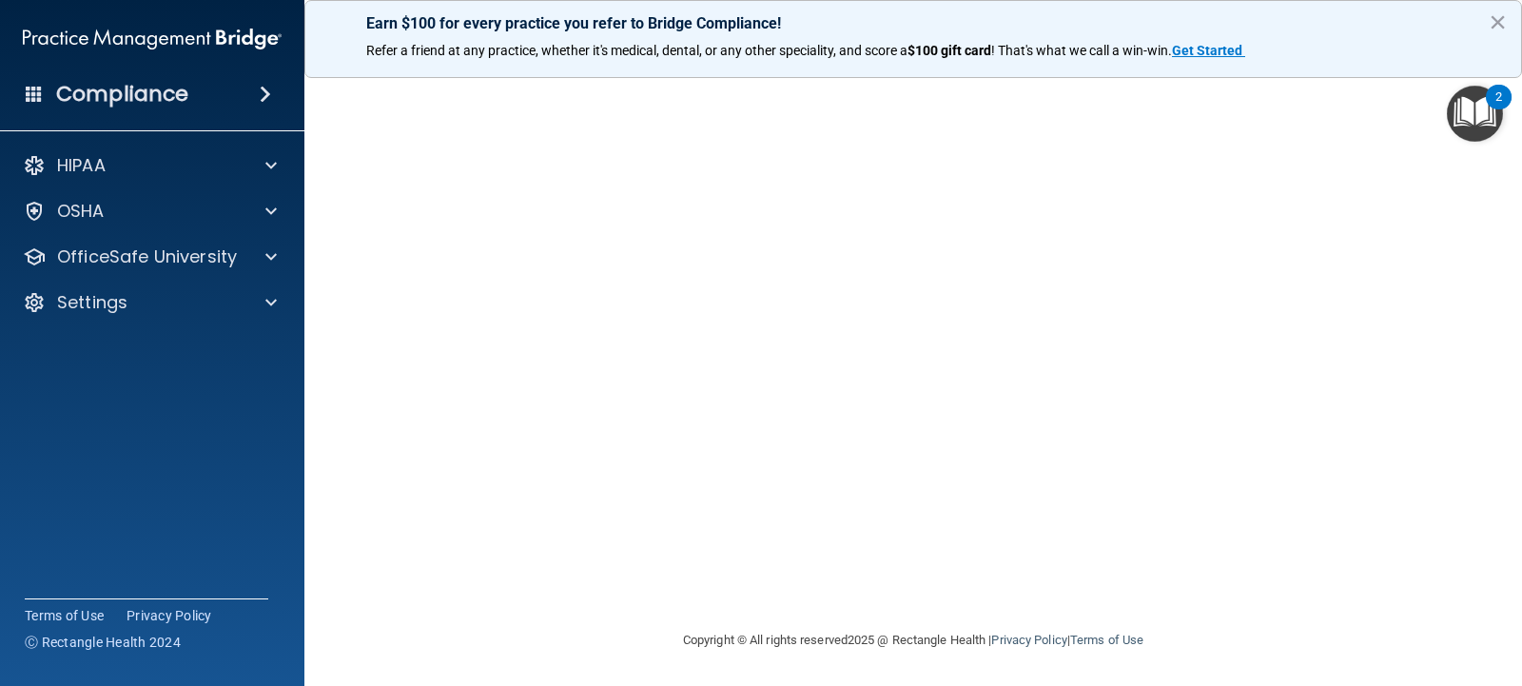
scroll to position [33, 0]
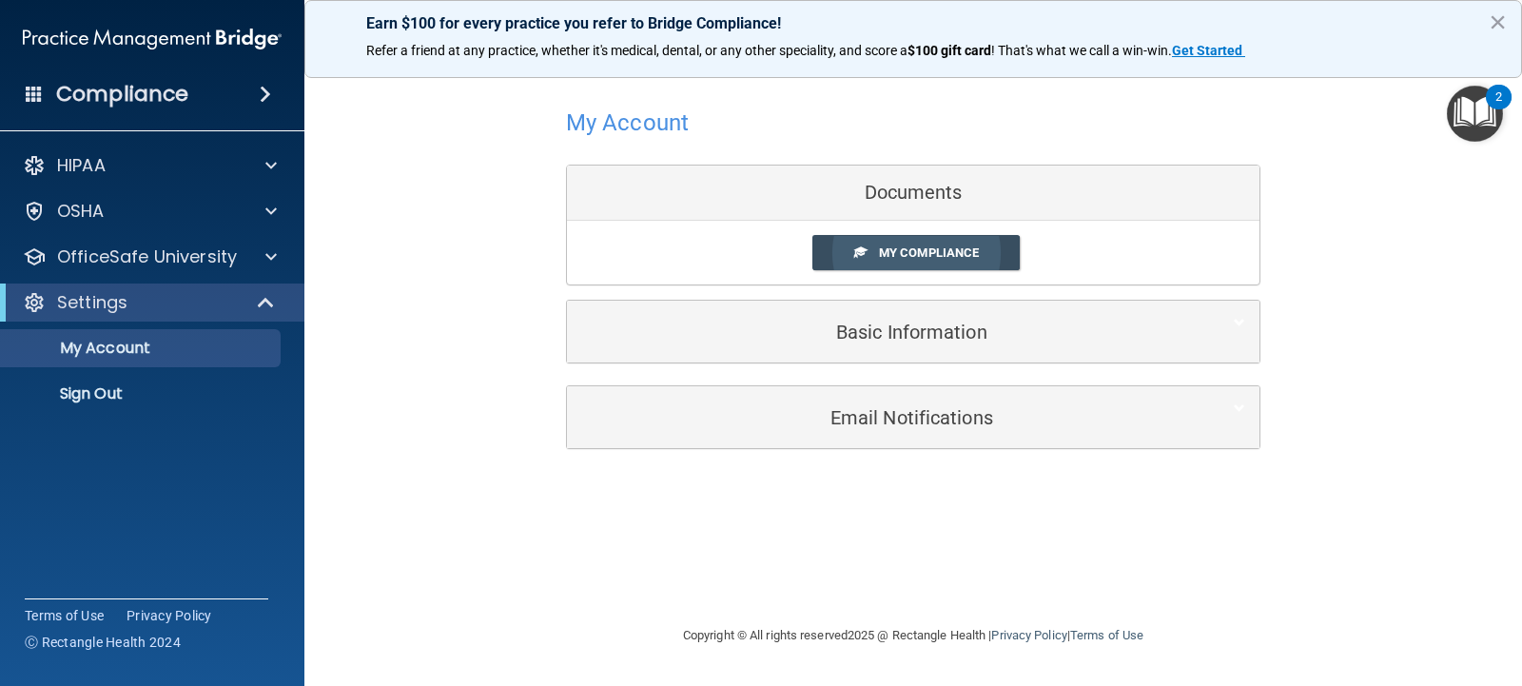
click at [903, 243] on link "My Compliance" at bounding box center [917, 252] width 208 height 35
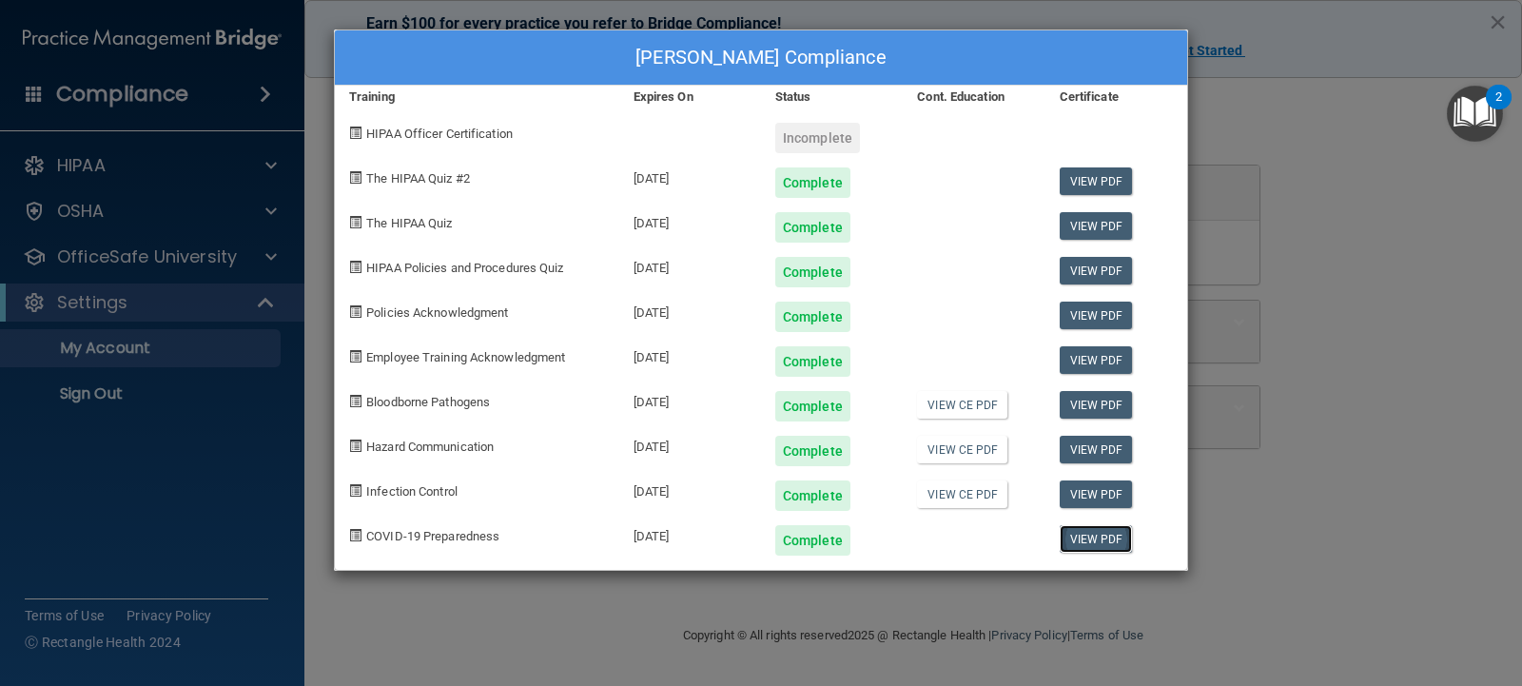
click at [1082, 542] on link "View PDF" at bounding box center [1096, 539] width 73 height 28
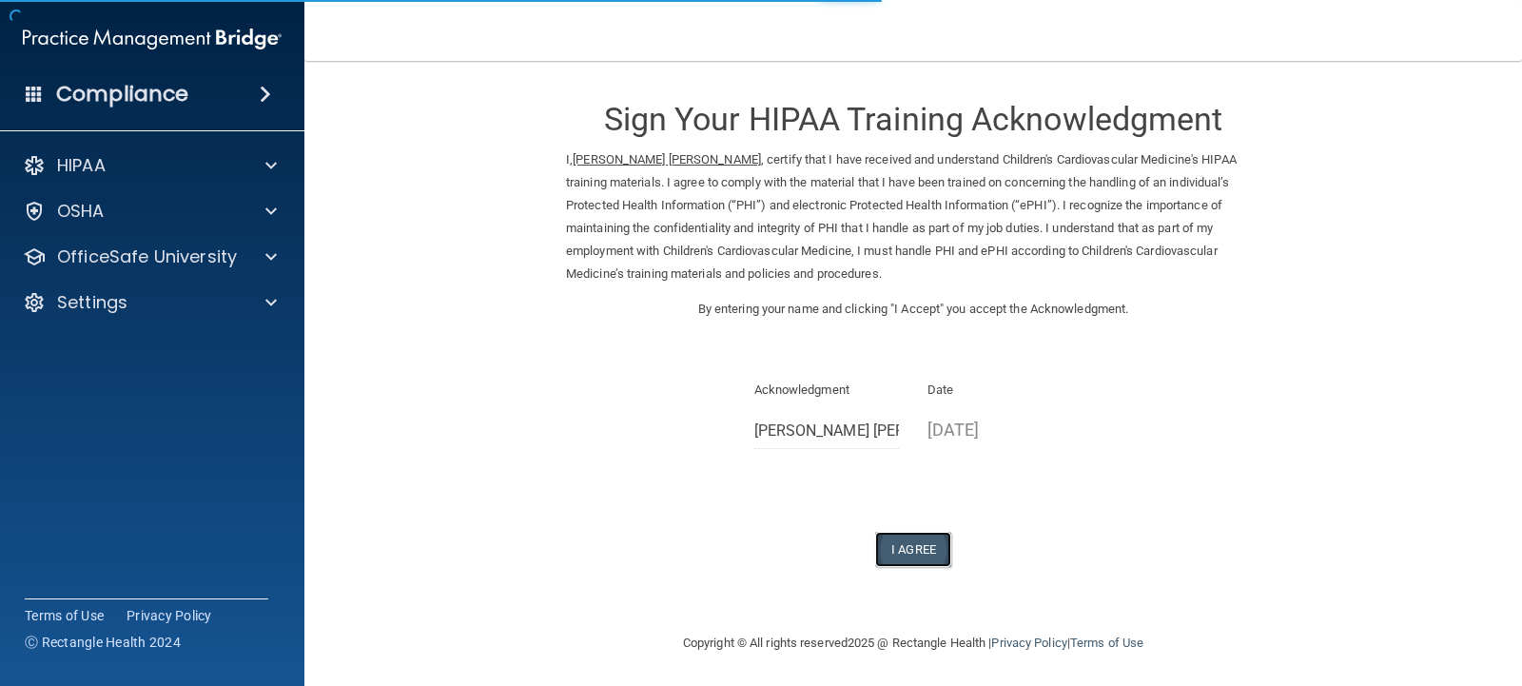
click at [900, 552] on button "I Agree" at bounding box center [913, 549] width 76 height 35
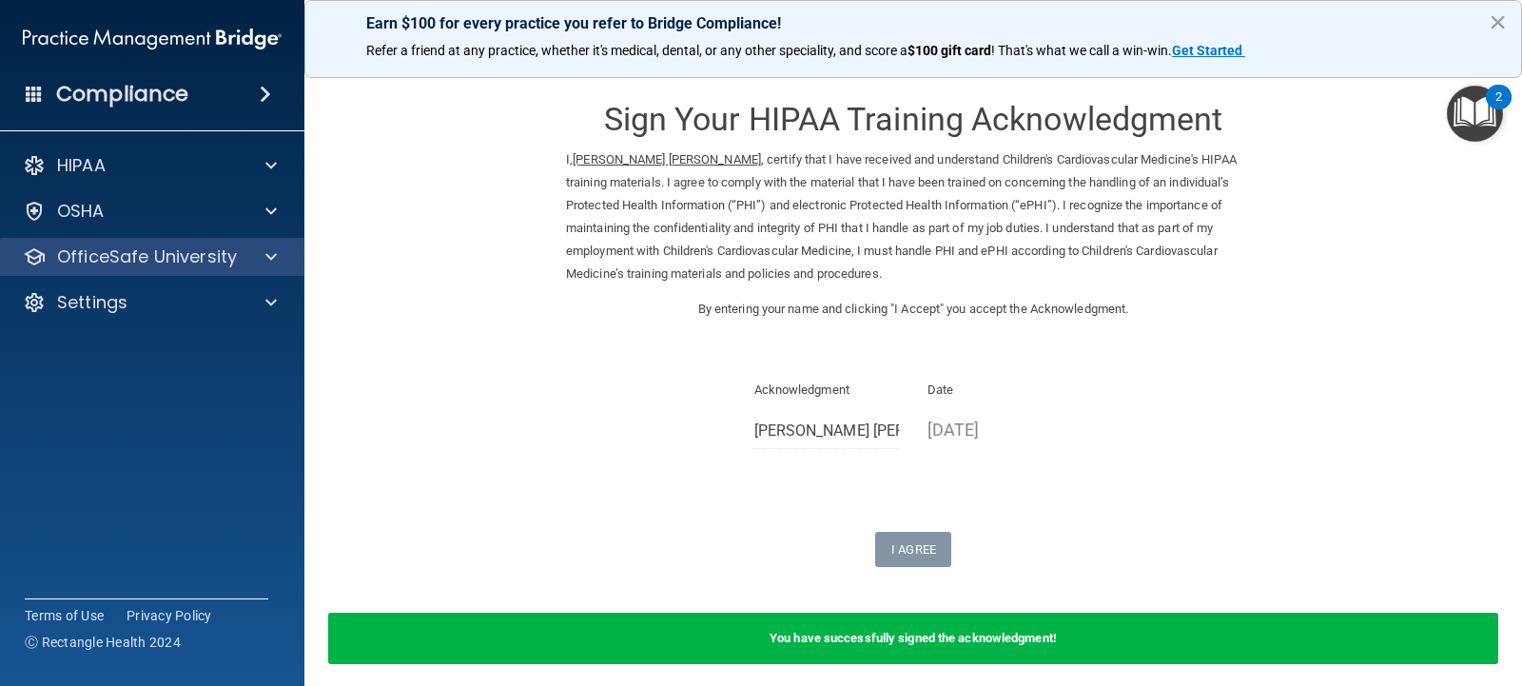
click at [226, 271] on div "OfficeSafe University" at bounding box center [152, 257] width 305 height 38
click at [211, 264] on p "OfficeSafe University" at bounding box center [147, 256] width 180 height 23
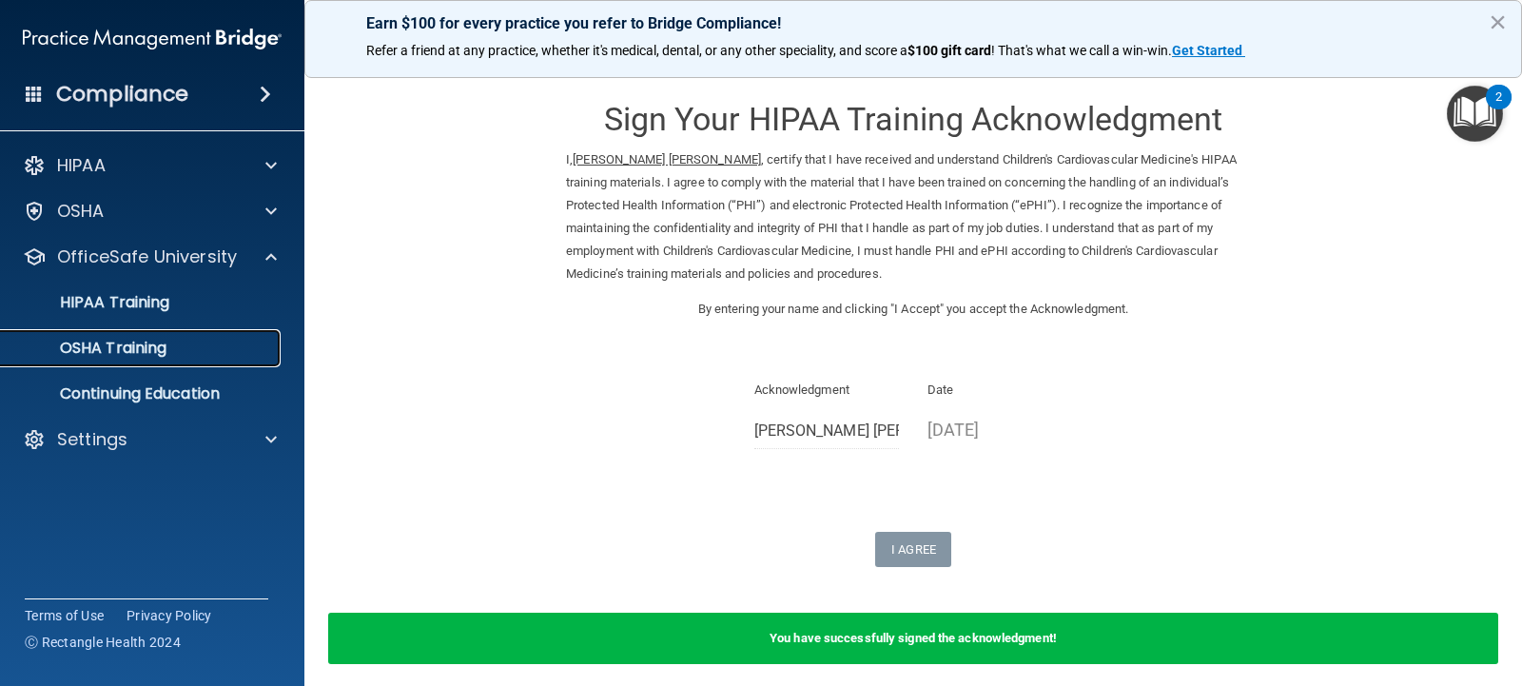
click at [172, 347] on div "OSHA Training" at bounding box center [142, 348] width 260 height 19
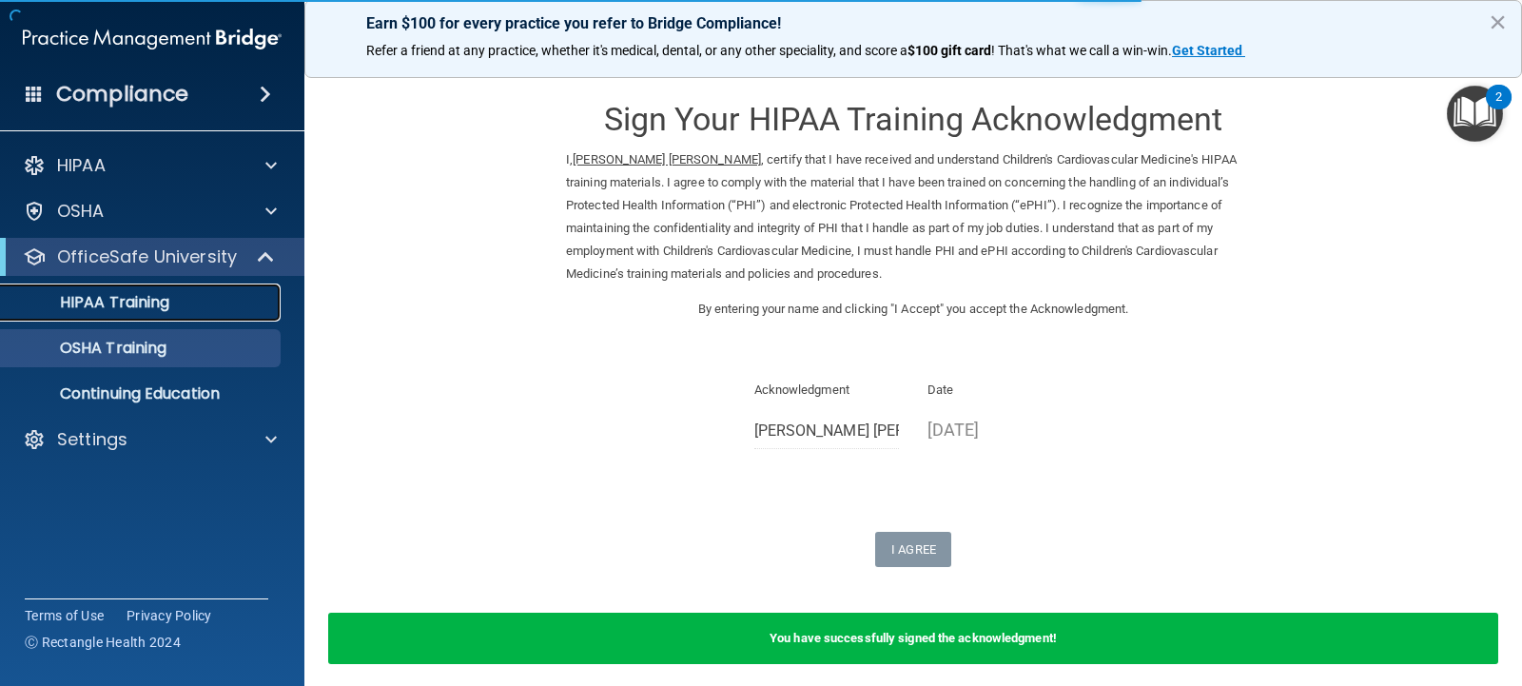
click at [88, 297] on p "HIPAA Training" at bounding box center [90, 302] width 157 height 19
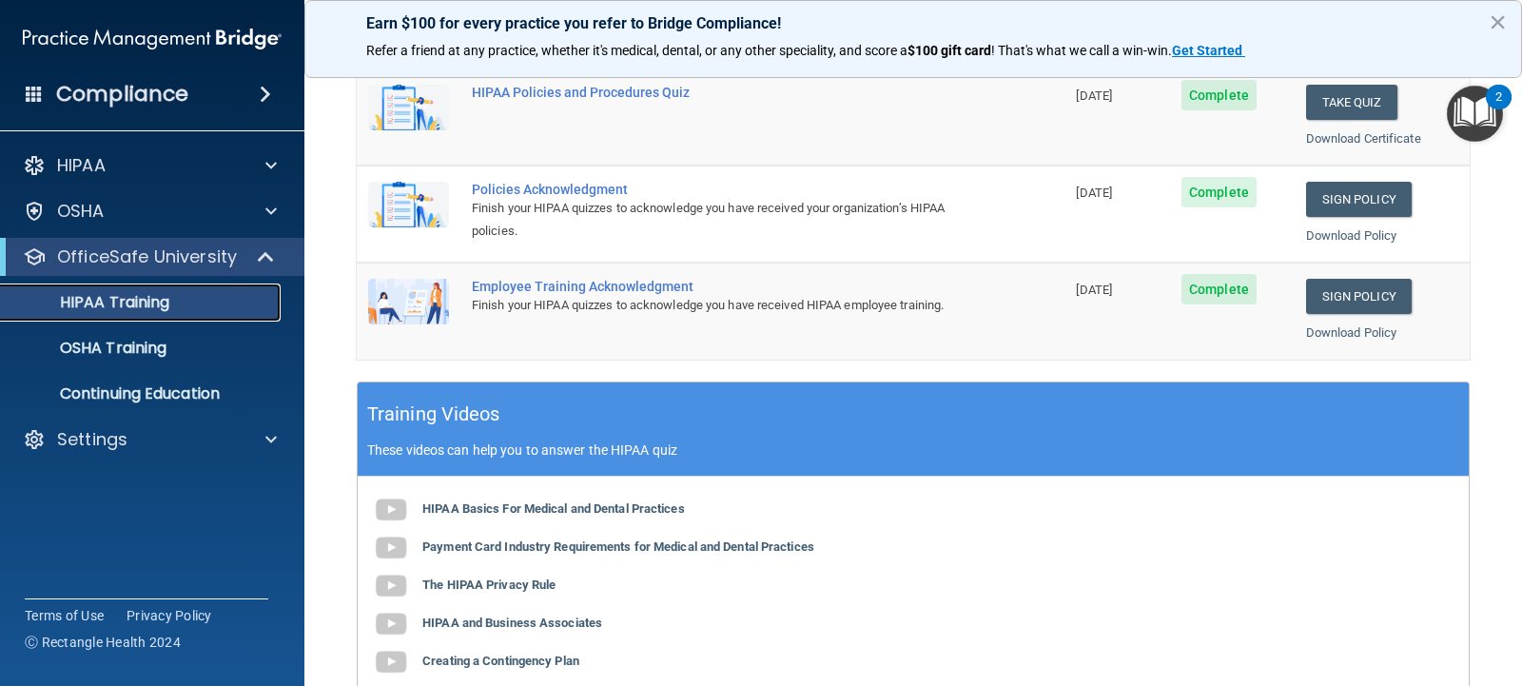
scroll to position [461, 0]
